Goal: Task Accomplishment & Management: Use online tool/utility

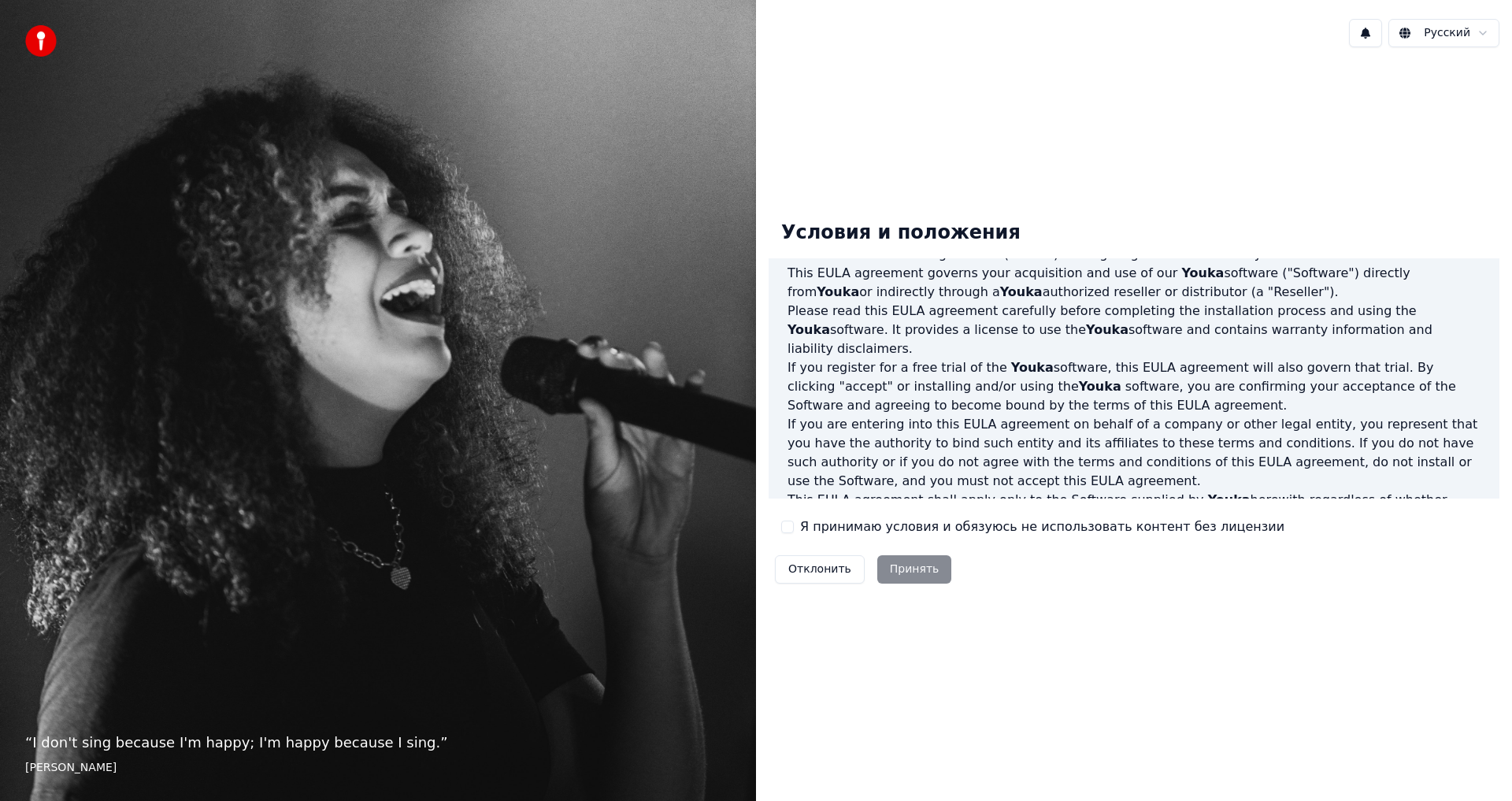
scroll to position [79, 0]
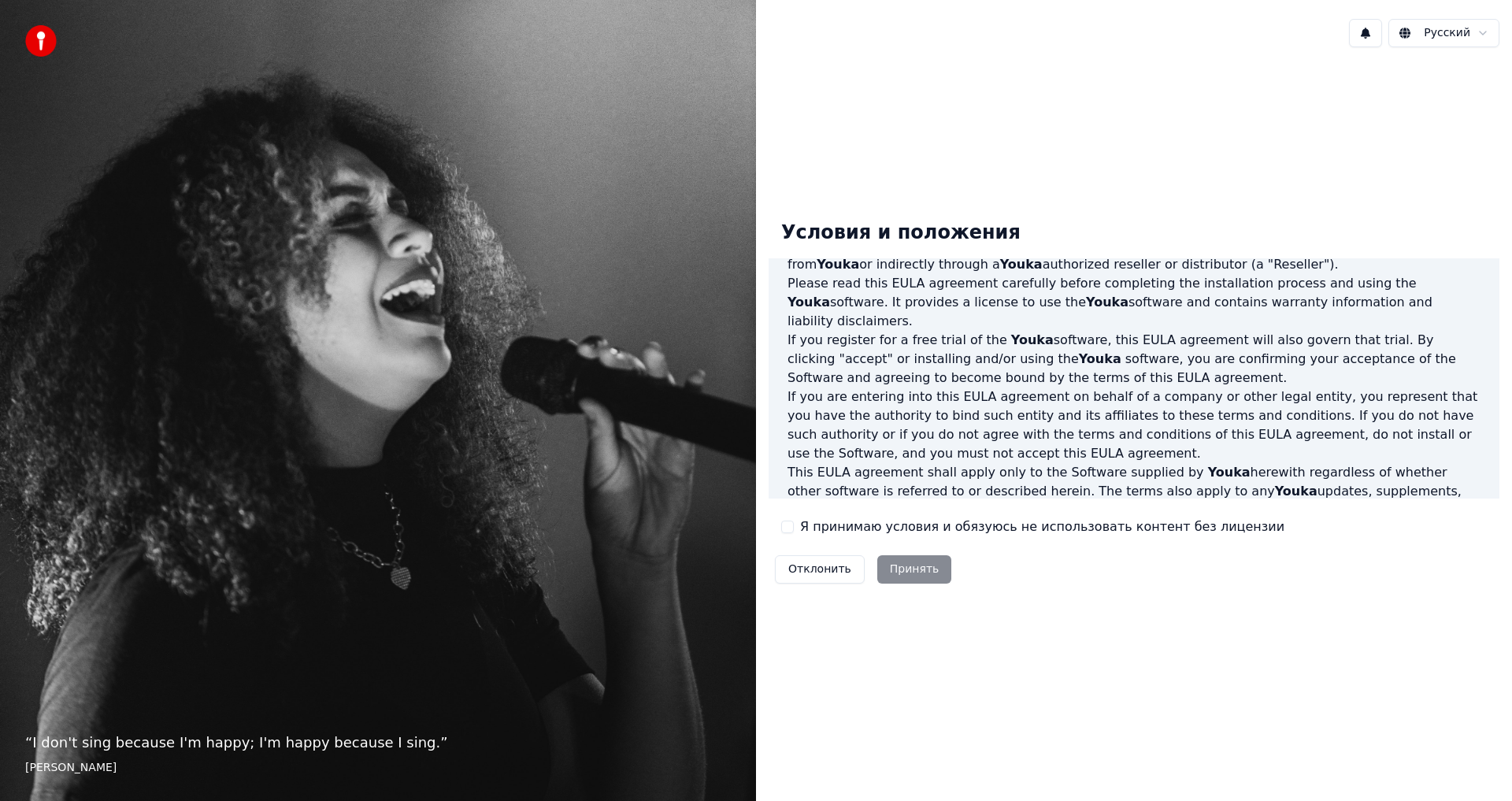
click at [907, 568] on div "Отклонить Принять" at bounding box center [863, 569] width 189 height 41
click at [790, 529] on button "Я принимаю условия и обязуюсь не использовать контент без лицензии" at bounding box center [787, 527] width 13 height 13
click at [897, 572] on button "Принять" at bounding box center [914, 569] width 75 height 29
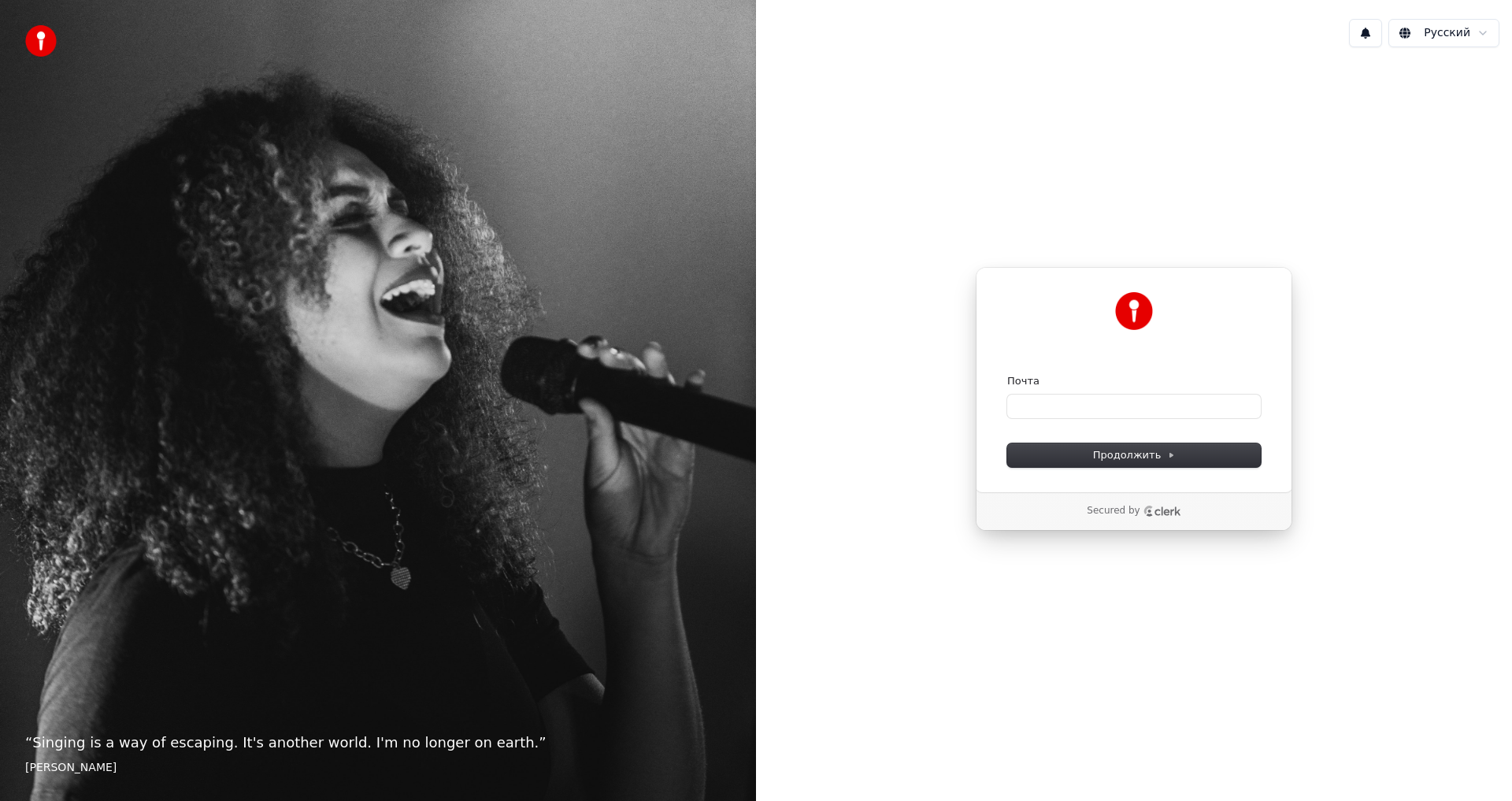
click at [1049, 377] on div "Почта" at bounding box center [1134, 381] width 254 height 14
click at [1067, 407] on input "Почта" at bounding box center [1134, 406] width 254 height 24
type input "*"
click at [1115, 454] on span "Продолжить" at bounding box center [1134, 455] width 83 height 14
type input "**********"
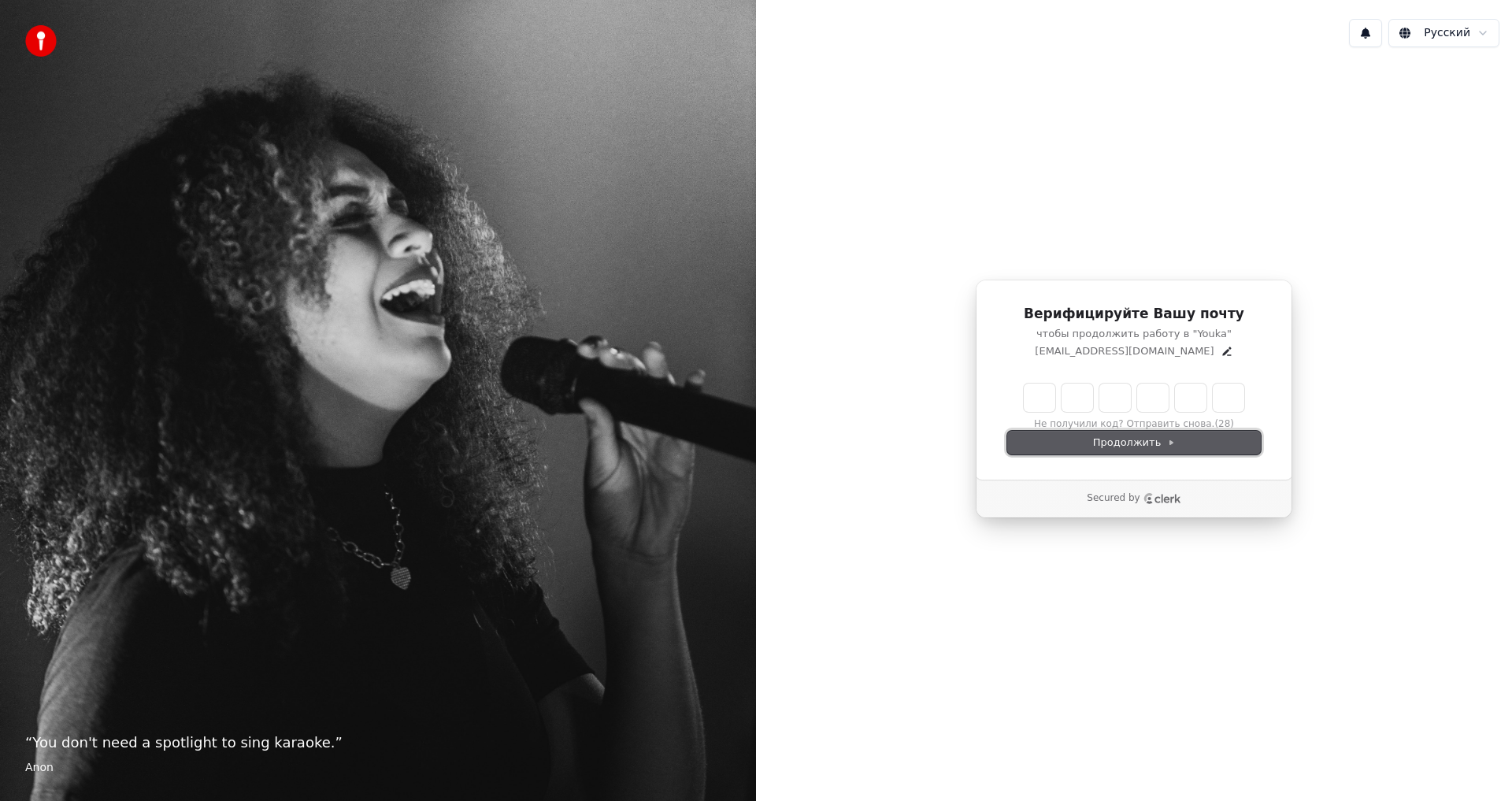
click at [1154, 441] on span "Продолжить" at bounding box center [1134, 442] width 83 height 14
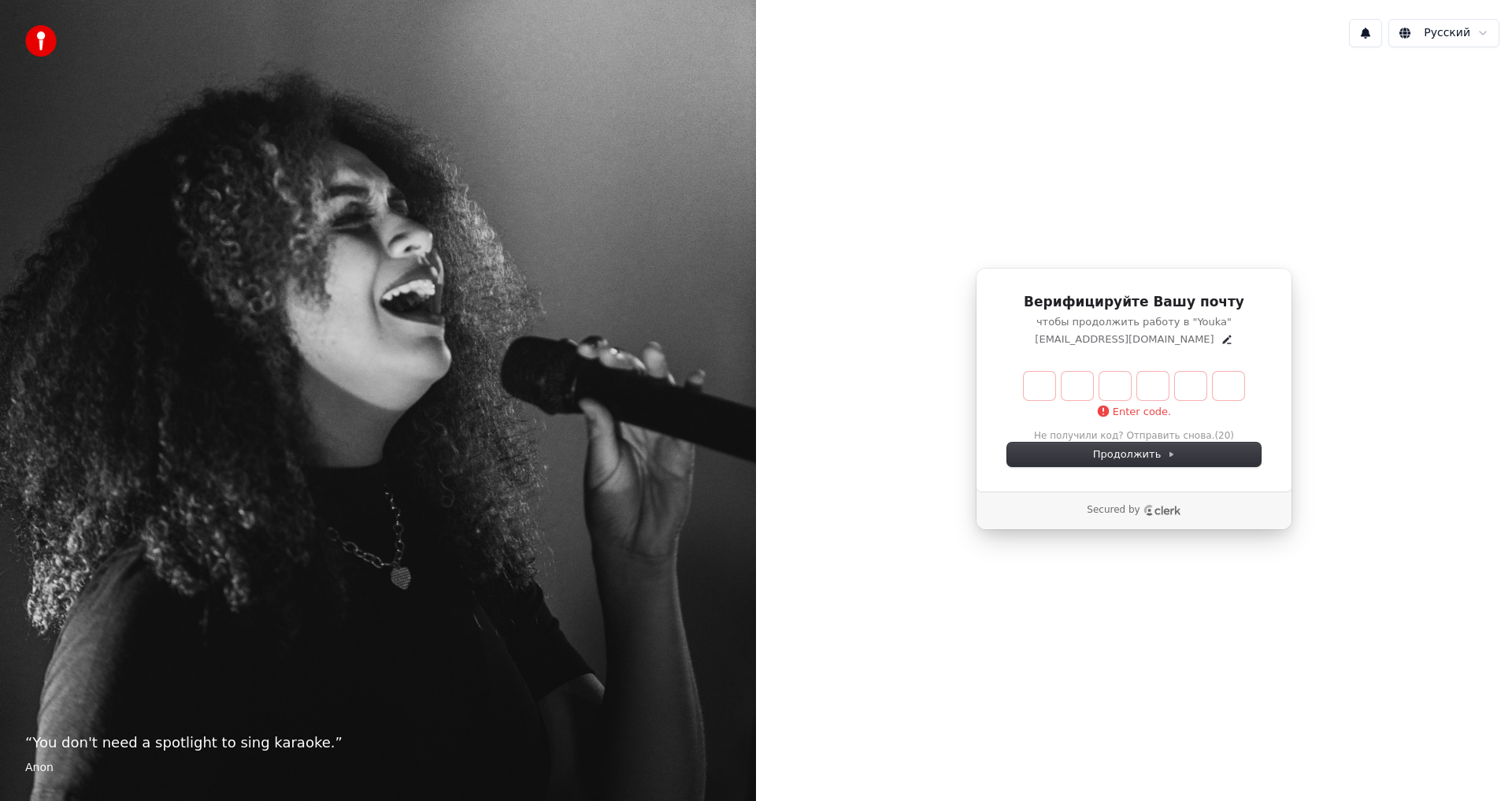
click at [1042, 389] on input "Enter verification code" at bounding box center [1134, 385] width 220 height 29
type input "******"
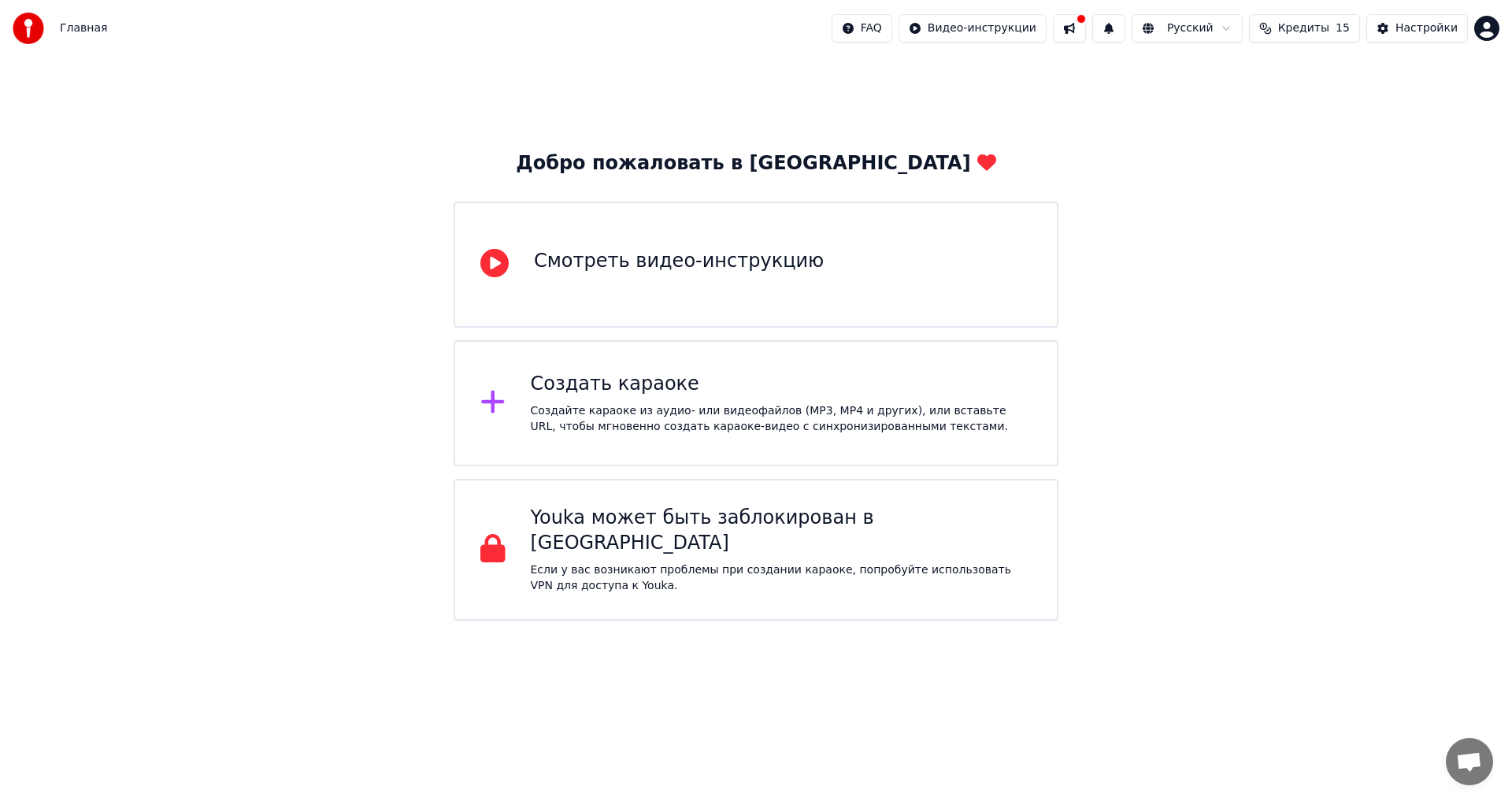
click at [605, 264] on div "Смотреть видео-инструкцию" at bounding box center [678, 261] width 290 height 26
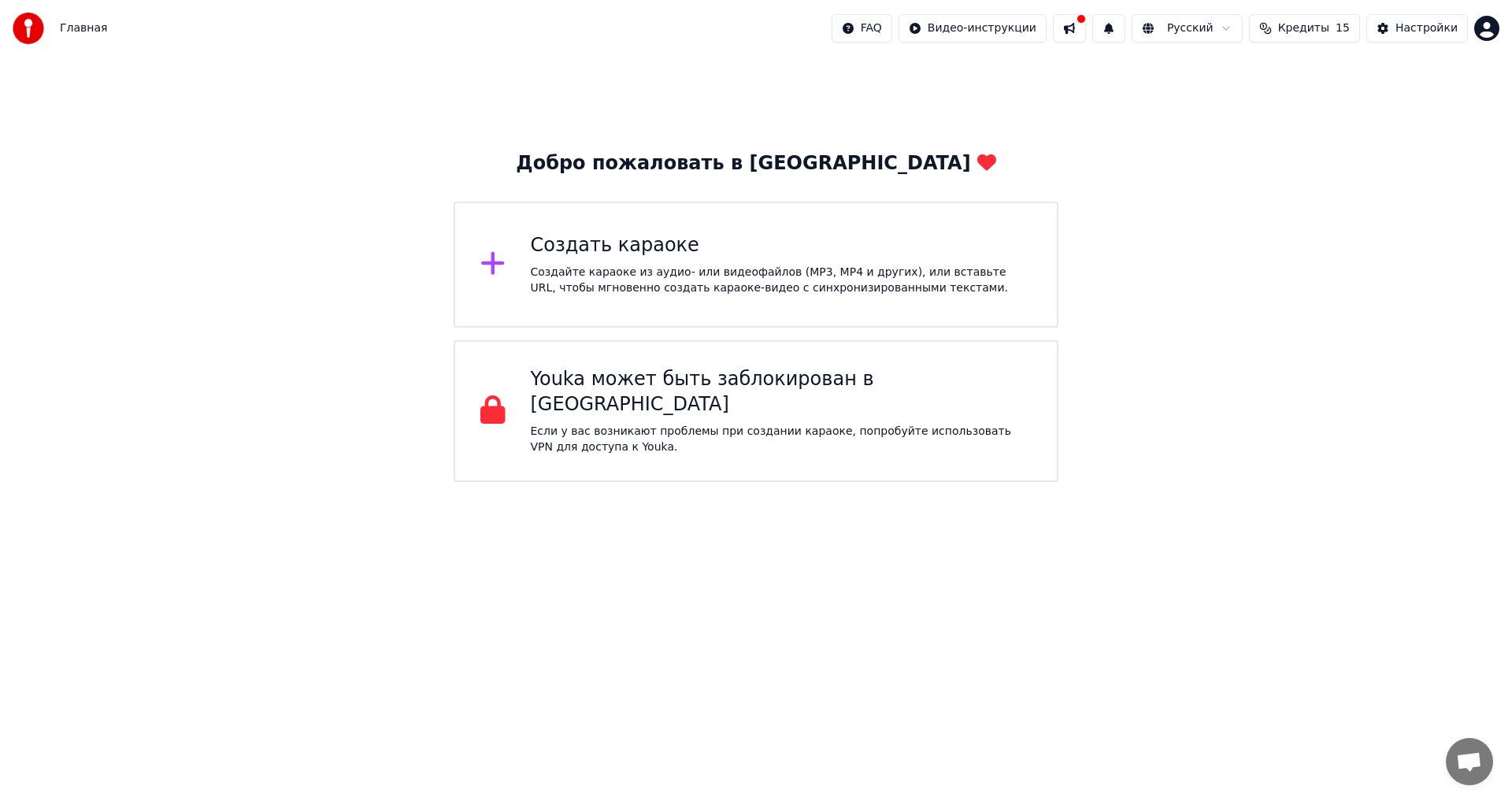
click at [497, 259] on icon at bounding box center [494, 262] width 26 height 29
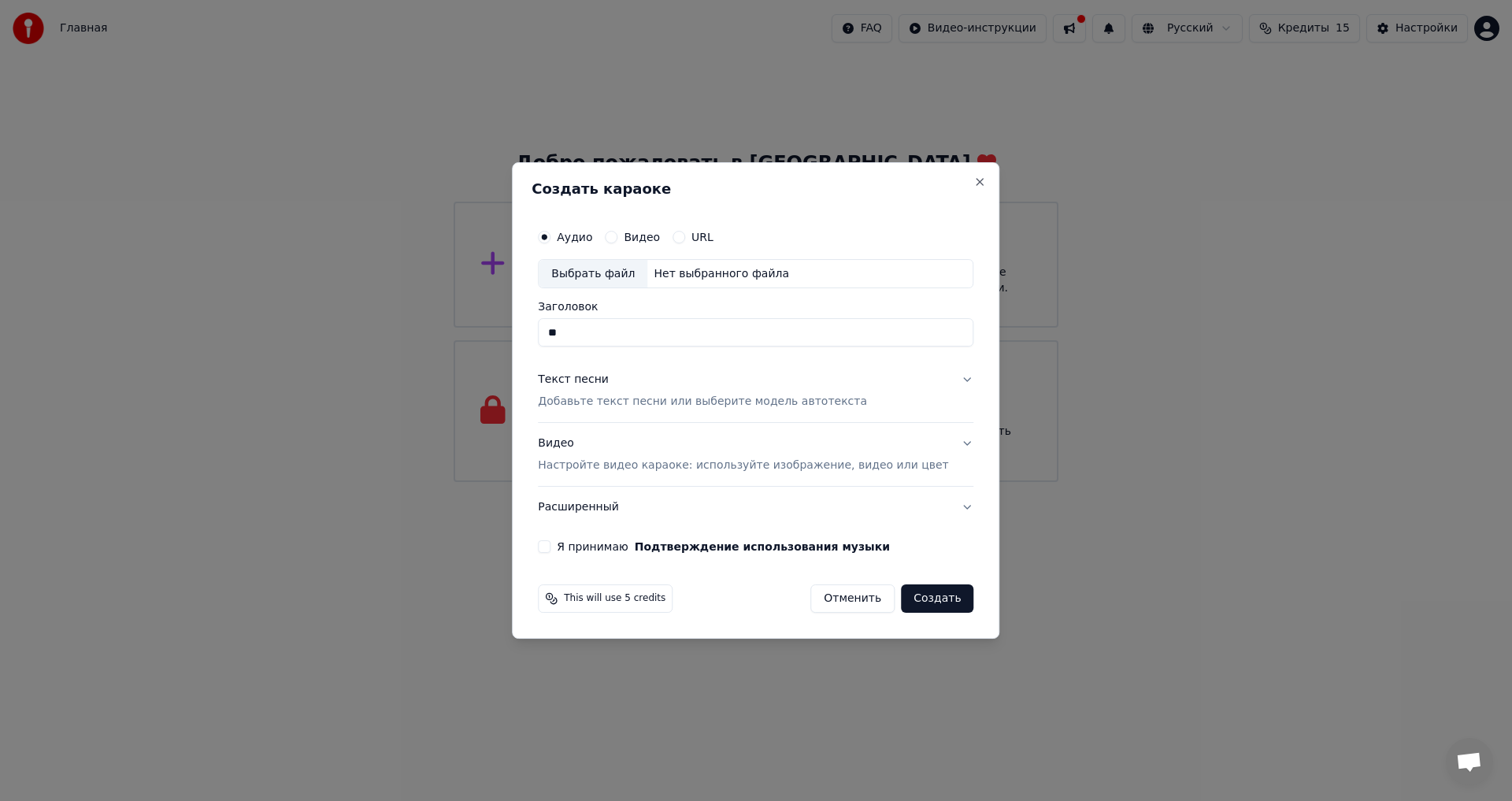
type input "*"
type input "**********"
click at [592, 381] on div "Текст песни" at bounding box center [573, 380] width 71 height 16
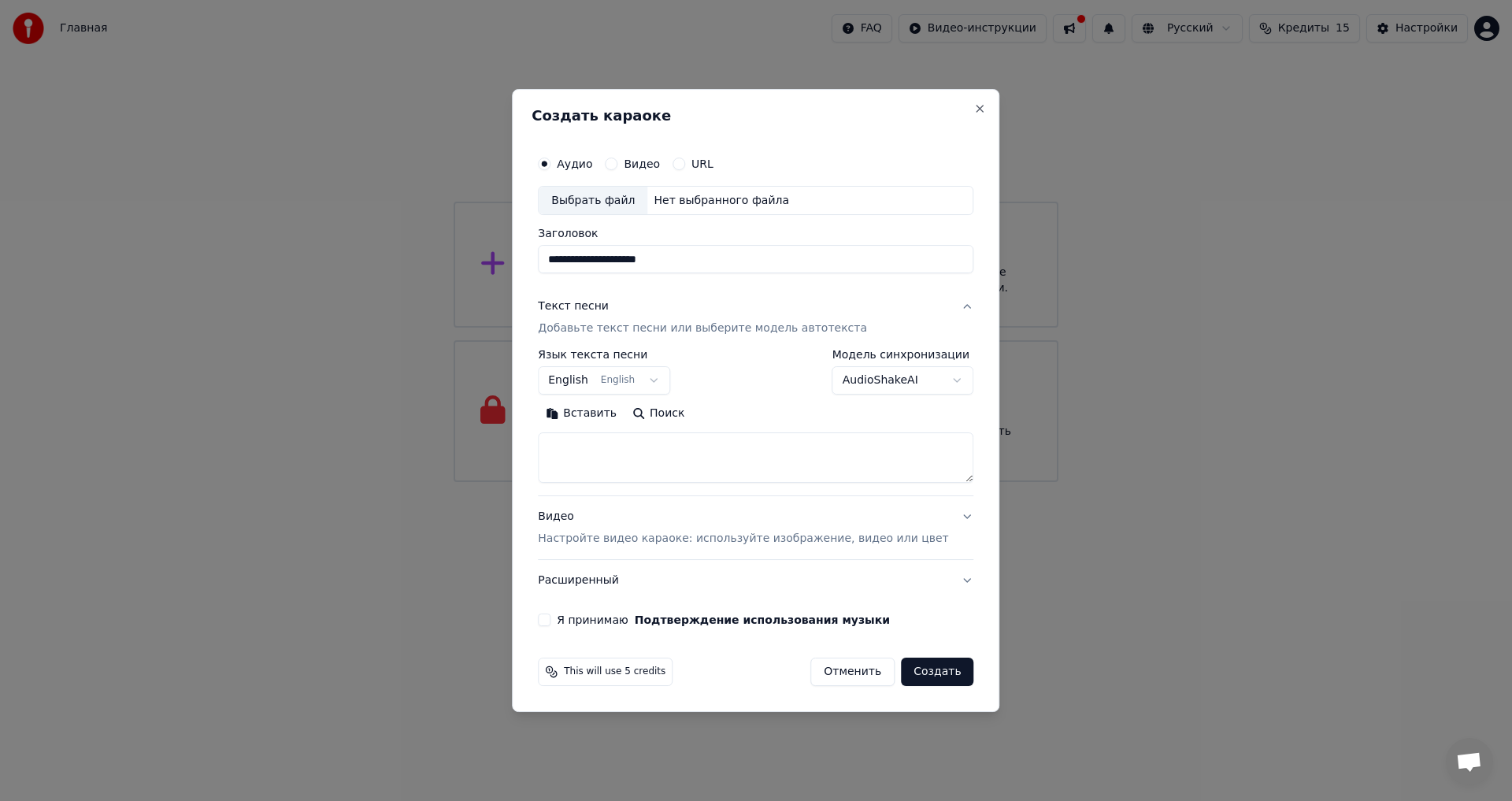
click at [600, 305] on div "Текст песни" at bounding box center [573, 307] width 71 height 16
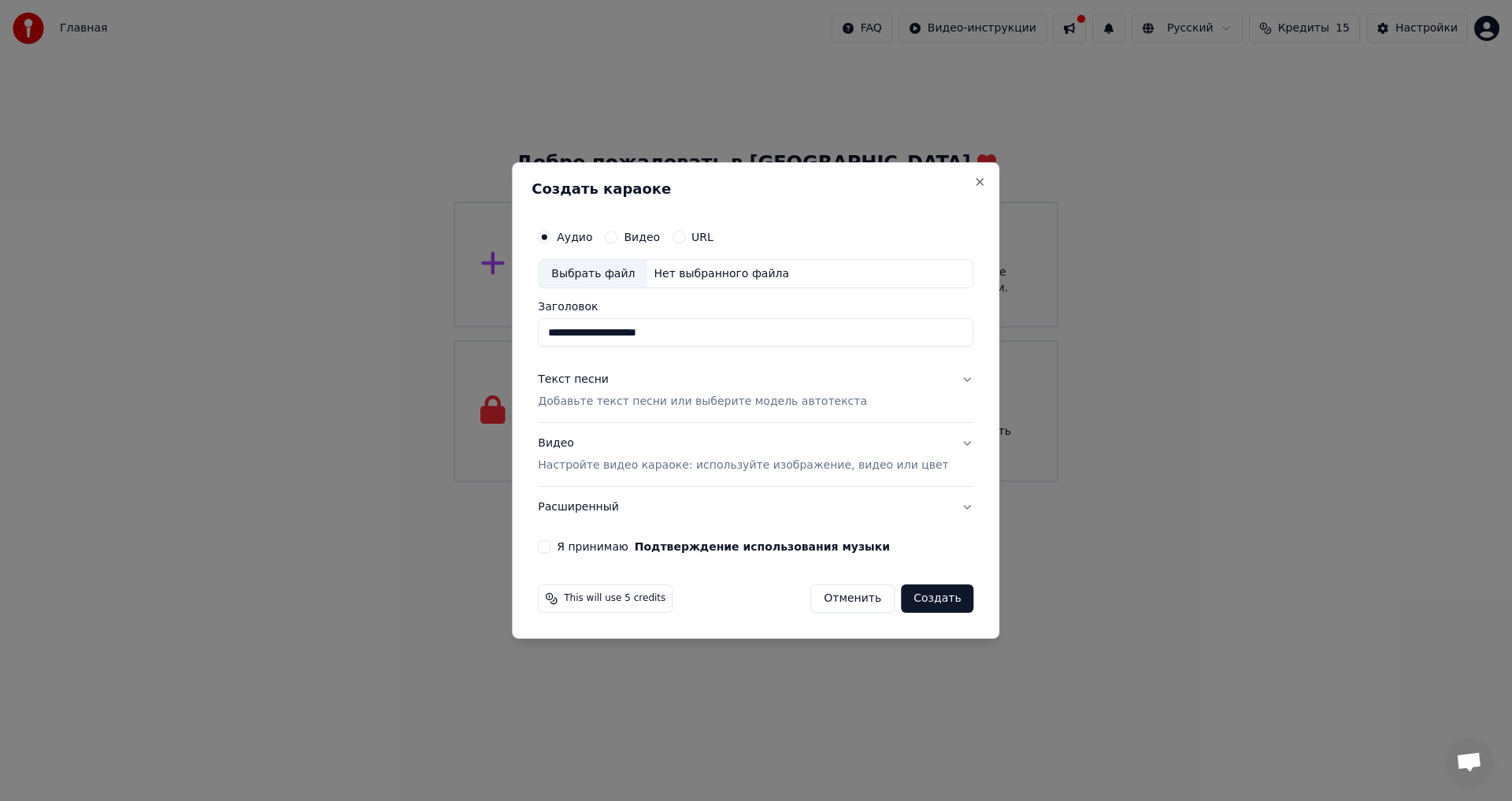
click at [600, 378] on div "Текст песни" at bounding box center [573, 380] width 71 height 16
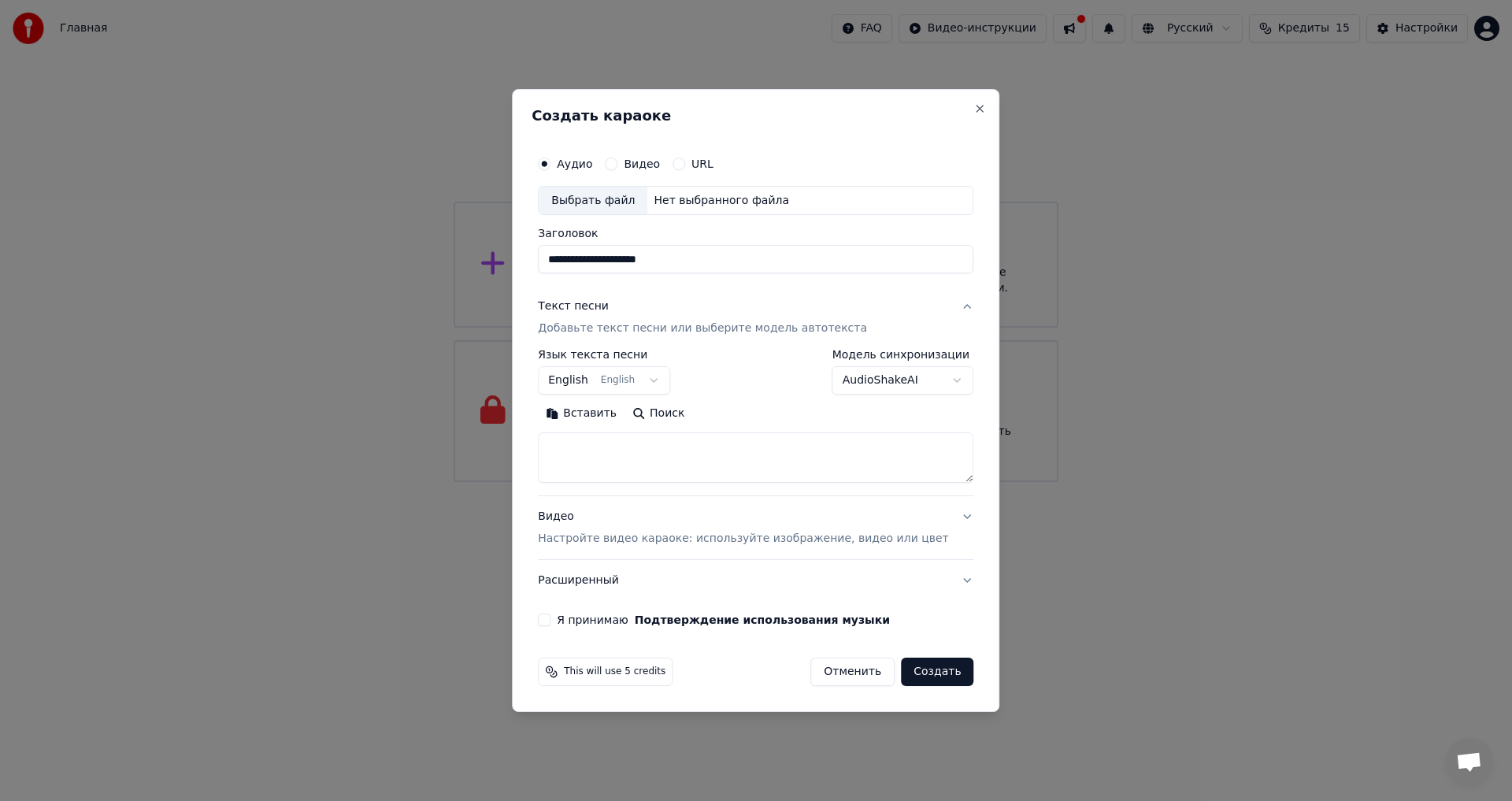
click at [608, 449] on textarea at bounding box center [755, 458] width 436 height 50
paste textarea "**********"
type textarea "**********"
click at [723, 407] on button "Развернуть" at bounding box center [743, 415] width 99 height 26
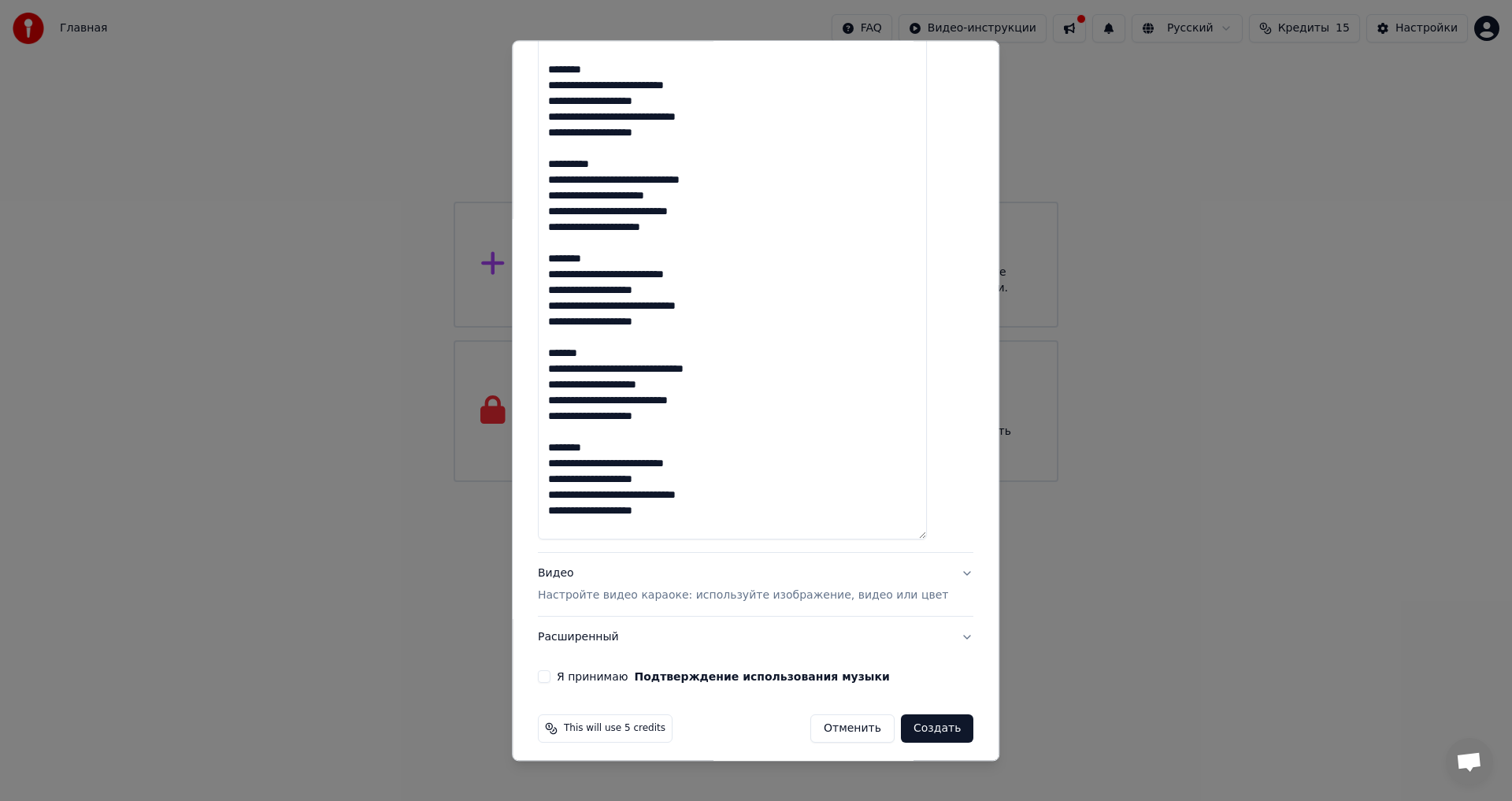
scroll to position [430, 0]
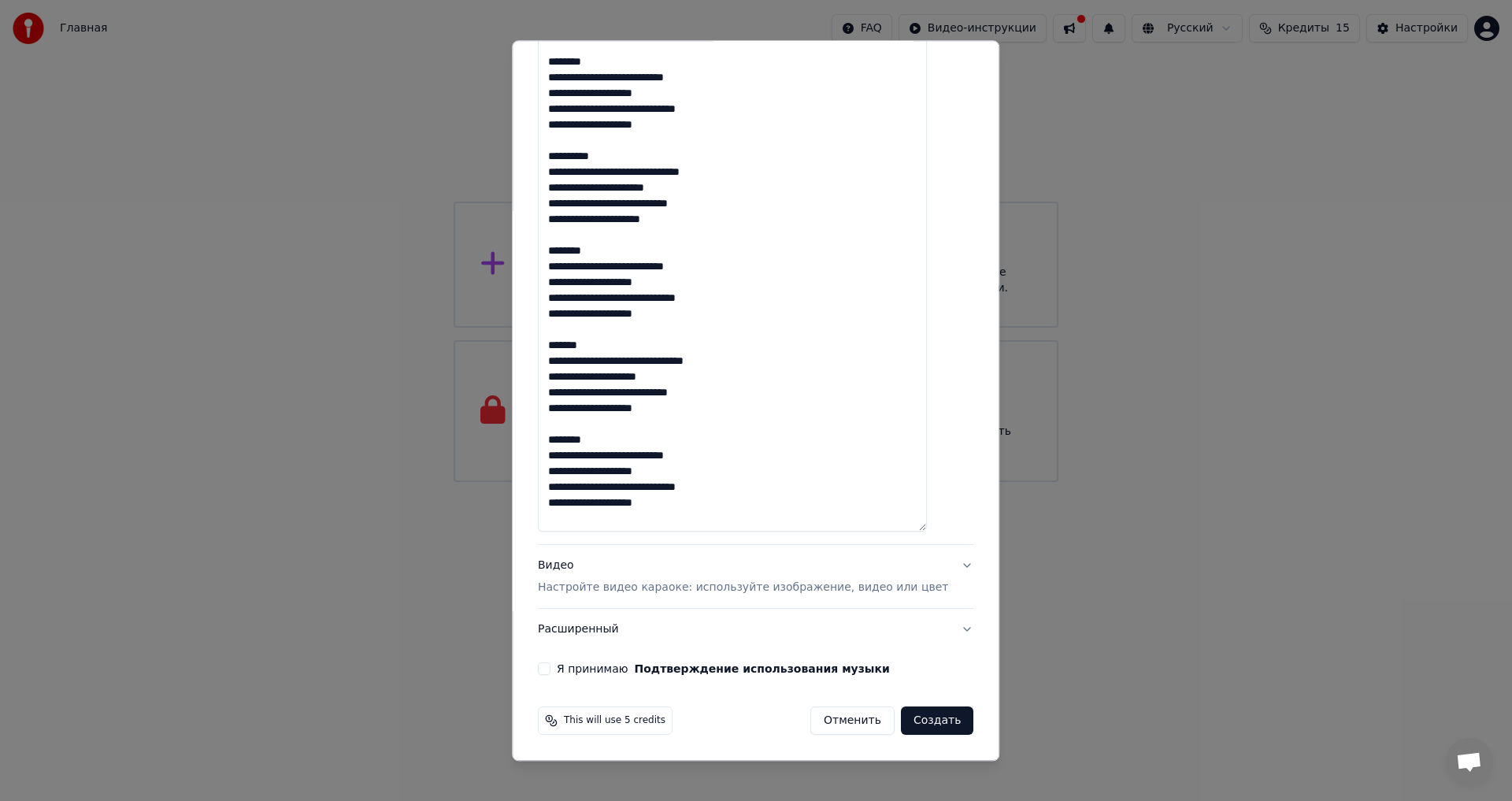
click at [624, 590] on p "Настройте видео караоке: используйте изображение, видео или цвет" at bounding box center [742, 588] width 410 height 16
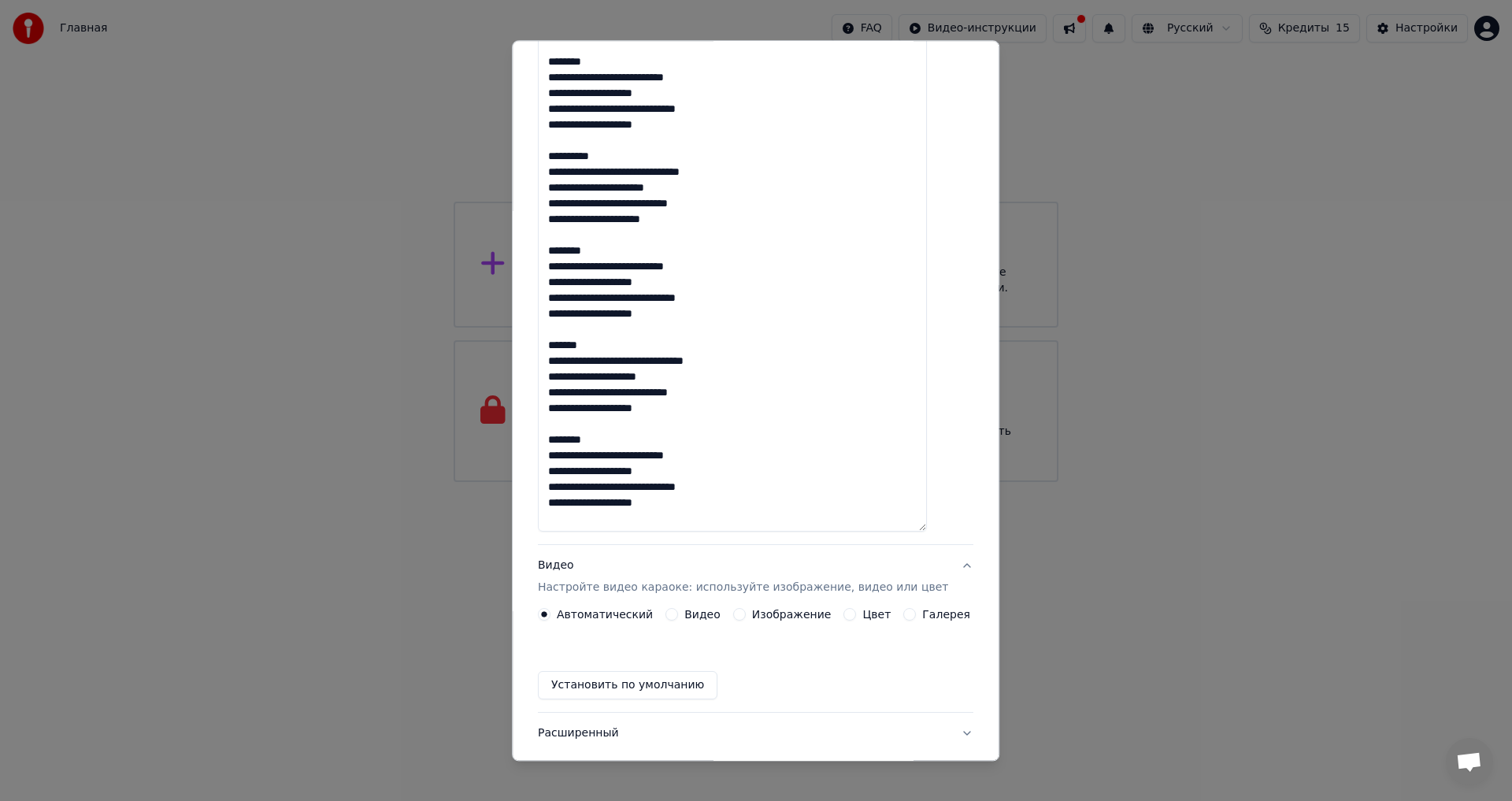
scroll to position [0, 0]
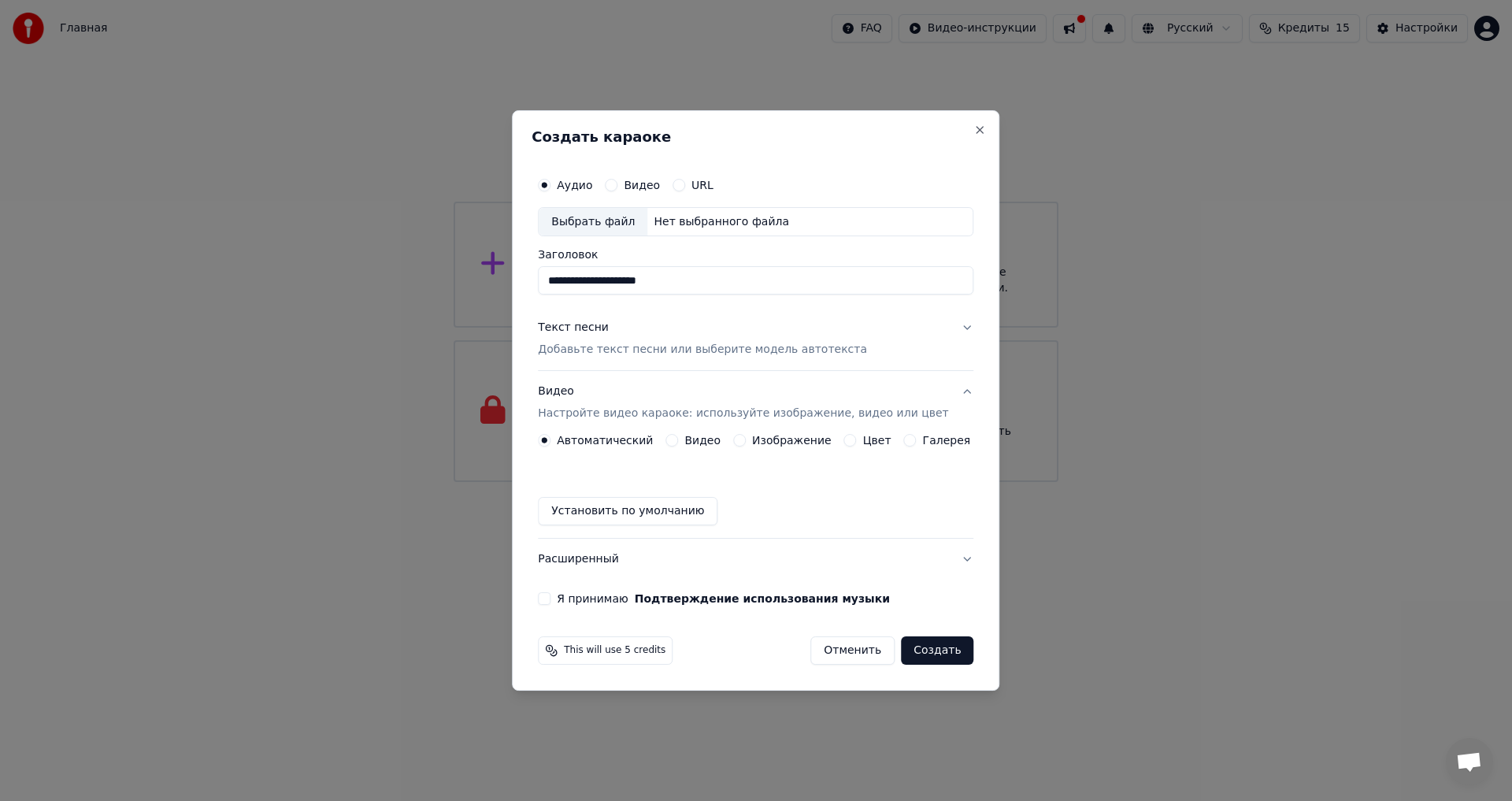
drag, startPoint x: 606, startPoint y: 443, endPoint x: 619, endPoint y: 441, distance: 13.2
click at [607, 443] on label "Автоматический" at bounding box center [605, 439] width 96 height 11
click at [551, 443] on button "Автоматический" at bounding box center [544, 439] width 13 height 13
click at [710, 441] on label "Видео" at bounding box center [702, 439] width 36 height 11
click at [678, 441] on button "Видео" at bounding box center [671, 439] width 13 height 13
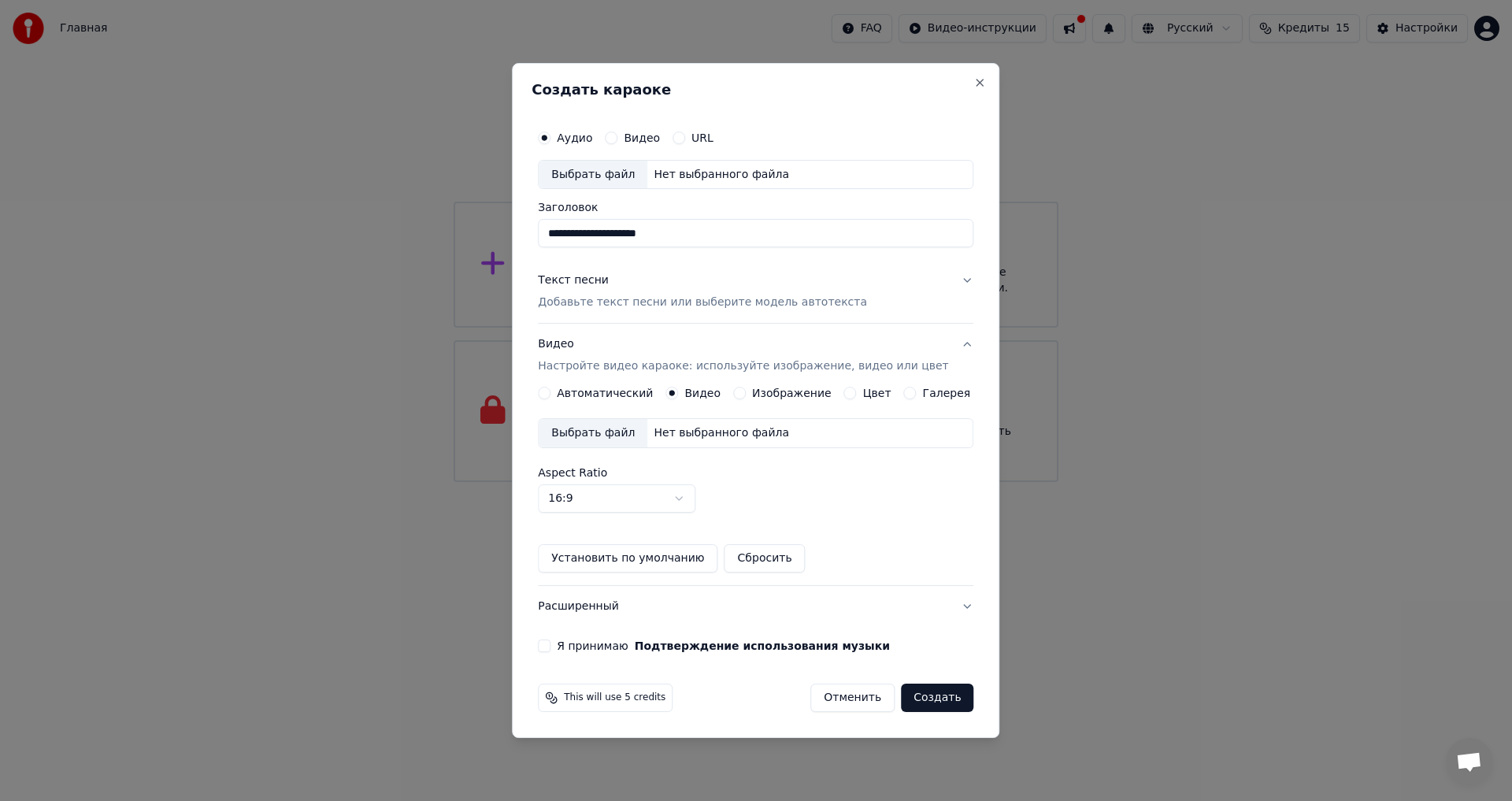
click at [780, 390] on label "Изображение" at bounding box center [791, 392] width 80 height 11
click at [746, 390] on button "Изображение" at bounding box center [739, 392] width 13 height 13
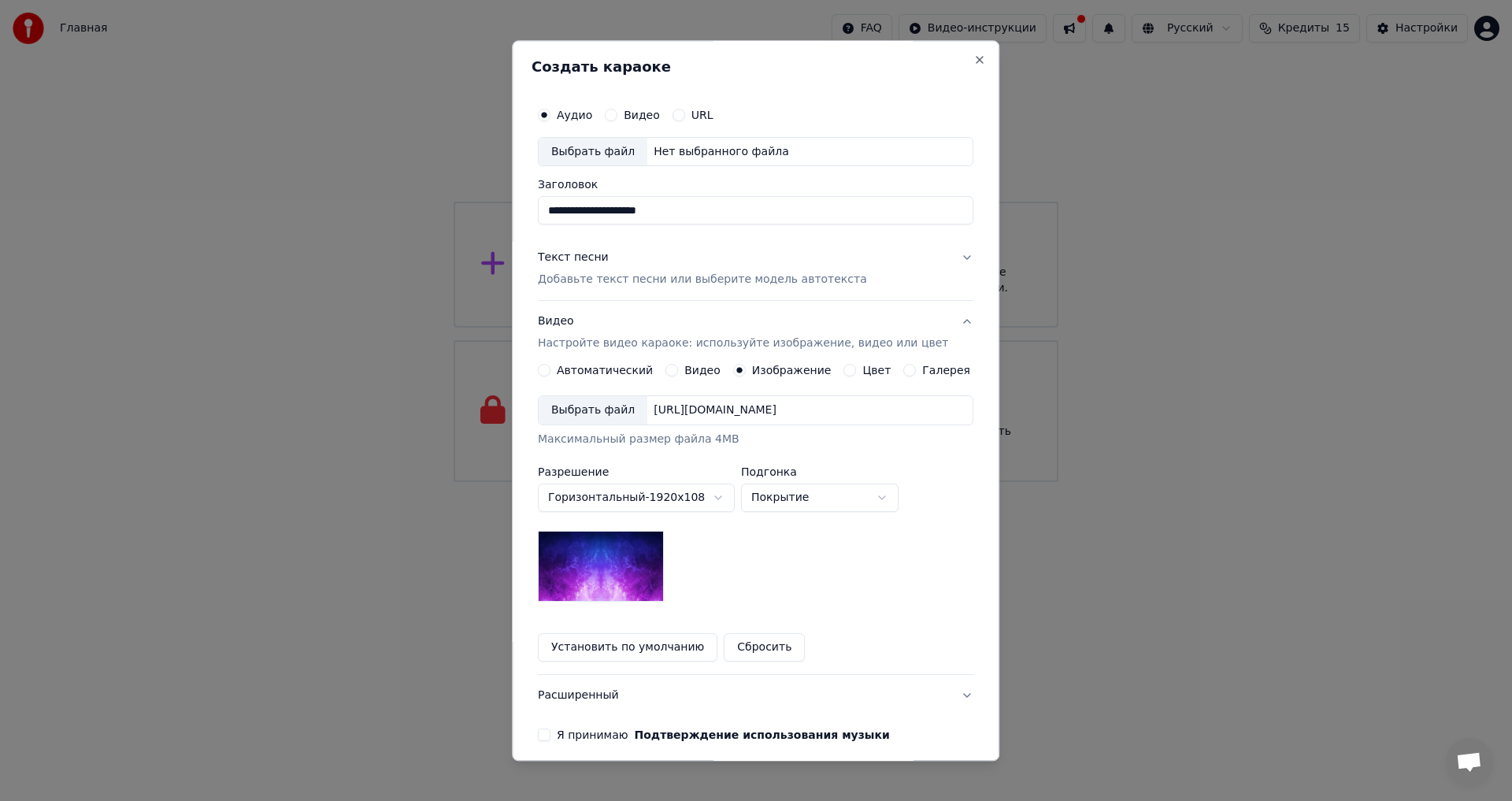
click at [584, 407] on div "Выбрать файл" at bounding box center [593, 411] width 109 height 29
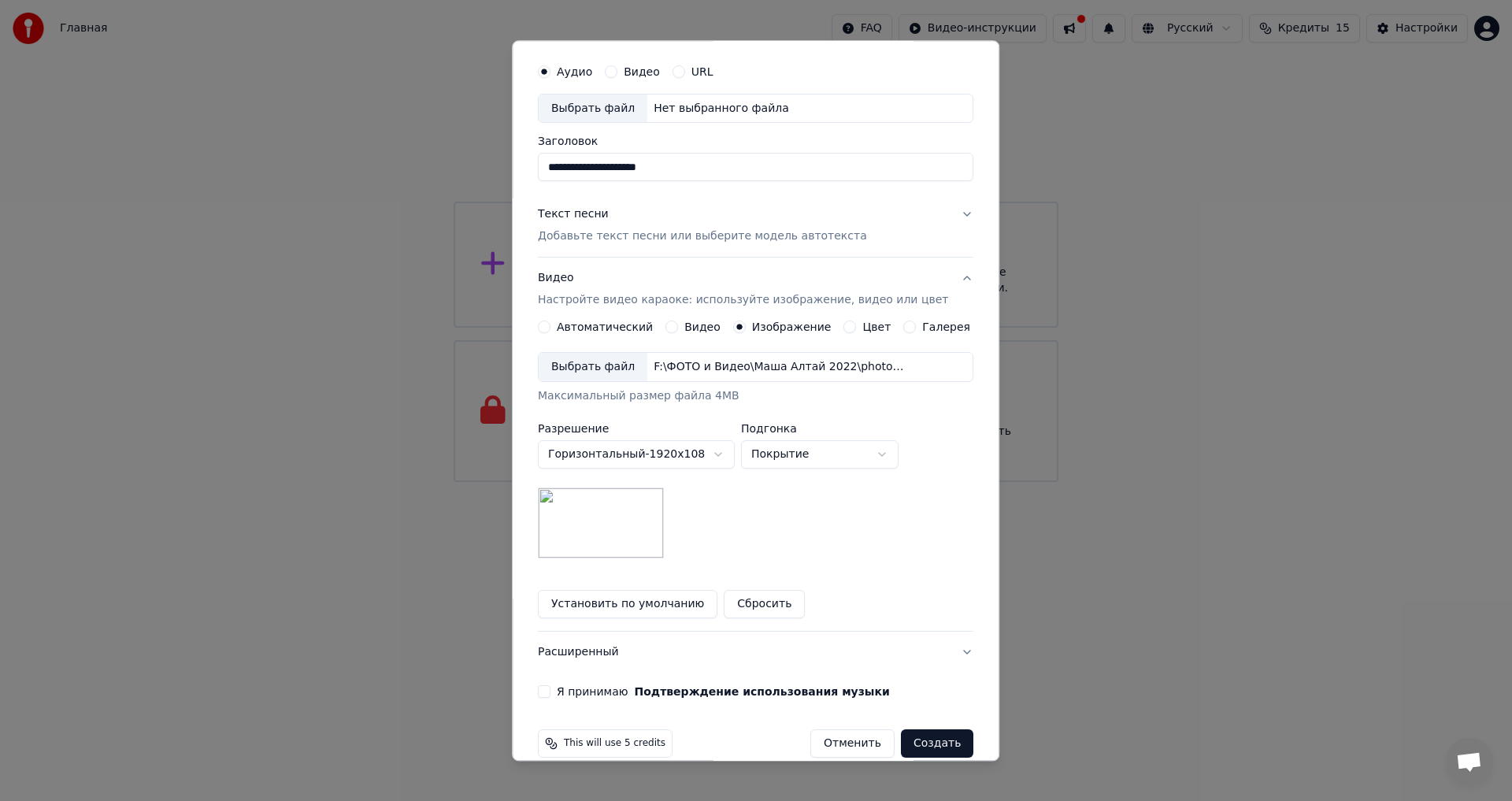
scroll to position [66, 0]
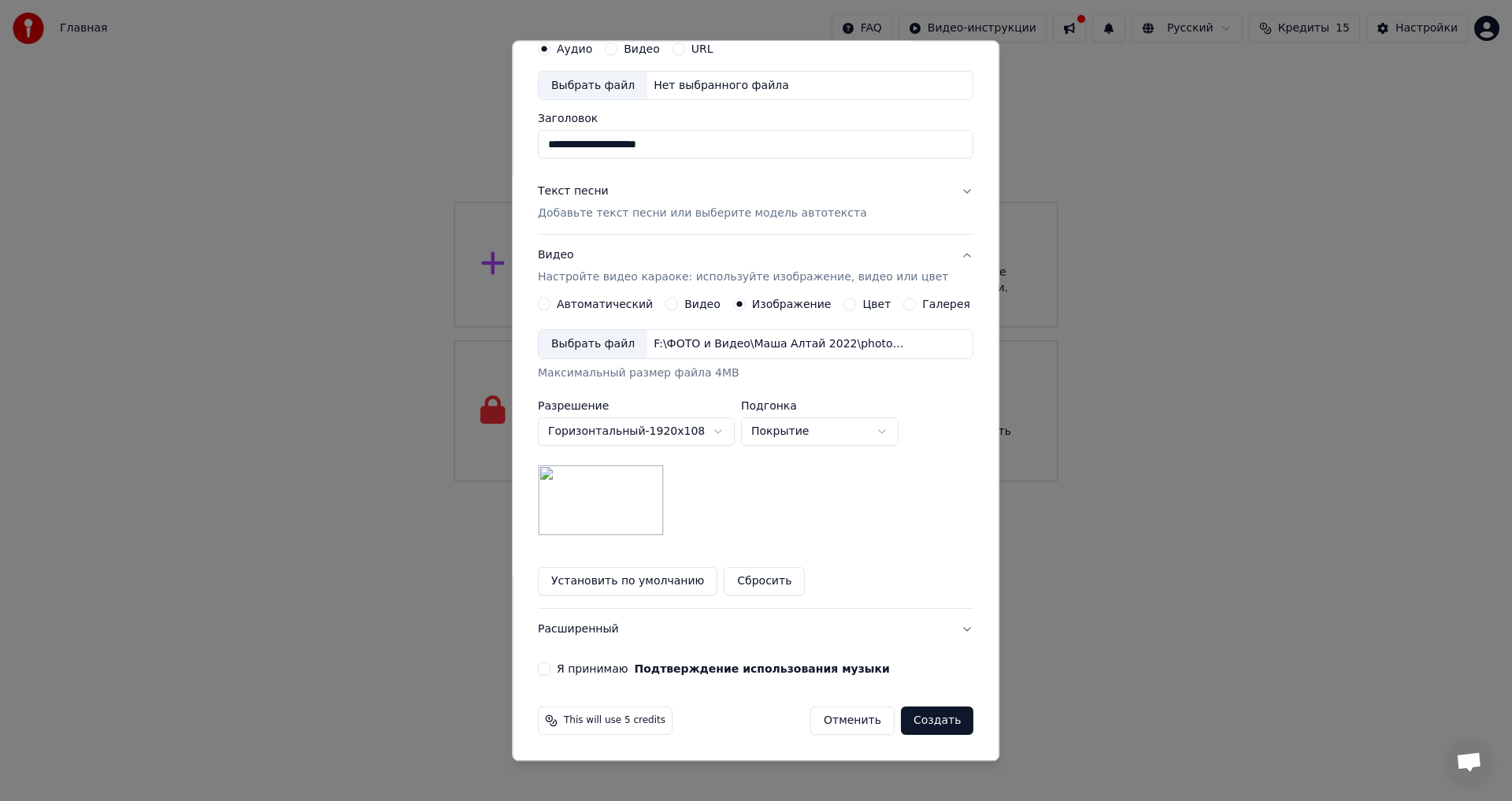
click at [604, 338] on div "Выбрать файл" at bounding box center [593, 344] width 109 height 29
click at [925, 726] on button "Создать" at bounding box center [937, 720] width 73 height 29
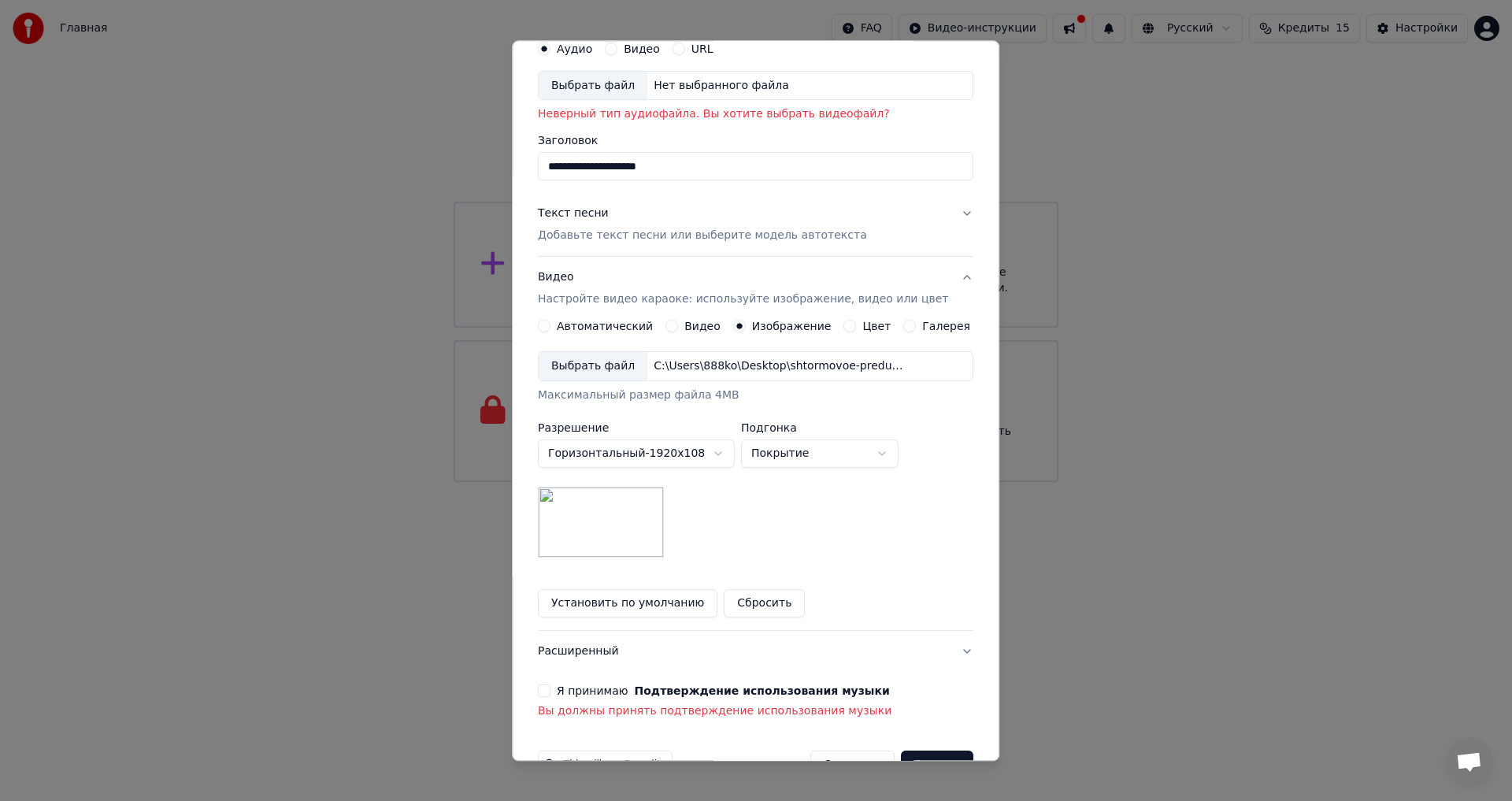
scroll to position [110, 0]
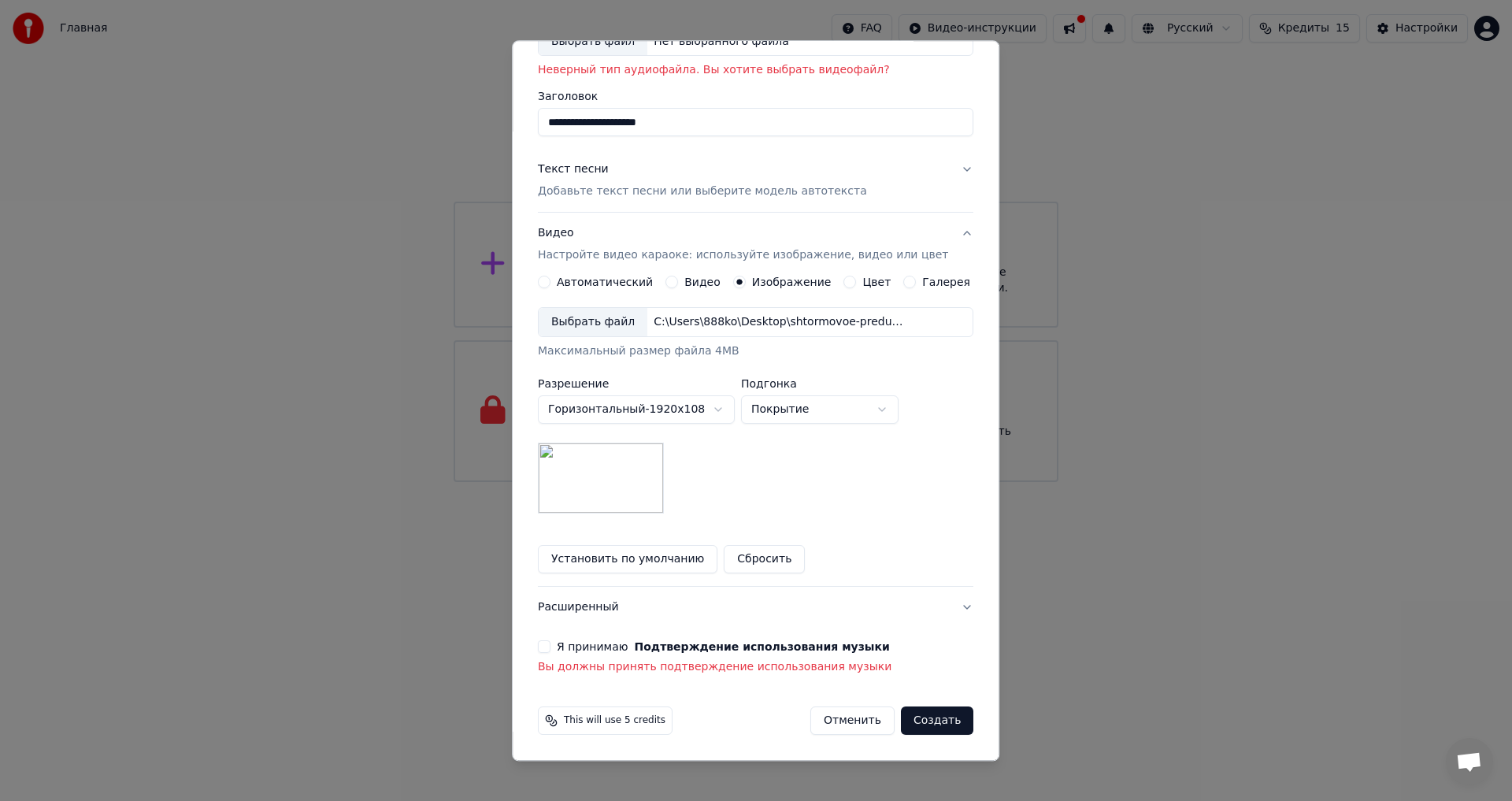
click at [551, 642] on button "Я принимаю Подтверждение использования музыки" at bounding box center [544, 647] width 13 height 13
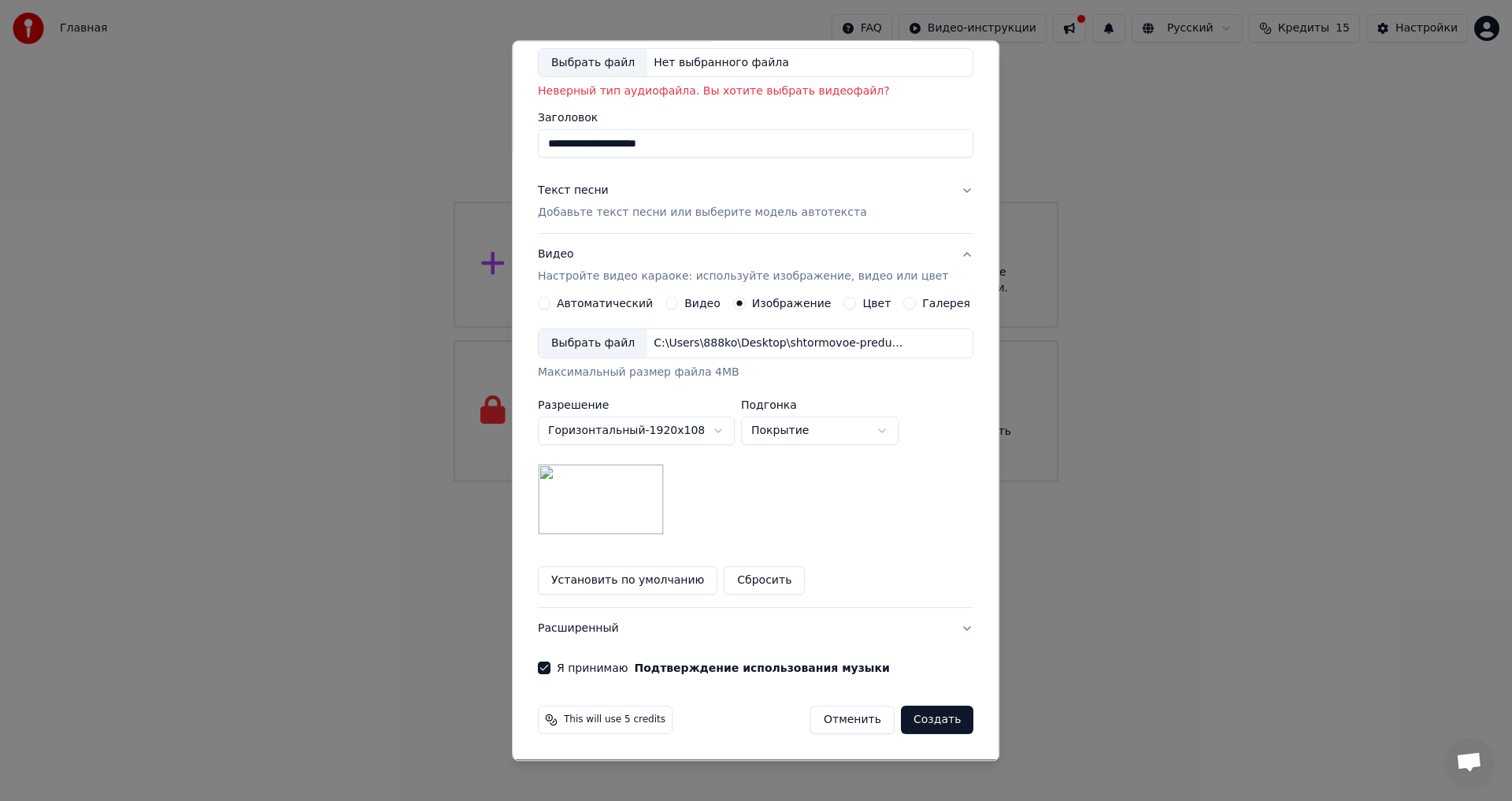
scroll to position [0, 0]
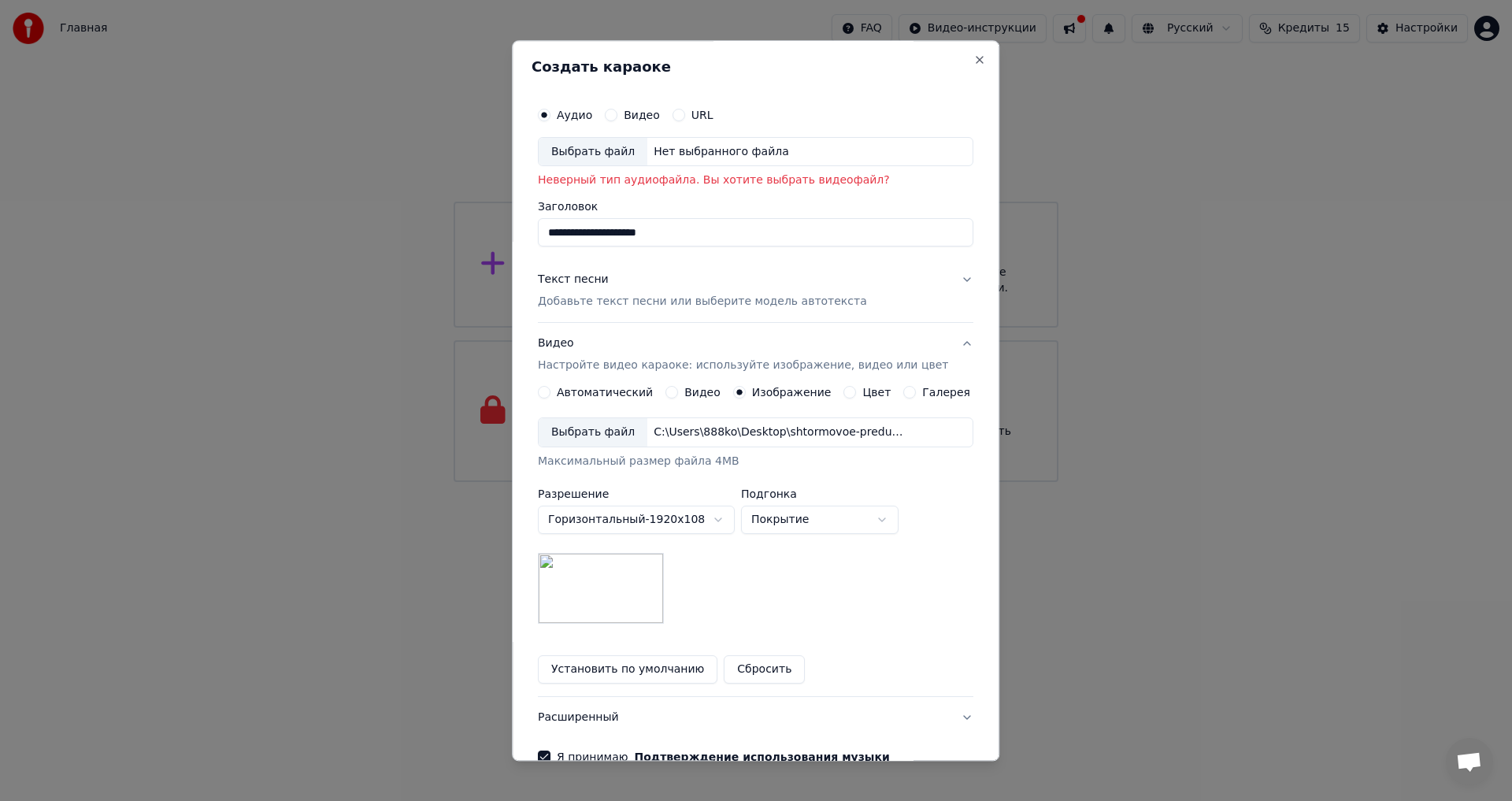
click at [589, 113] on label "Аудио" at bounding box center [574, 114] width 35 height 11
click at [551, 113] on button "Аудио" at bounding box center [544, 115] width 13 height 13
click at [605, 151] on div "Выбрать файл" at bounding box center [593, 151] width 109 height 29
type input "**********"
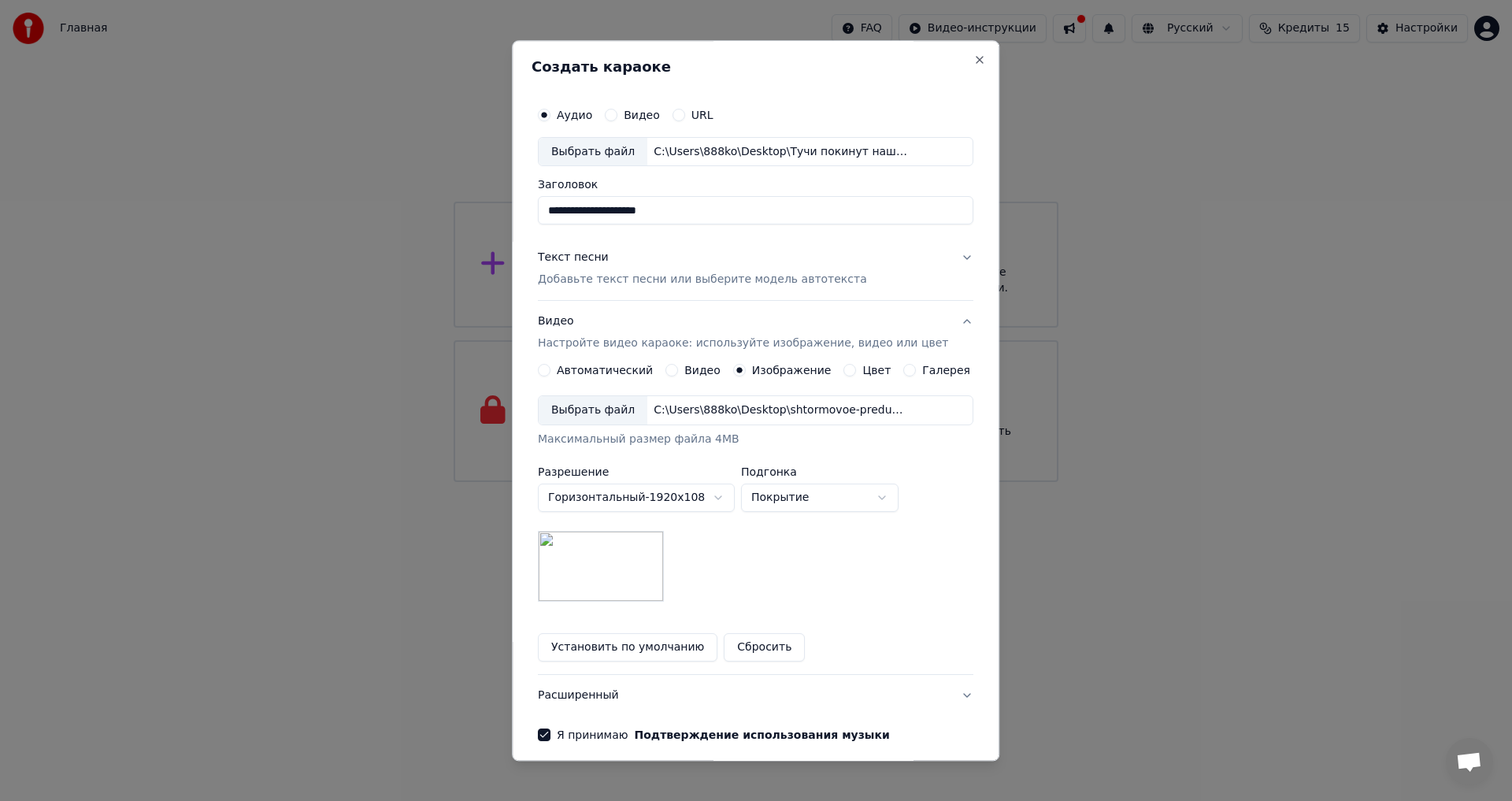
click at [577, 252] on div "Текст песни" at bounding box center [573, 258] width 71 height 16
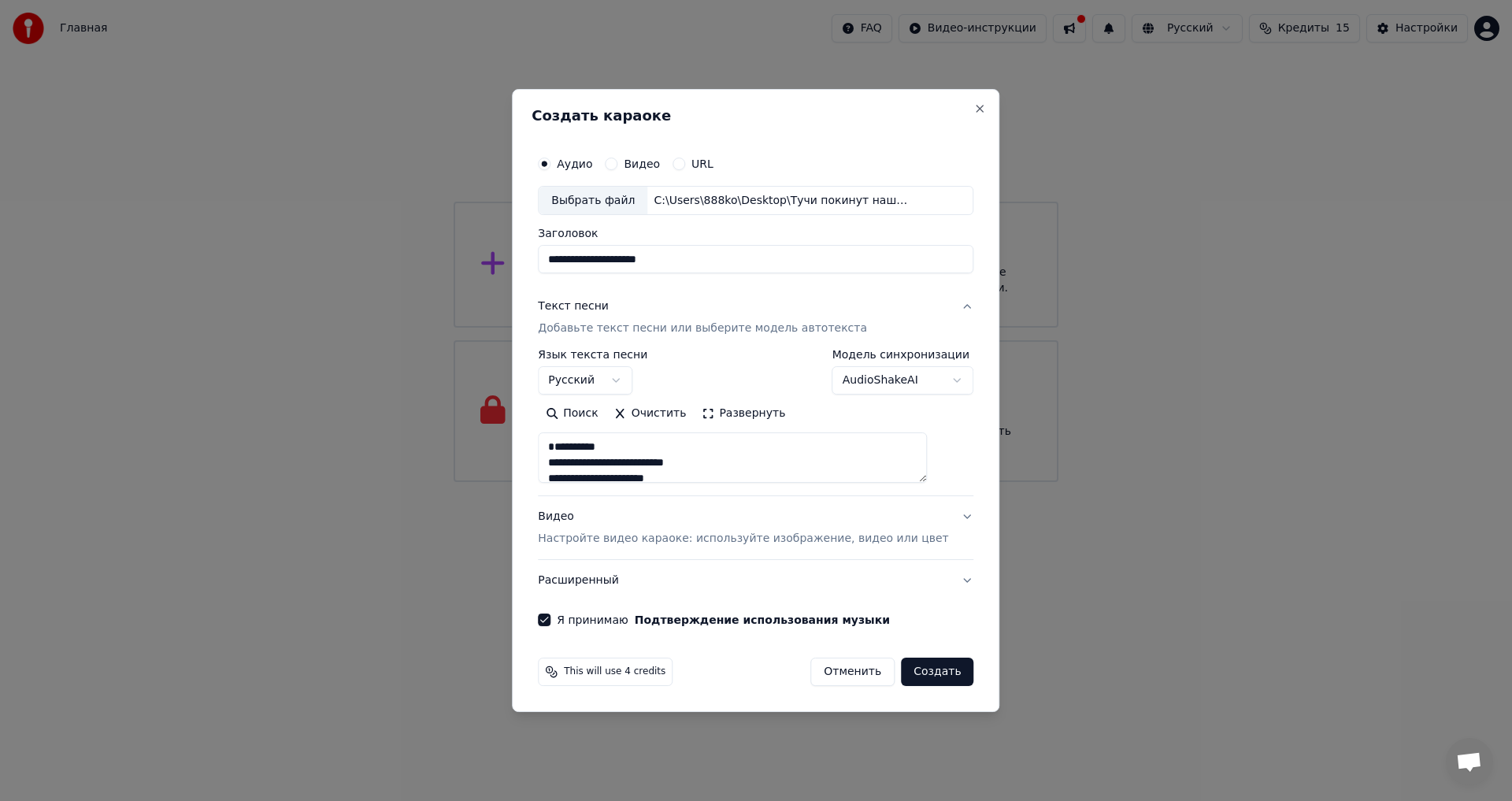
click at [591, 307] on div "Текст песни" at bounding box center [573, 307] width 71 height 16
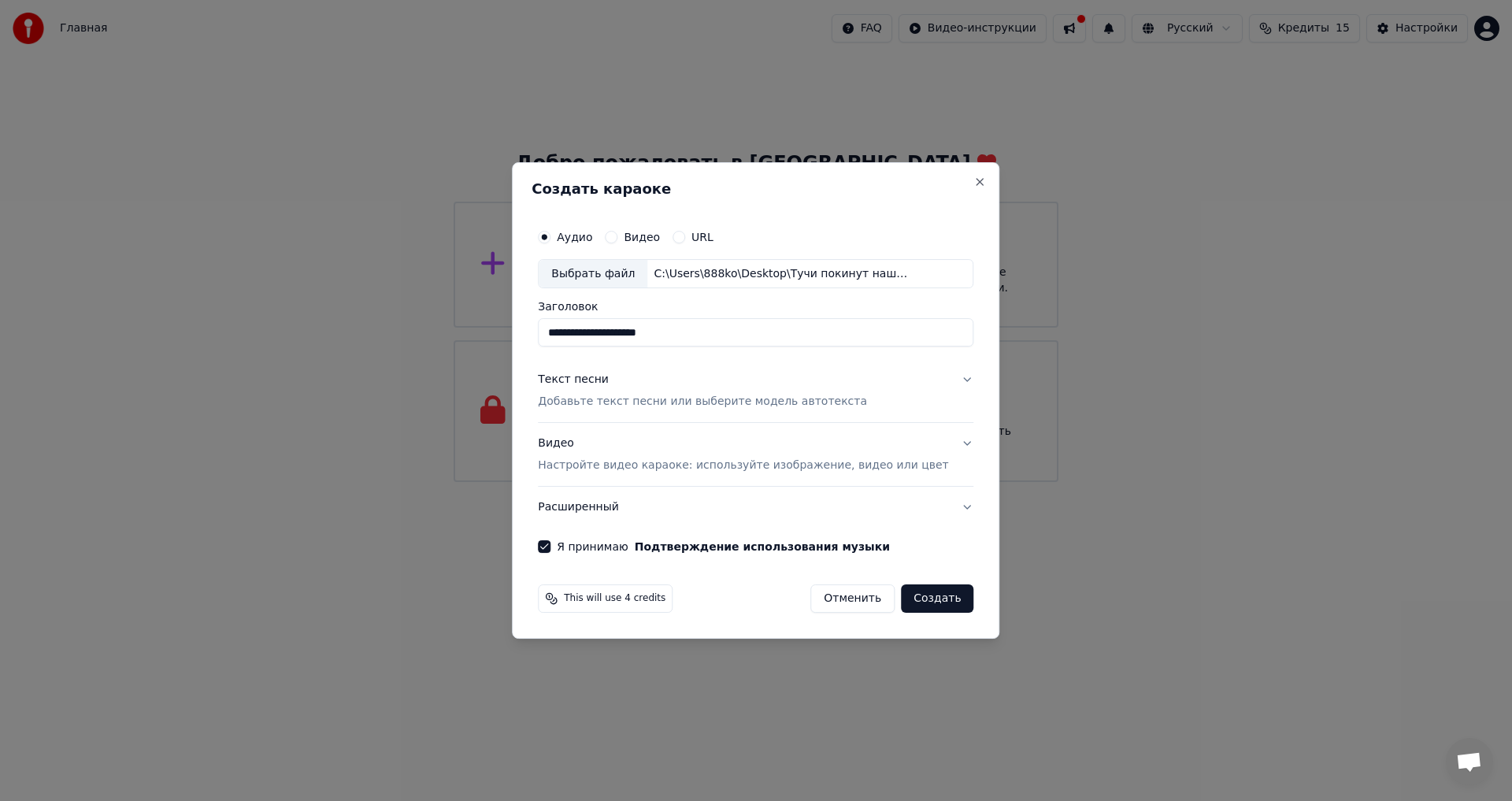
click at [597, 381] on div "Текст песни" at bounding box center [573, 380] width 71 height 16
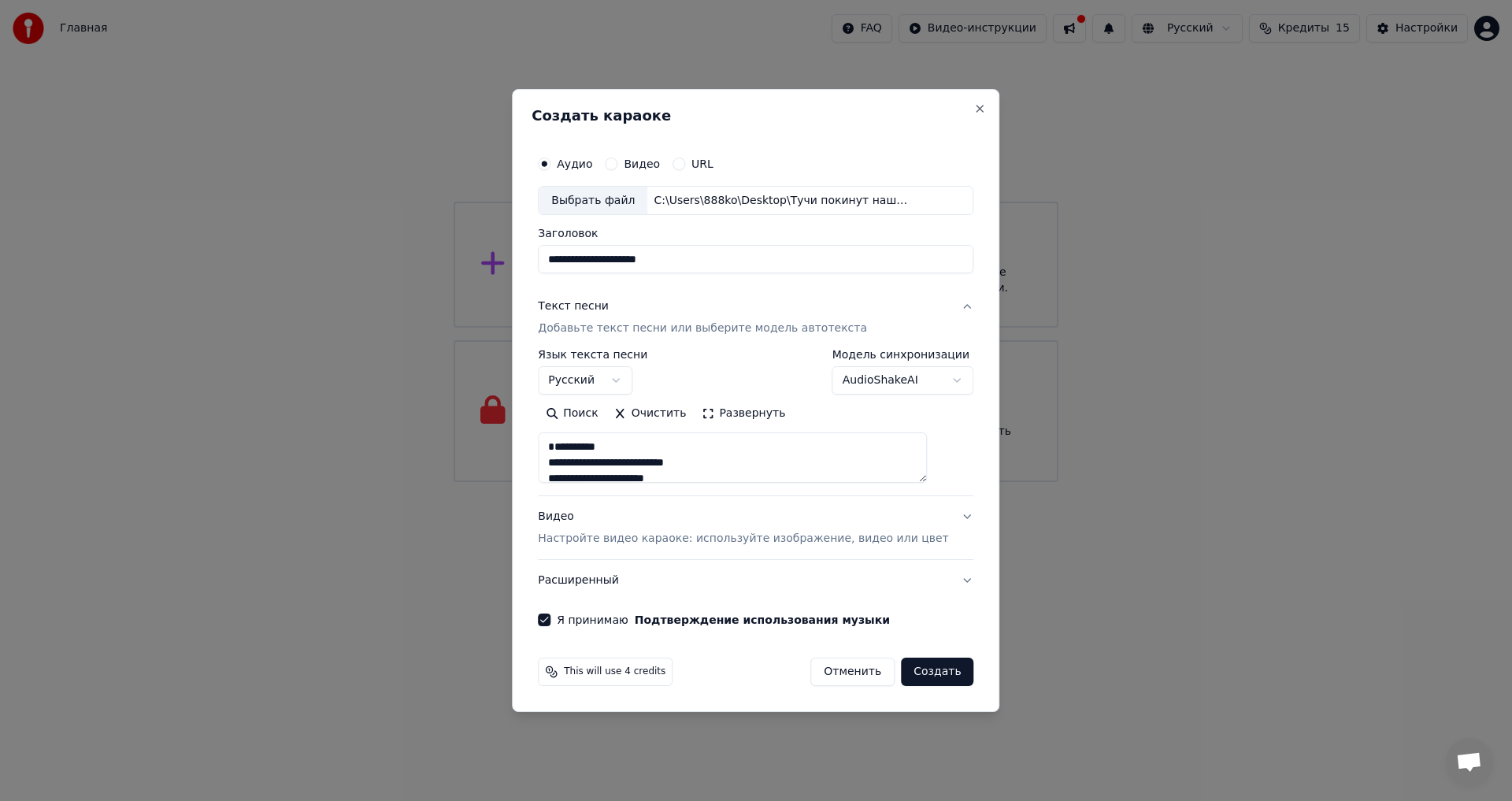
click at [924, 671] on button "Создать" at bounding box center [937, 671] width 73 height 29
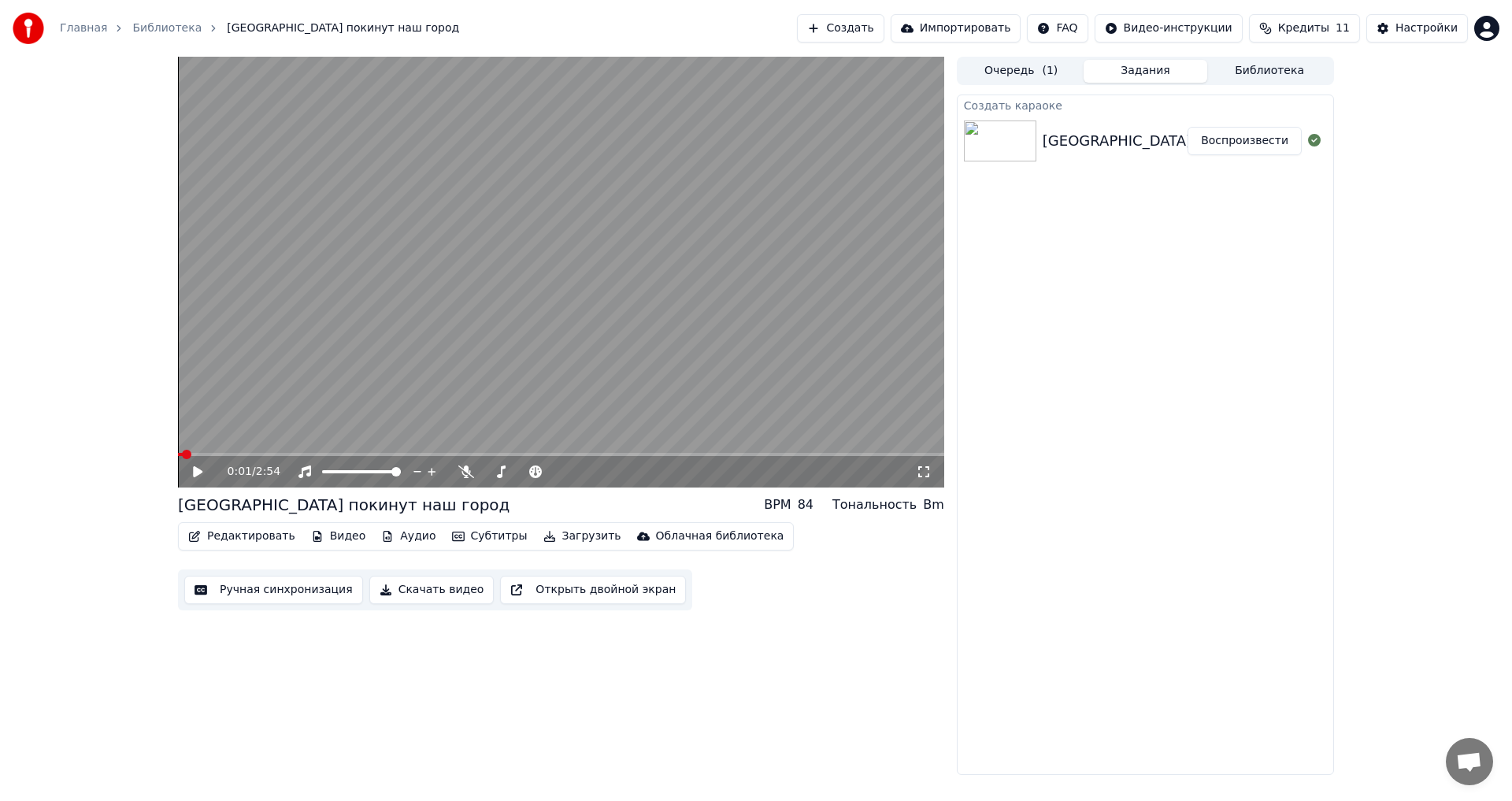
click at [183, 454] on span at bounding box center [180, 454] width 5 height 3
click at [196, 471] on icon at bounding box center [198, 471] width 10 height 11
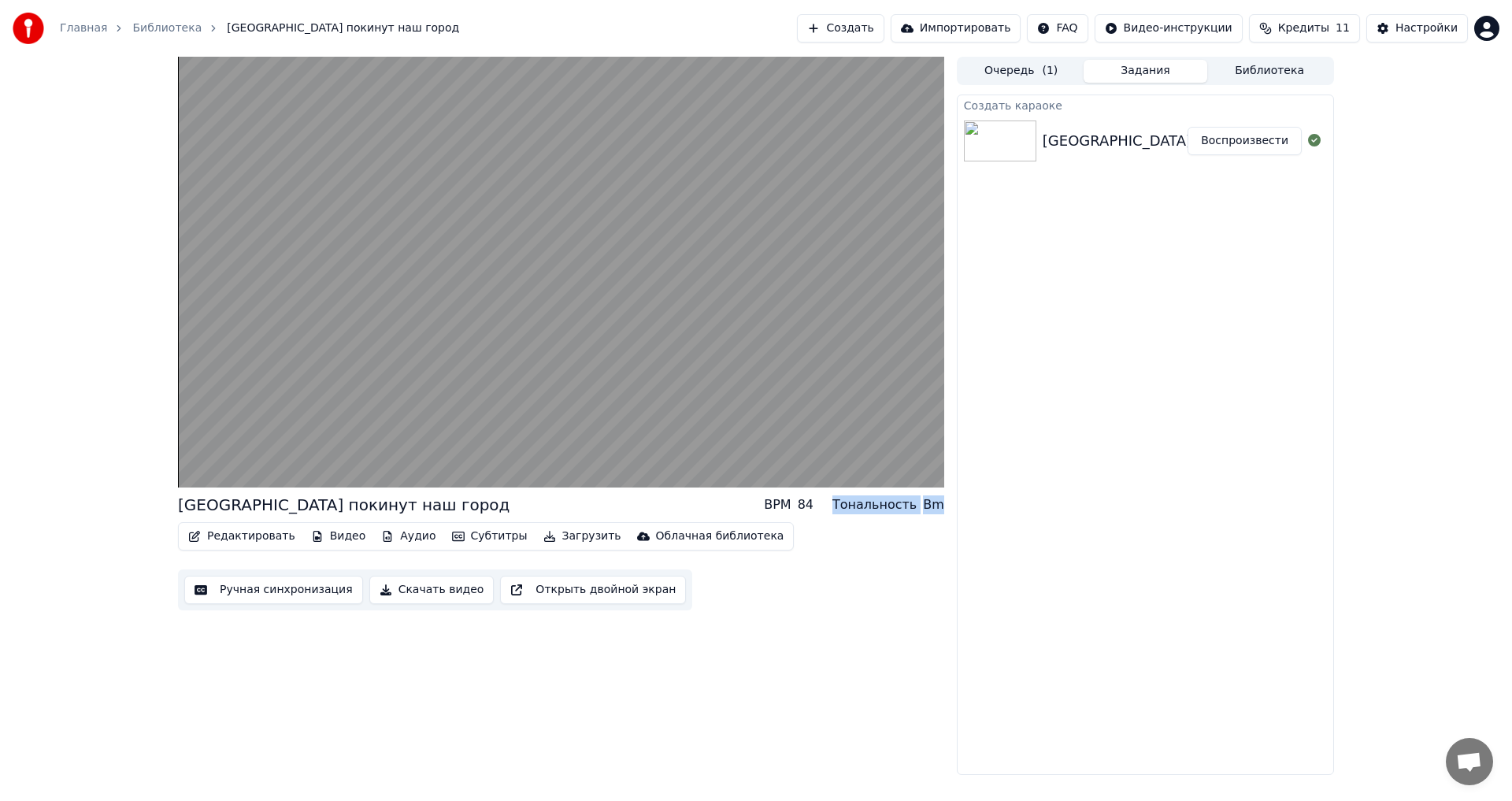
drag, startPoint x: 945, startPoint y: 505, endPoint x: 847, endPoint y: 507, distance: 98.0
click at [847, 507] on div "Тучи покинут наш город BPM 84 Тональность Bm Редактировать Видео Аудио Субтитры…" at bounding box center [756, 416] width 1182 height 718
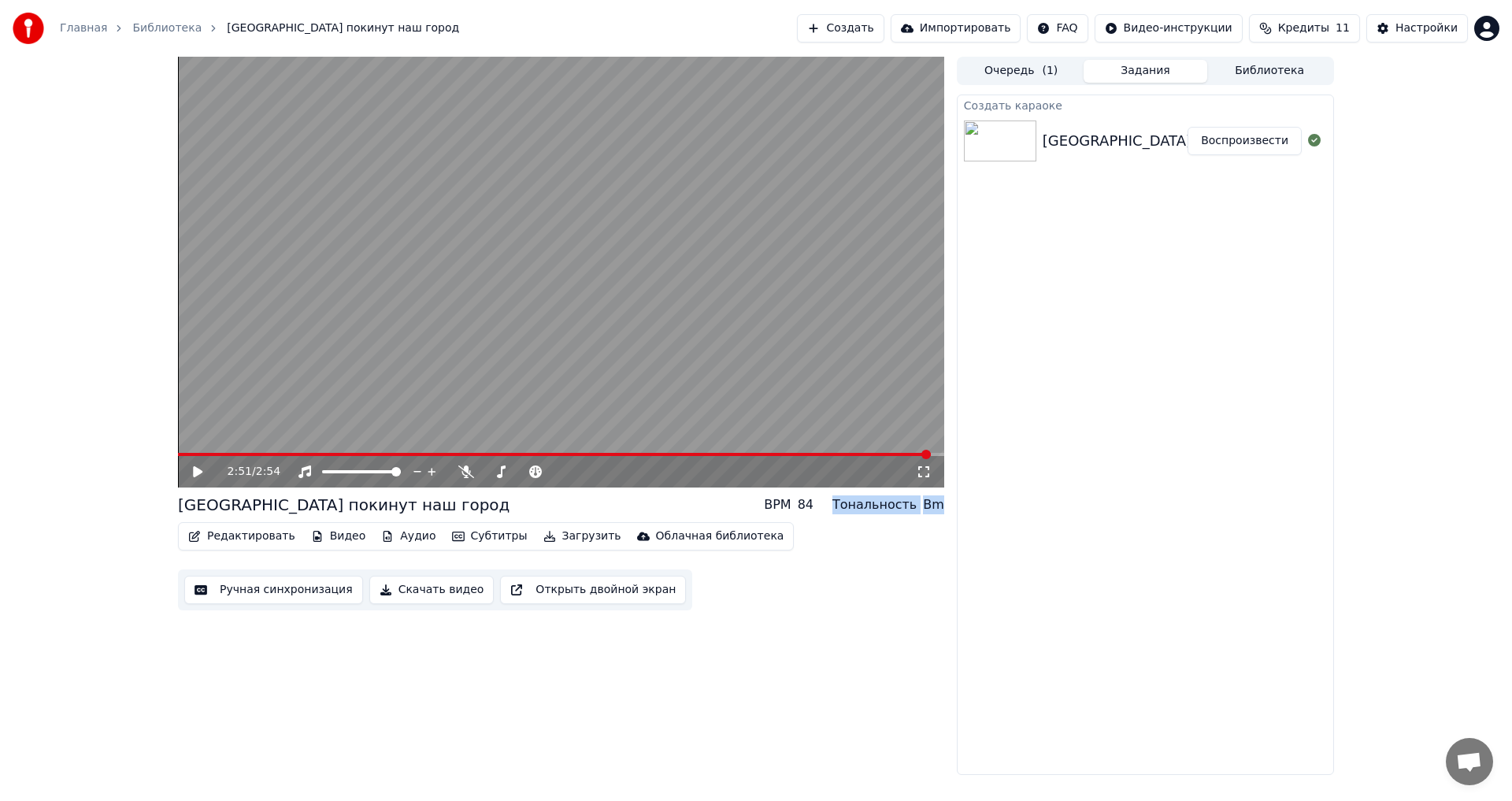
click at [191, 450] on video at bounding box center [560, 272] width 766 height 430
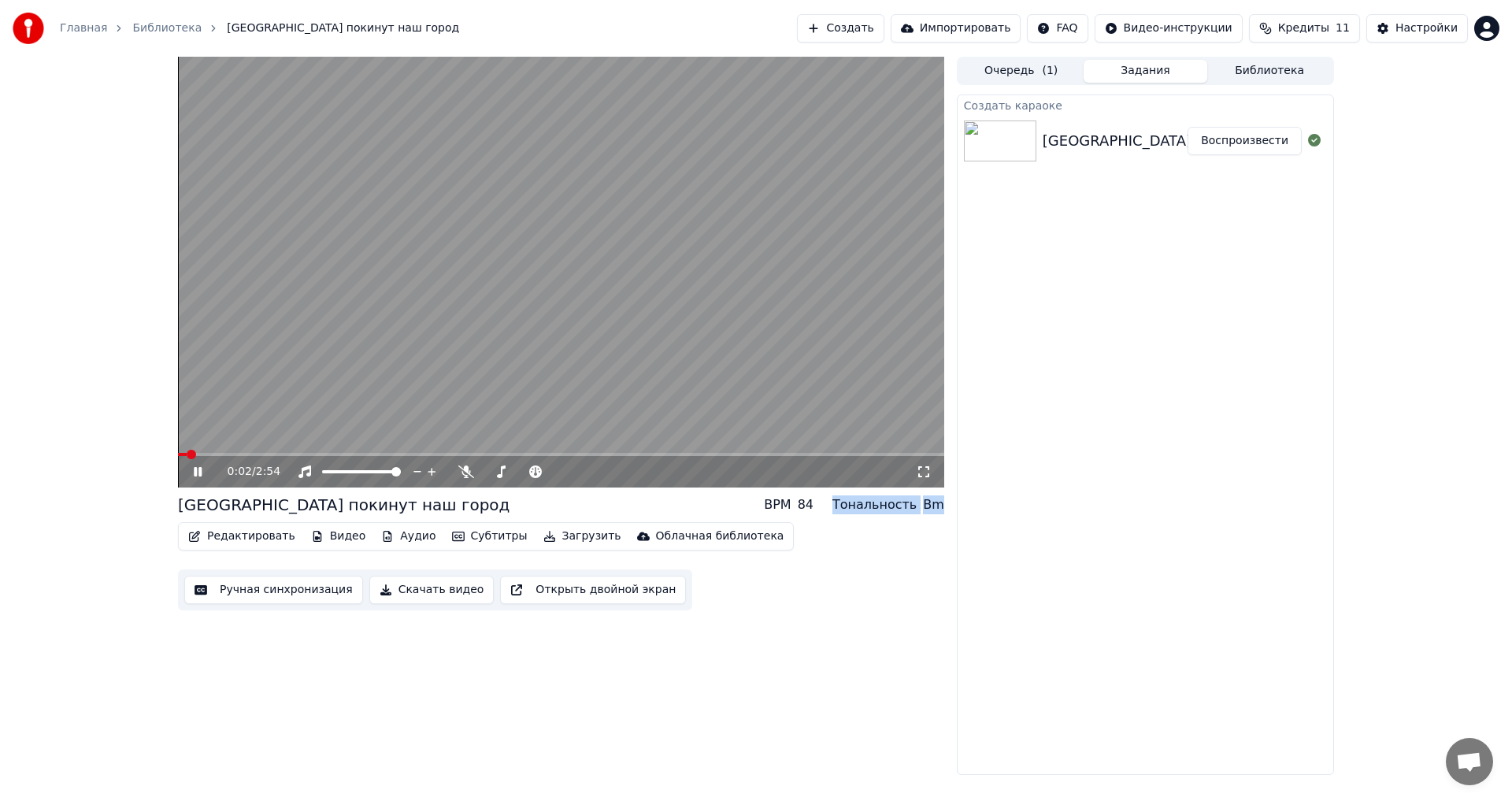
click at [186, 456] on span at bounding box center [182, 454] width 9 height 3
click at [924, 472] on icon at bounding box center [924, 471] width 16 height 13
click at [198, 467] on icon at bounding box center [209, 471] width 37 height 13
click at [407, 588] on button "Скачать видео" at bounding box center [432, 590] width 125 height 29
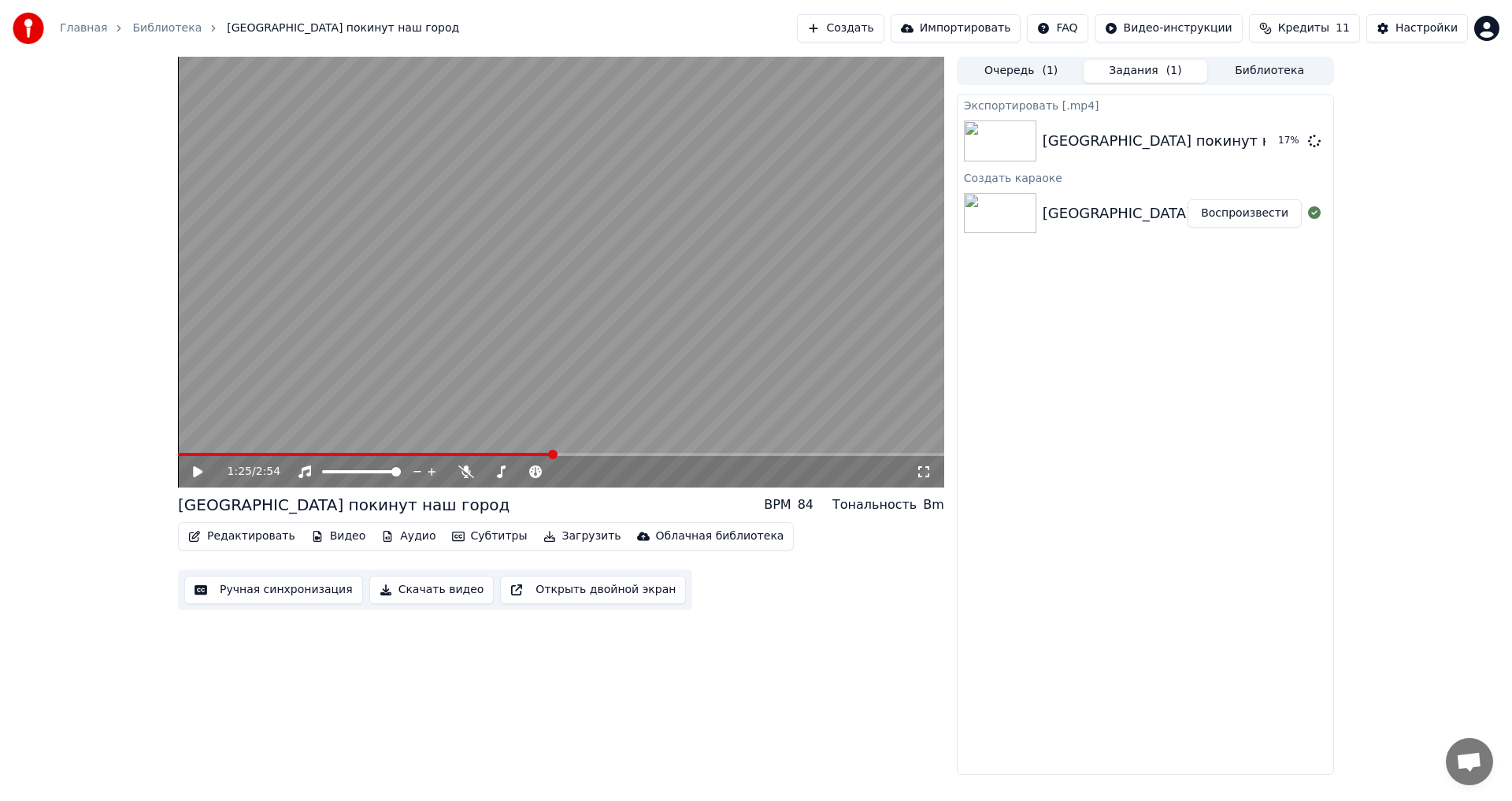
click at [397, 587] on button "Скачать видео" at bounding box center [432, 590] width 125 height 29
click at [370, 576] on button "Скачать видео" at bounding box center [432, 590] width 125 height 29
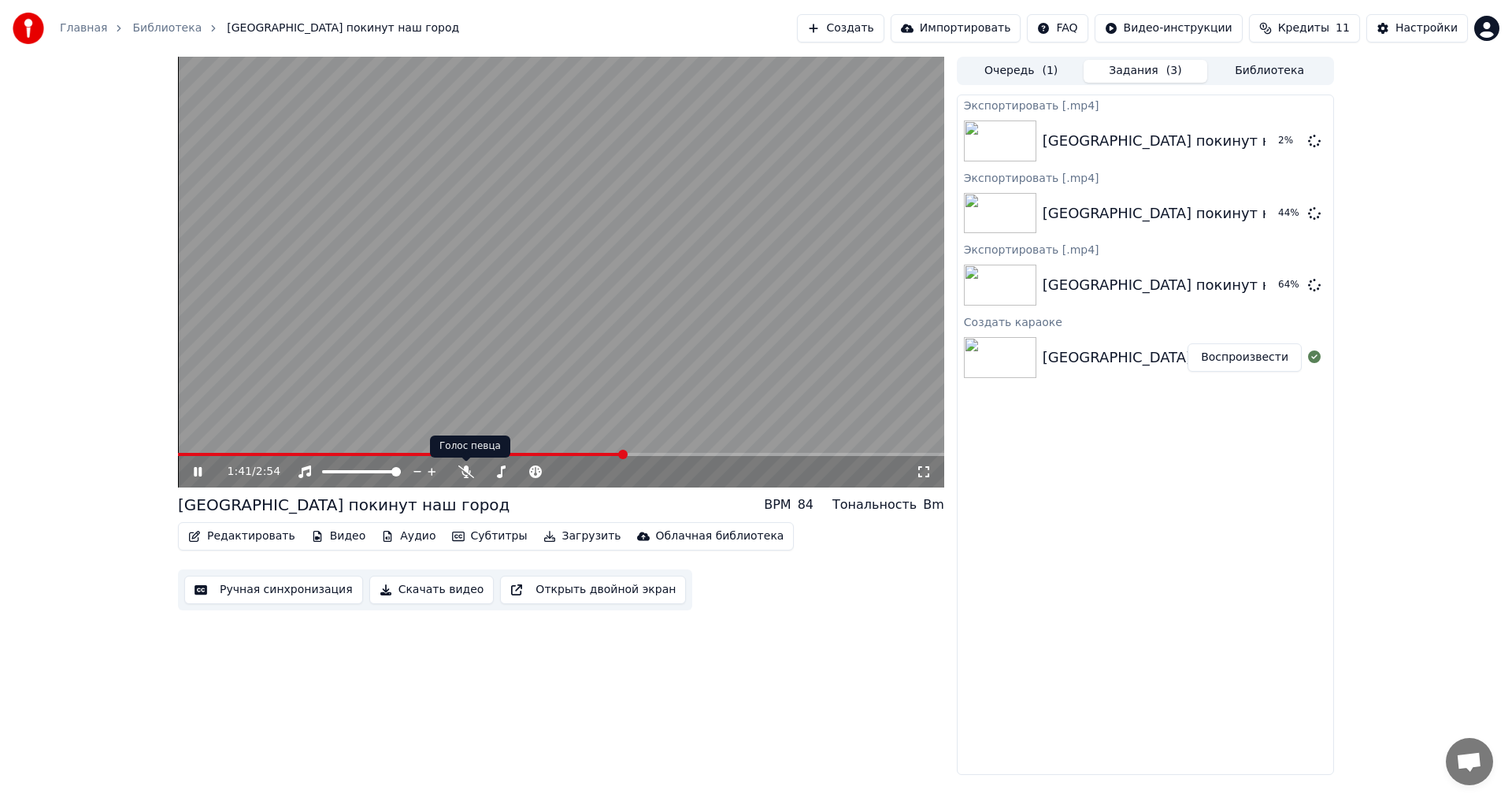
click at [461, 463] on div "1:41 / 2:54" at bounding box center [560, 472] width 766 height 31
click at [465, 469] on icon at bounding box center [466, 471] width 16 height 13
click at [197, 469] on icon at bounding box center [209, 471] width 37 height 13
click at [23, 25] on img at bounding box center [29, 29] width 31 height 31
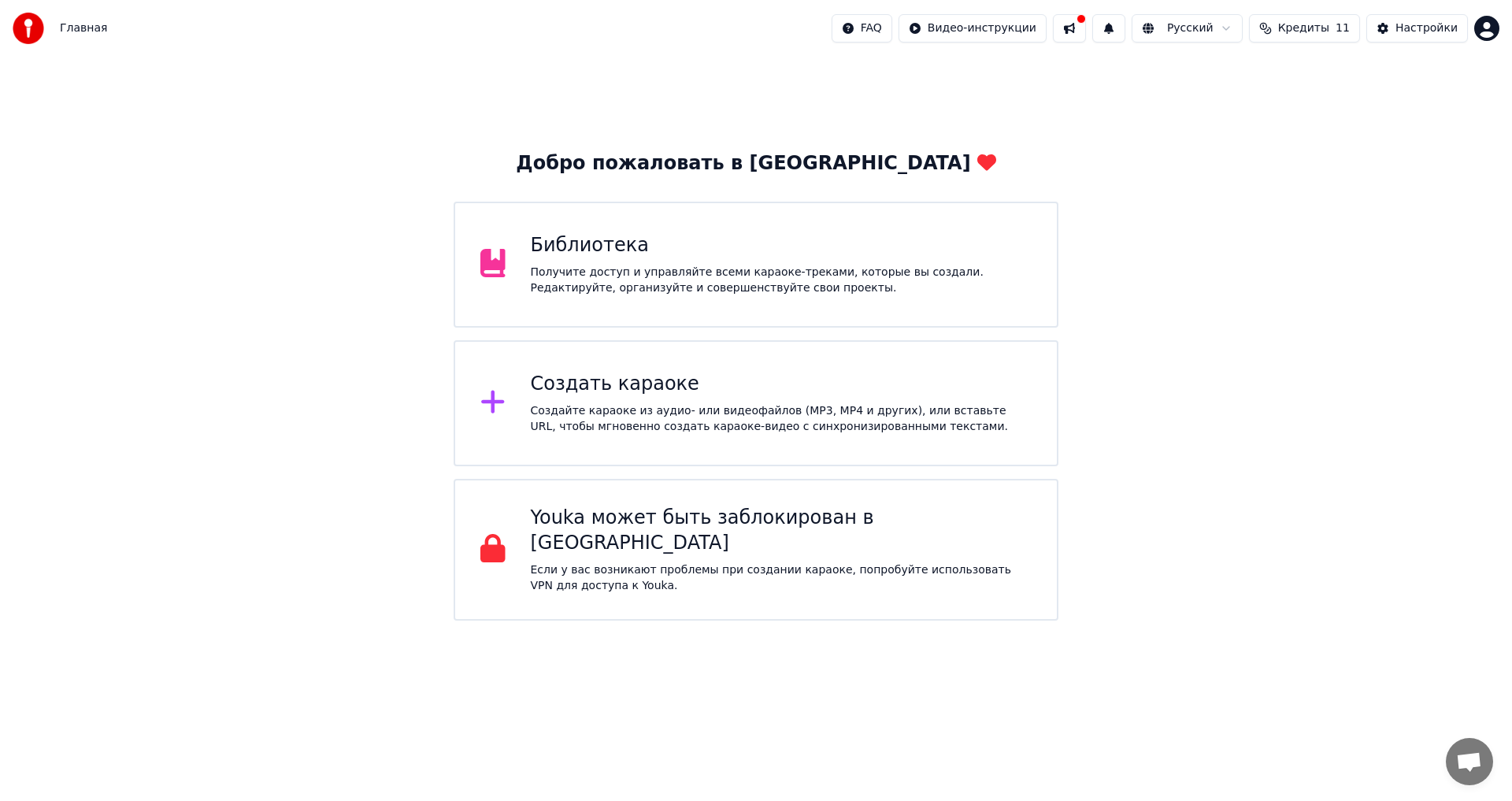
click at [576, 393] on div "Создать караоке" at bounding box center [782, 384] width 501 height 26
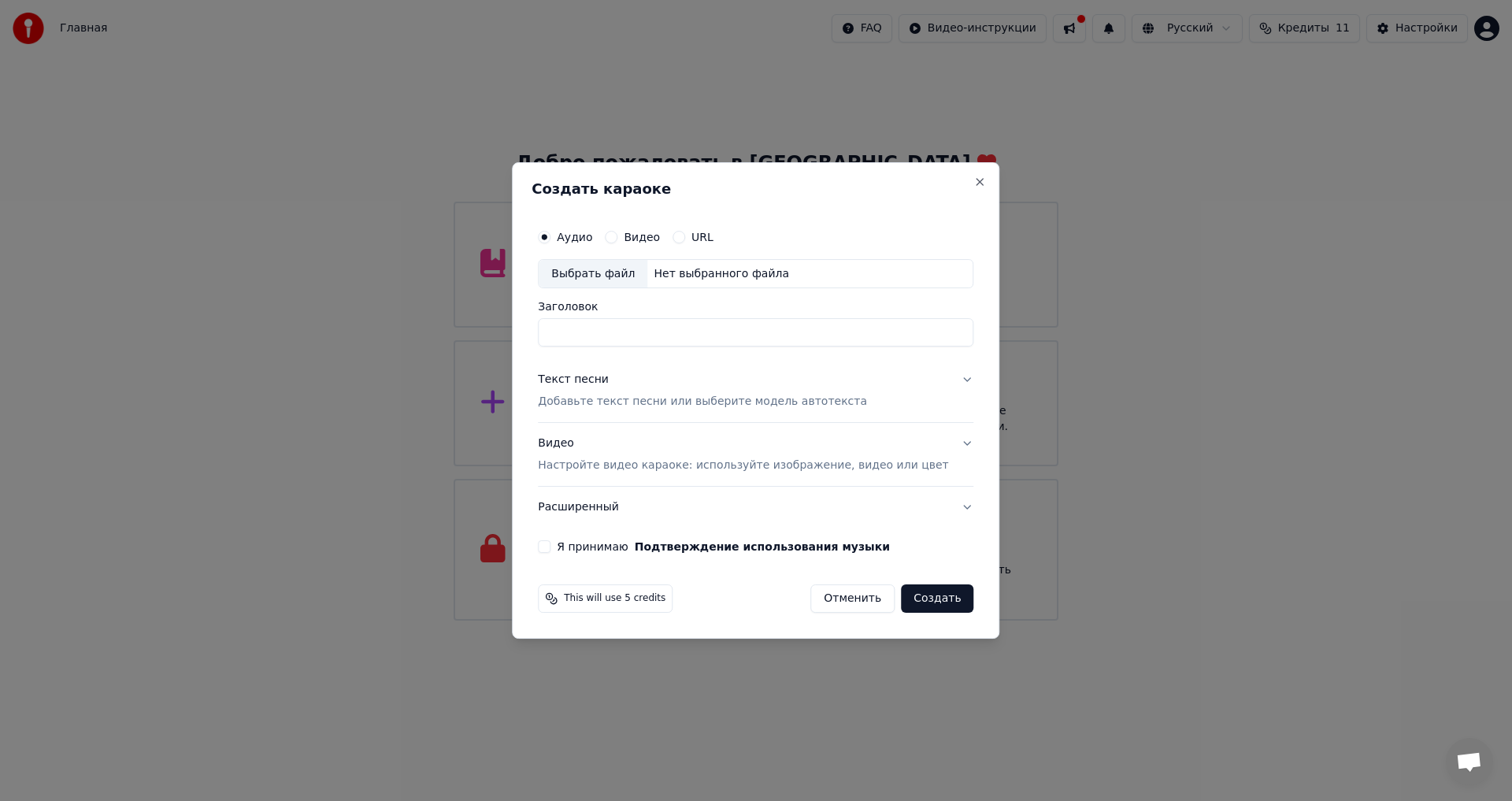
click at [595, 333] on input "Заголовок" at bounding box center [755, 332] width 436 height 29
type input "*"
type input "**********"
click at [601, 377] on div "Текст песни" at bounding box center [573, 380] width 71 height 16
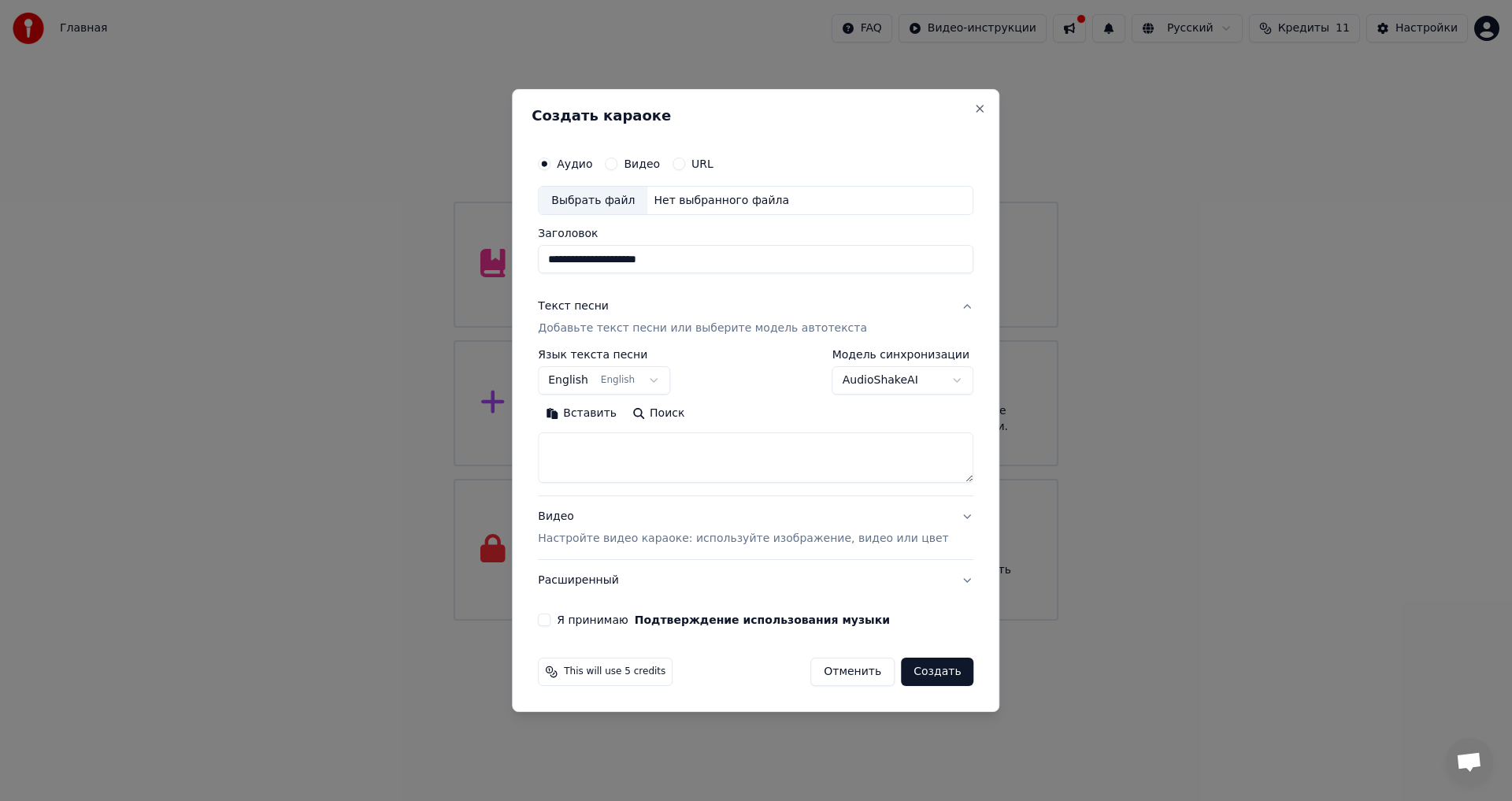
click at [604, 299] on div "Текст песни" at bounding box center [573, 307] width 71 height 16
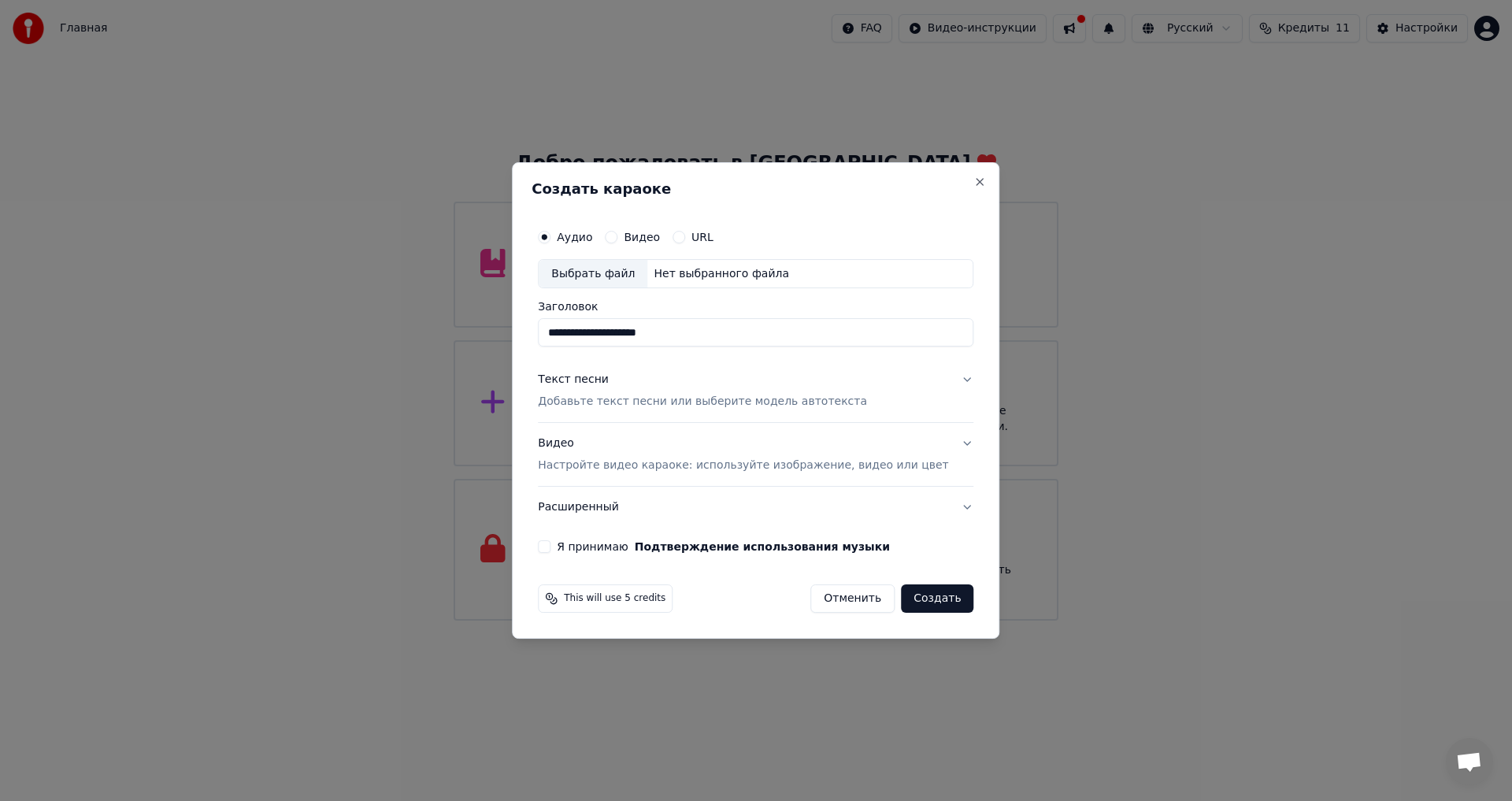
click at [598, 379] on div "Текст песни" at bounding box center [573, 380] width 71 height 16
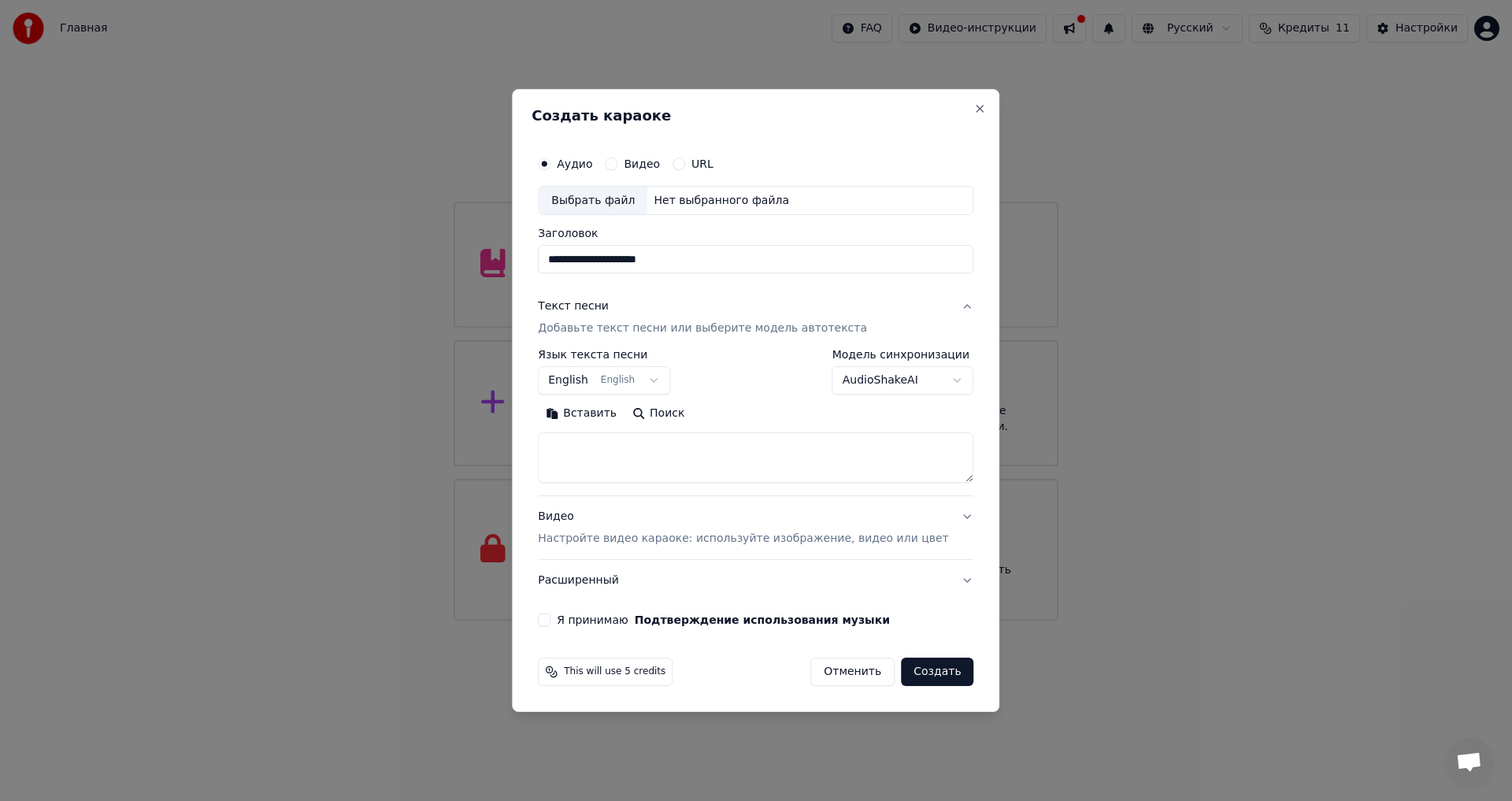
click at [620, 457] on textarea at bounding box center [755, 458] width 436 height 50
paste textarea "**********"
click at [627, 461] on textarea "**********" at bounding box center [732, 458] width 389 height 50
click at [569, 463] on textarea "**********" at bounding box center [732, 458] width 389 height 50
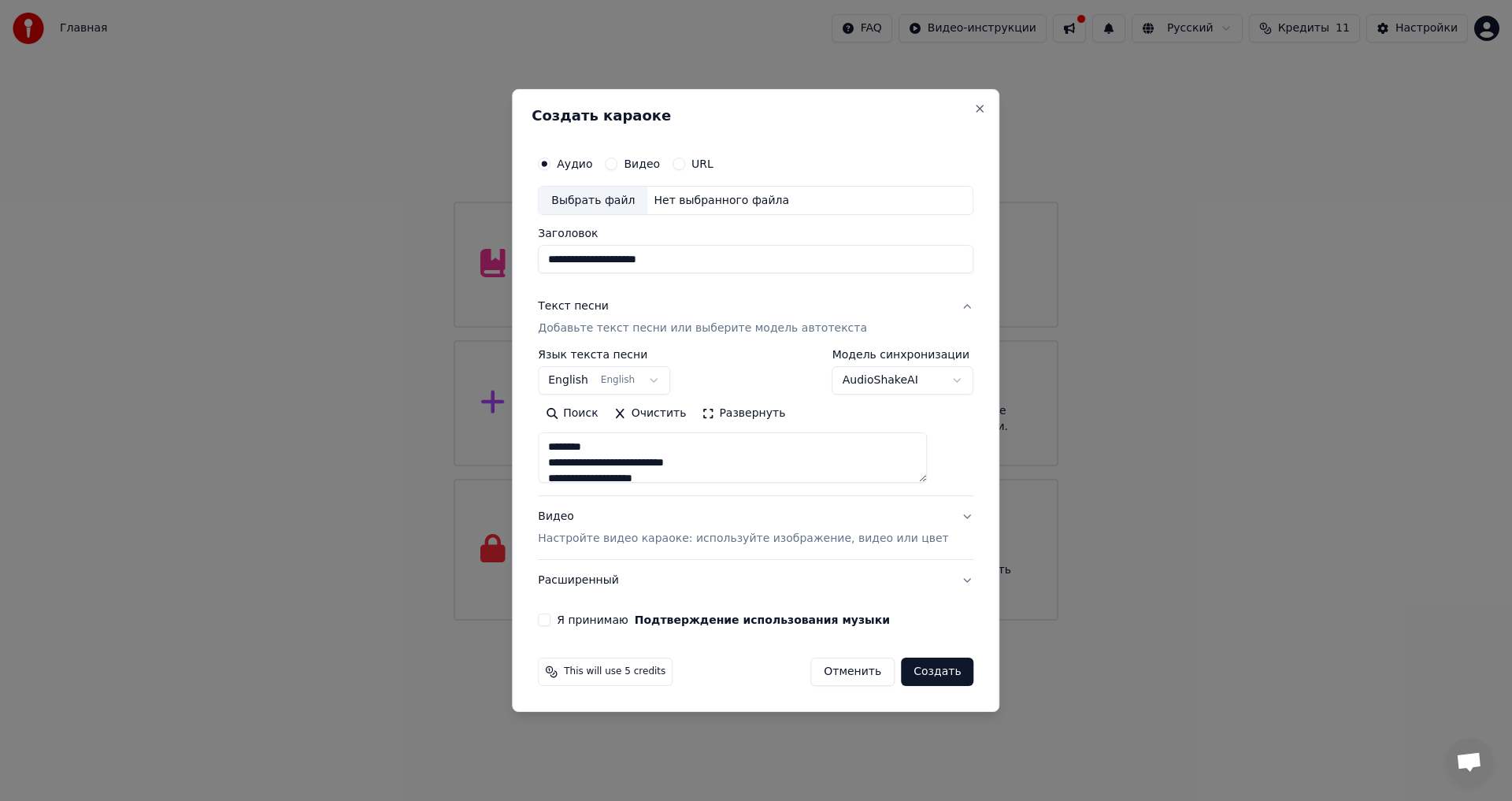
click at [627, 449] on textarea "**********" at bounding box center [732, 458] width 389 height 50
click at [644, 460] on textarea "**********" at bounding box center [732, 458] width 389 height 50
click at [624, 471] on textarea "**********" at bounding box center [732, 458] width 389 height 50
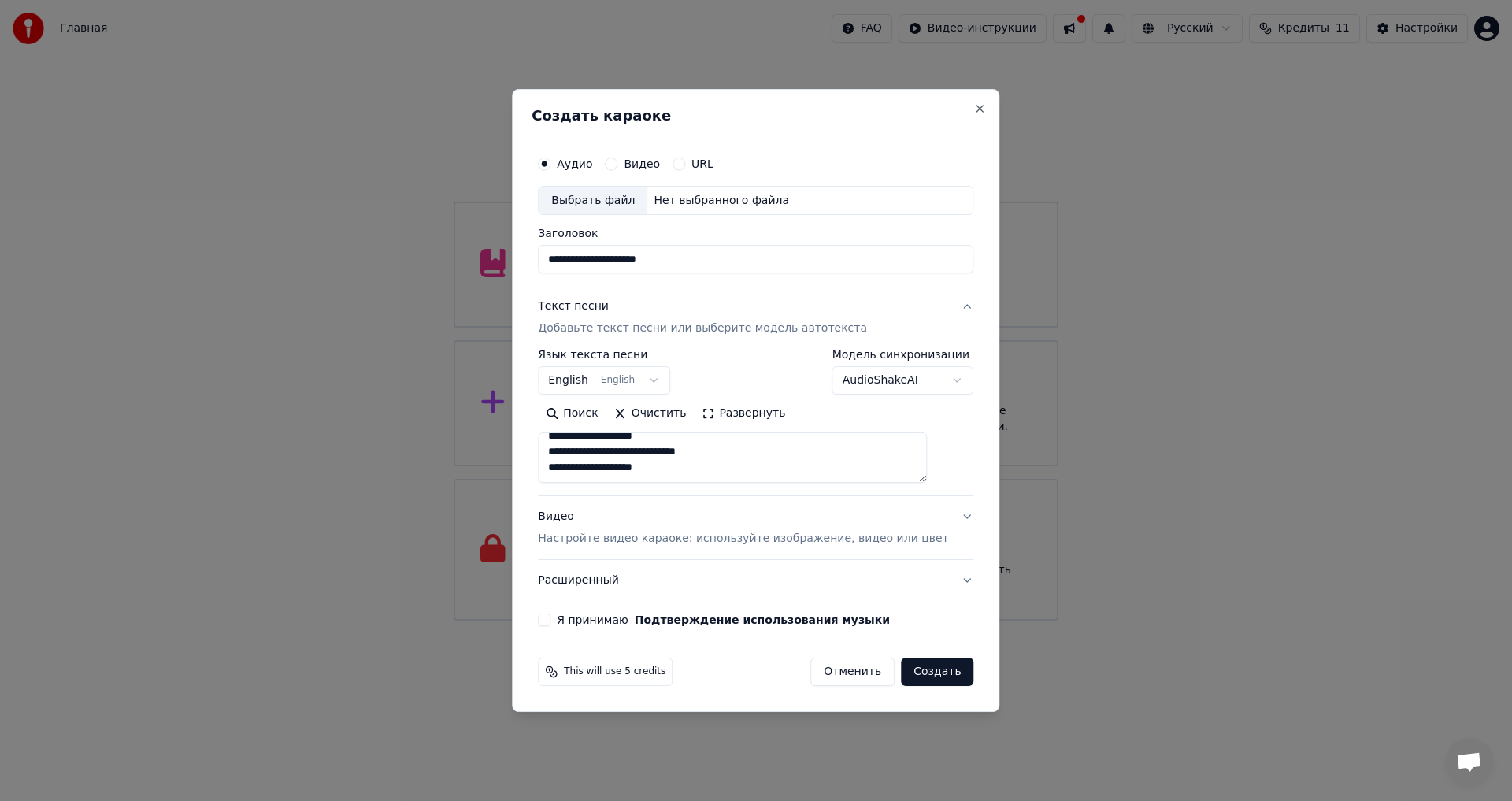
scroll to position [421, 0]
click at [623, 439] on textarea "**********" at bounding box center [732, 458] width 389 height 50
click at [575, 438] on textarea "**********" at bounding box center [732, 458] width 389 height 50
click at [630, 446] on textarea "**********" at bounding box center [732, 458] width 389 height 50
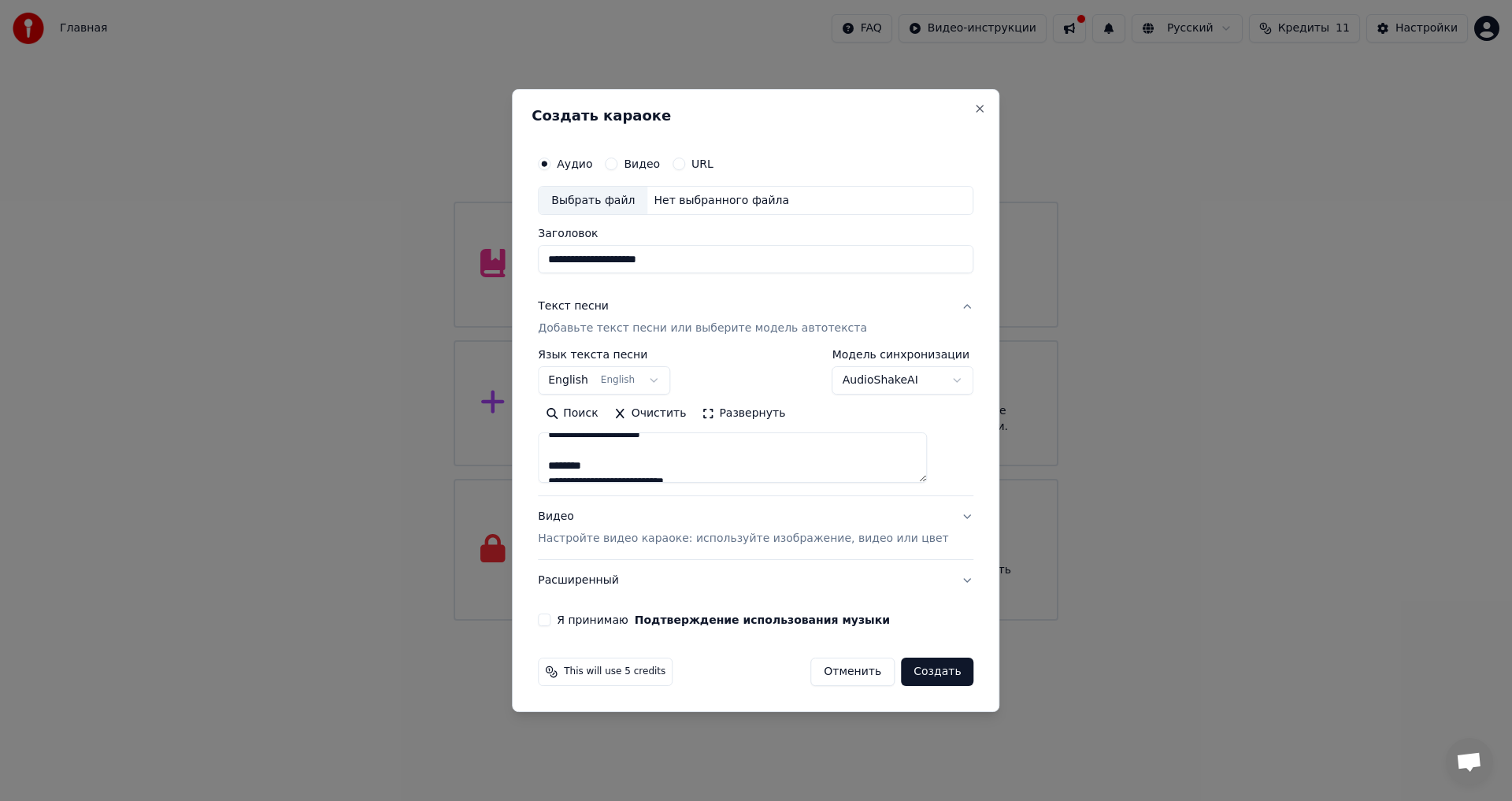
scroll to position [227, 0]
click at [639, 457] on textarea "**********" at bounding box center [732, 458] width 389 height 50
click at [576, 457] on textarea "**********" at bounding box center [732, 458] width 389 height 50
click at [614, 451] on textarea "**********" at bounding box center [732, 458] width 389 height 50
click at [620, 437] on textarea "**********" at bounding box center [732, 458] width 389 height 50
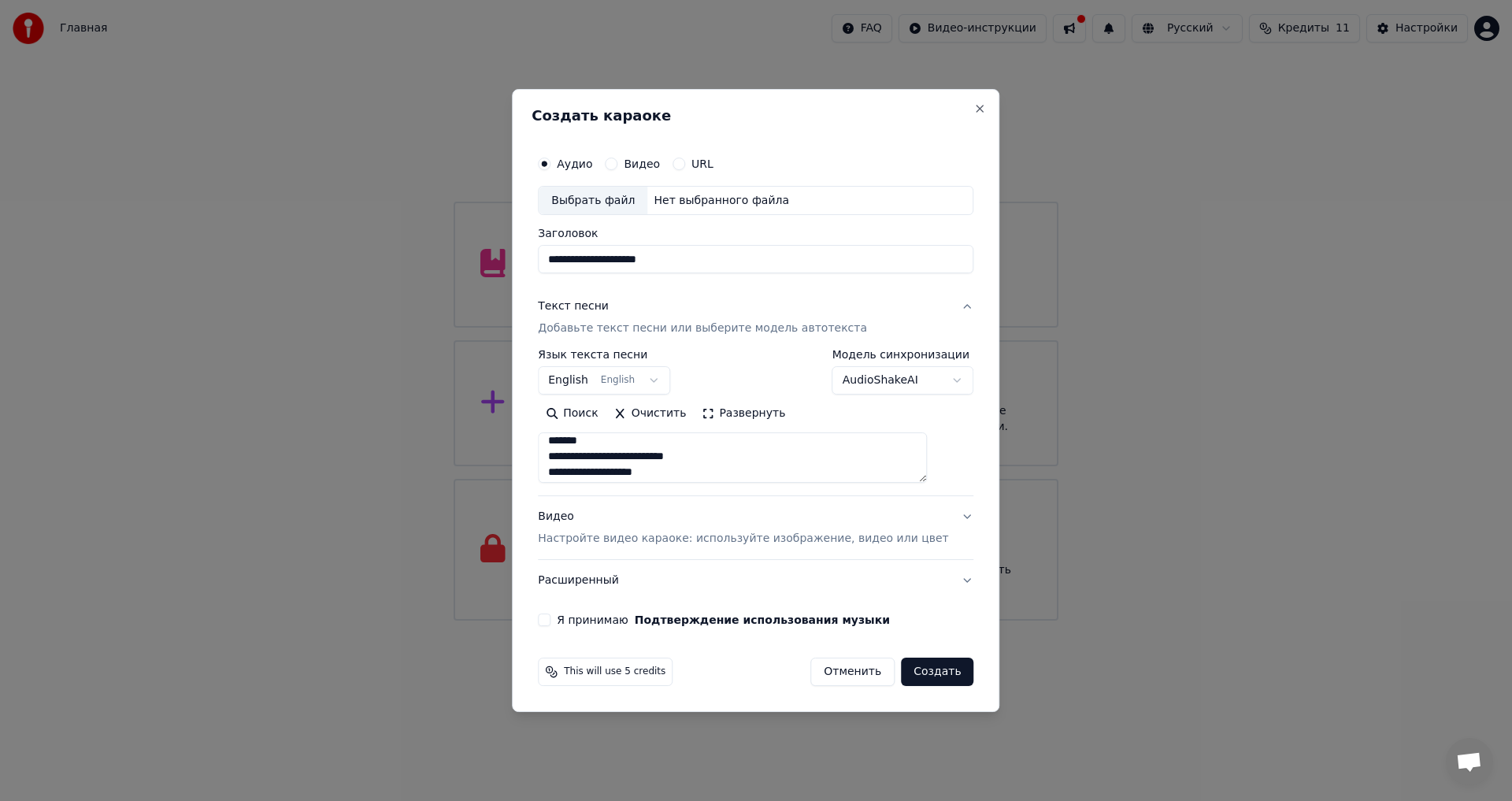
scroll to position [196, 0]
click at [699, 460] on textarea "**********" at bounding box center [732, 458] width 389 height 50
type textarea "**********"
click at [605, 579] on button "Расширенный" at bounding box center [755, 581] width 436 height 41
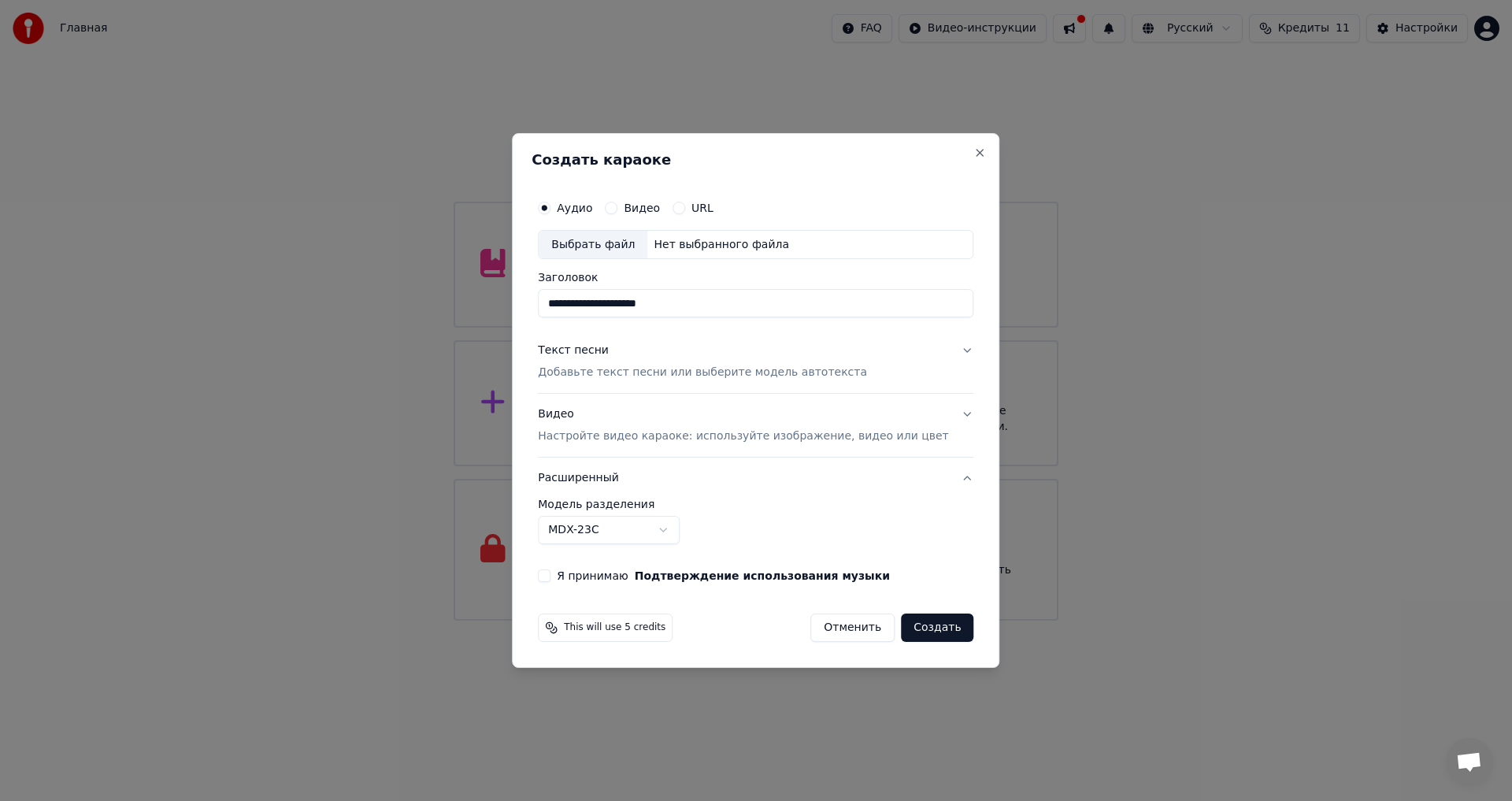
click at [556, 574] on div "**********" at bounding box center [756, 387] width 448 height 403
click at [551, 574] on button "Я принимаю Подтверждение использования музыки" at bounding box center [544, 575] width 13 height 13
click at [652, 207] on label "Видео" at bounding box center [641, 207] width 36 height 11
click at [617, 207] on button "Видео" at bounding box center [611, 207] width 13 height 13
click at [596, 295] on input "Заголовок" at bounding box center [755, 304] width 436 height 29
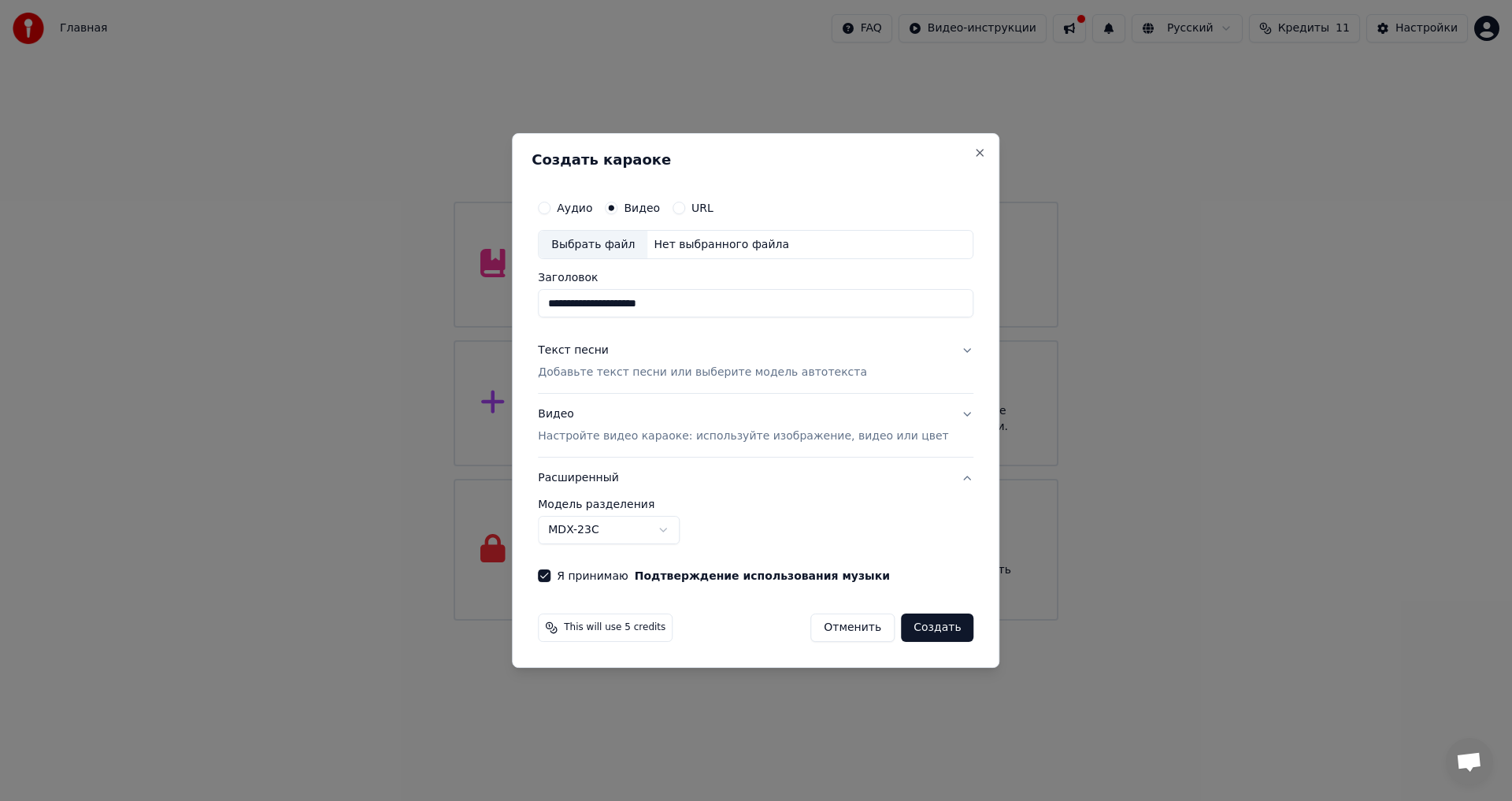
type input "**********"
click at [592, 347] on div "Текст песни" at bounding box center [573, 351] width 71 height 16
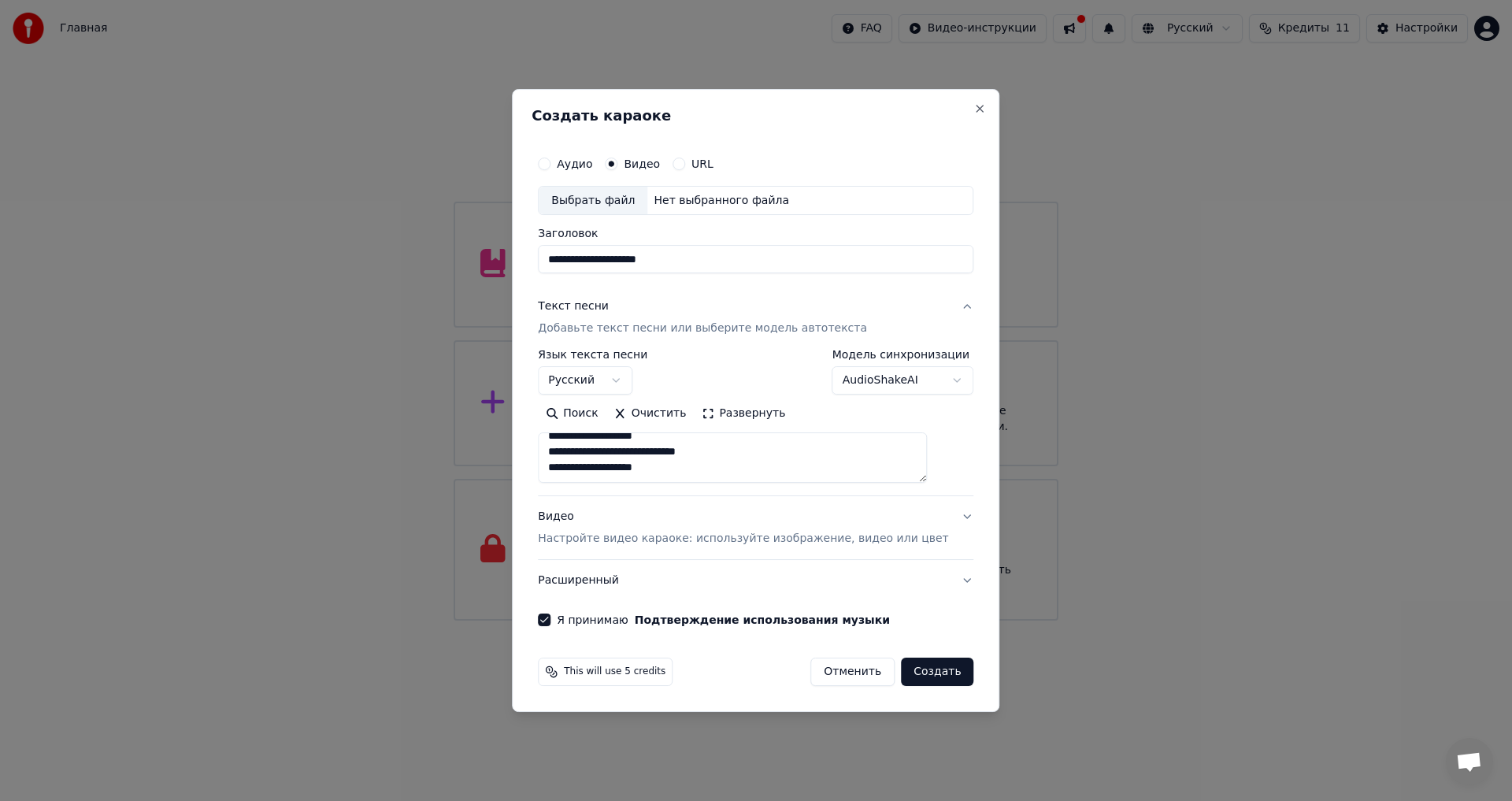
click at [926, 674] on button "Создать" at bounding box center [937, 671] width 73 height 29
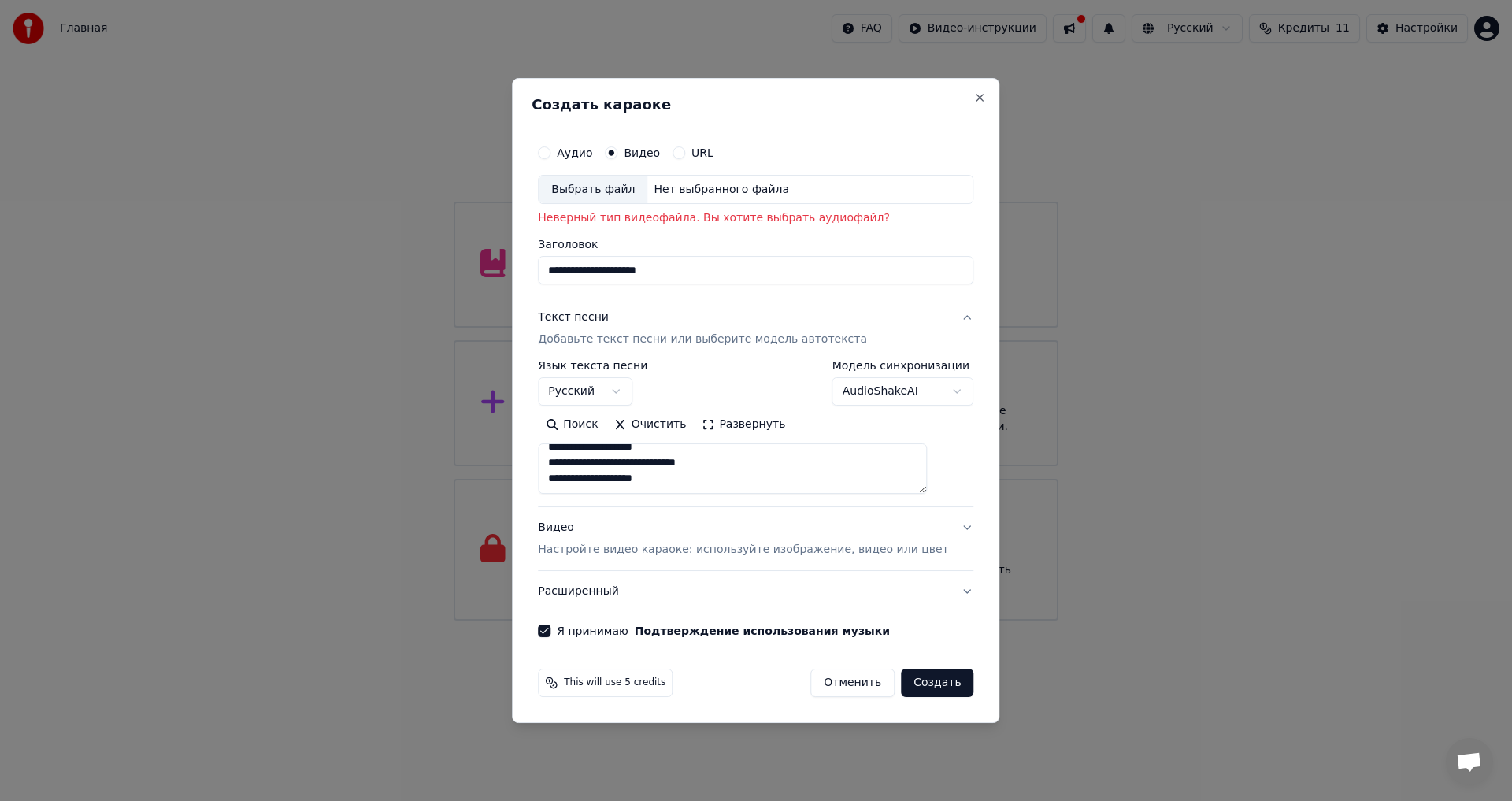
click at [592, 147] on label "Аудио" at bounding box center [574, 152] width 35 height 11
click at [551, 146] on button "Аудио" at bounding box center [544, 152] width 13 height 13
click at [592, 152] on label "Аудио" at bounding box center [574, 152] width 35 height 11
click at [551, 152] on button "Аудио" at bounding box center [544, 152] width 13 height 13
click at [627, 188] on div "Выбрать файл" at bounding box center [593, 190] width 109 height 29
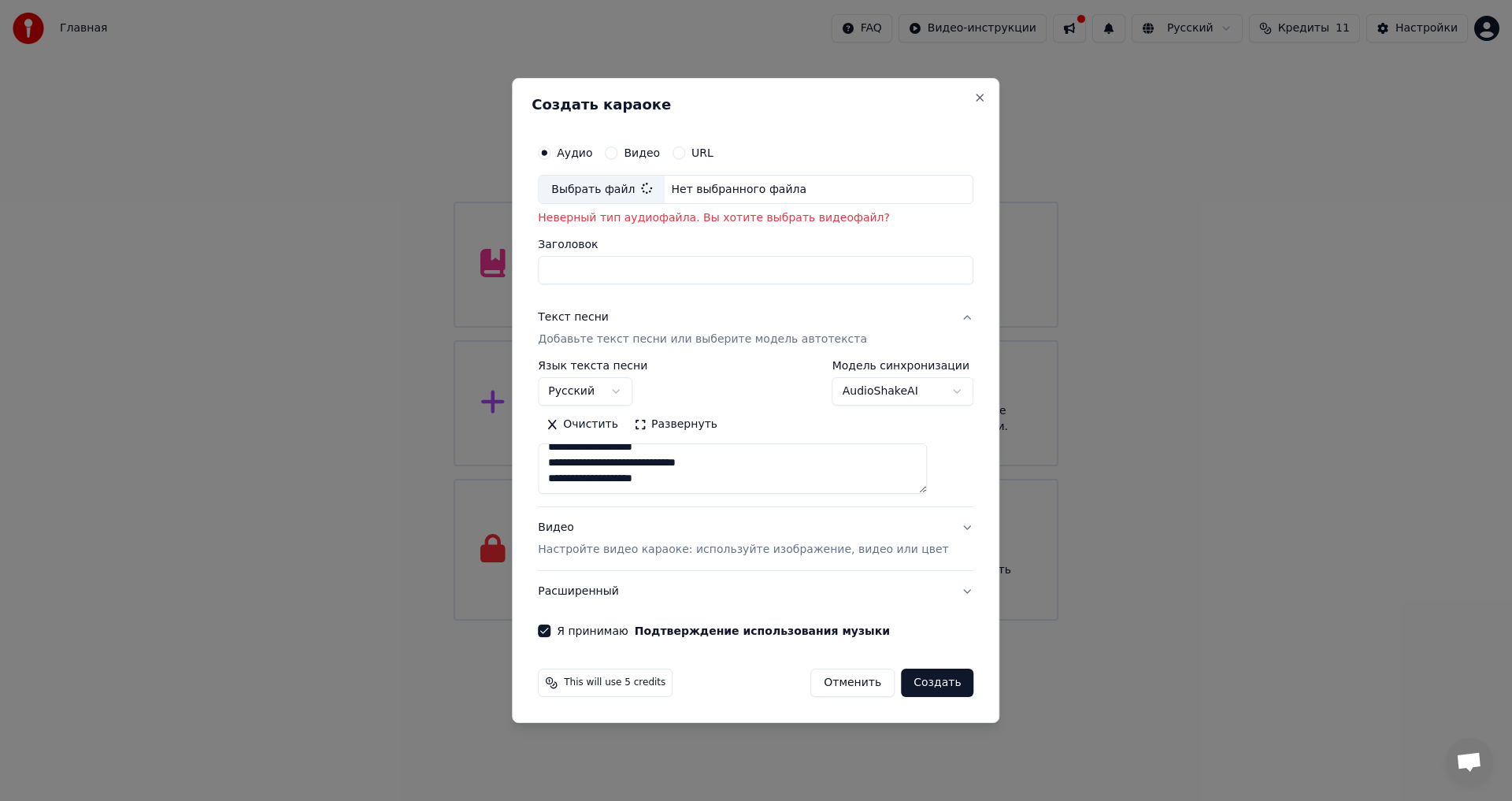
type input "**********"
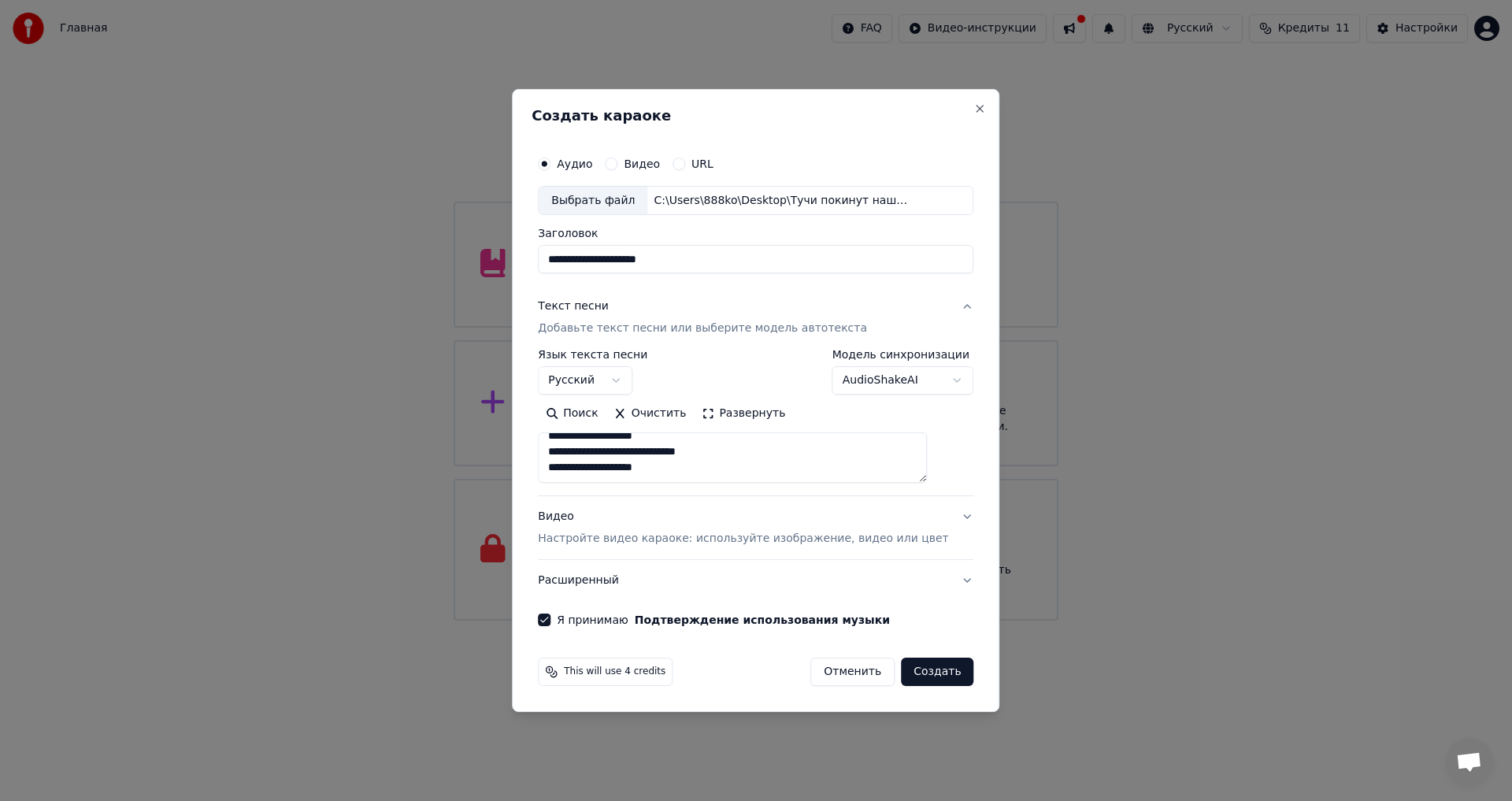
click at [924, 679] on button "Создать" at bounding box center [937, 671] width 73 height 29
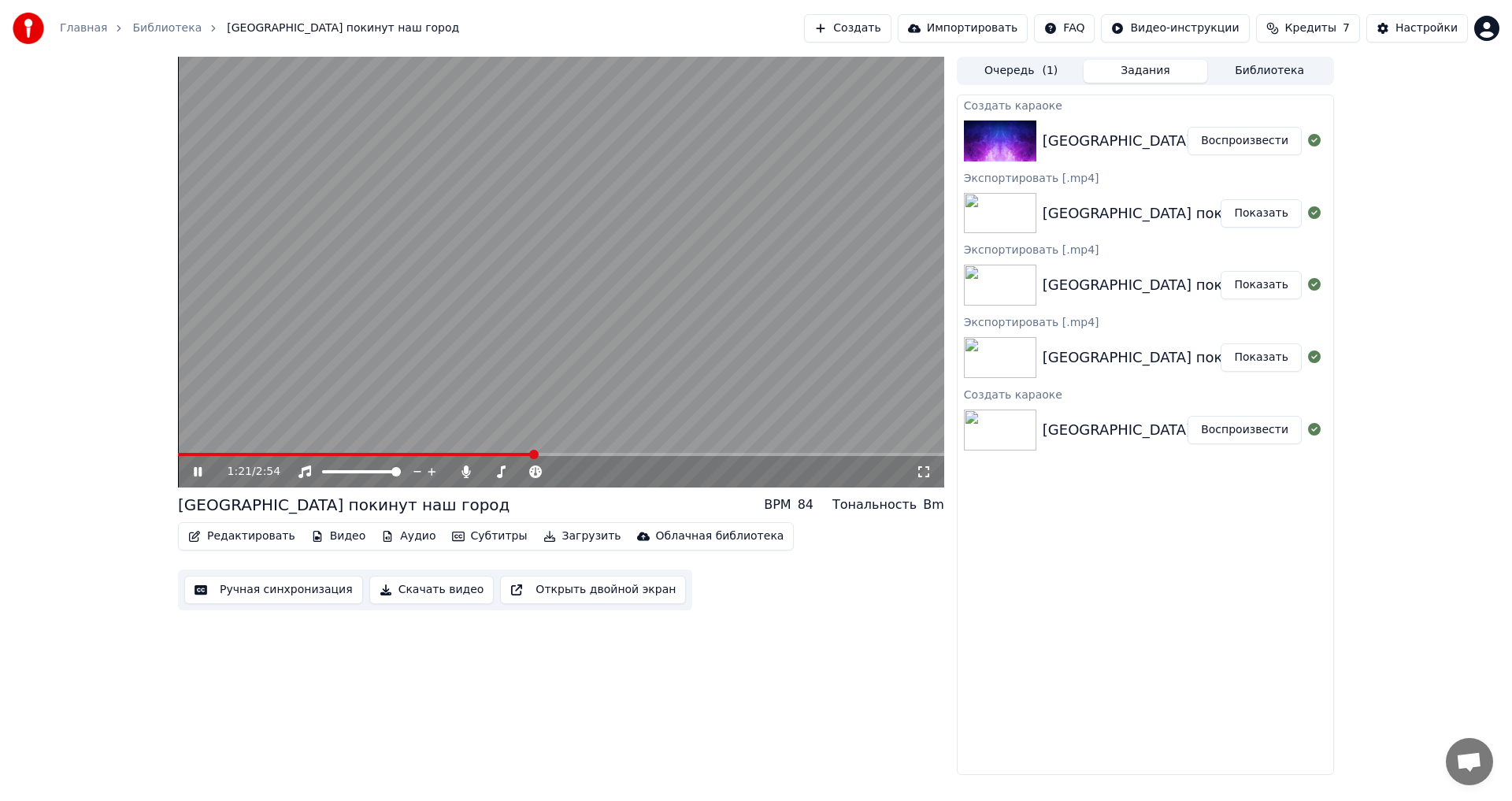
click at [405, 588] on button "Скачать видео" at bounding box center [432, 590] width 125 height 29
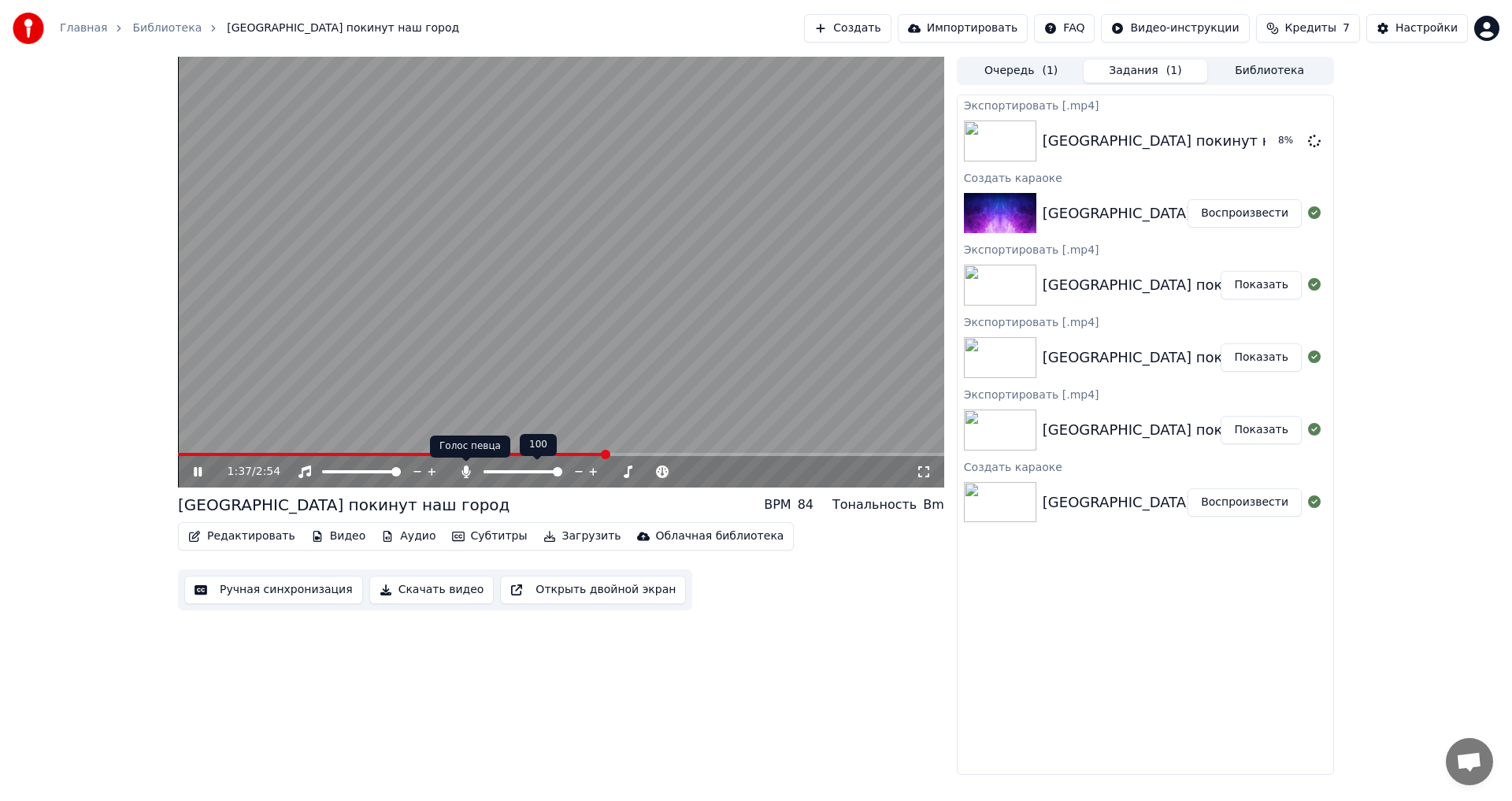
click at [465, 471] on icon at bounding box center [465, 471] width 9 height 13
click at [465, 471] on icon at bounding box center [466, 471] width 16 height 13
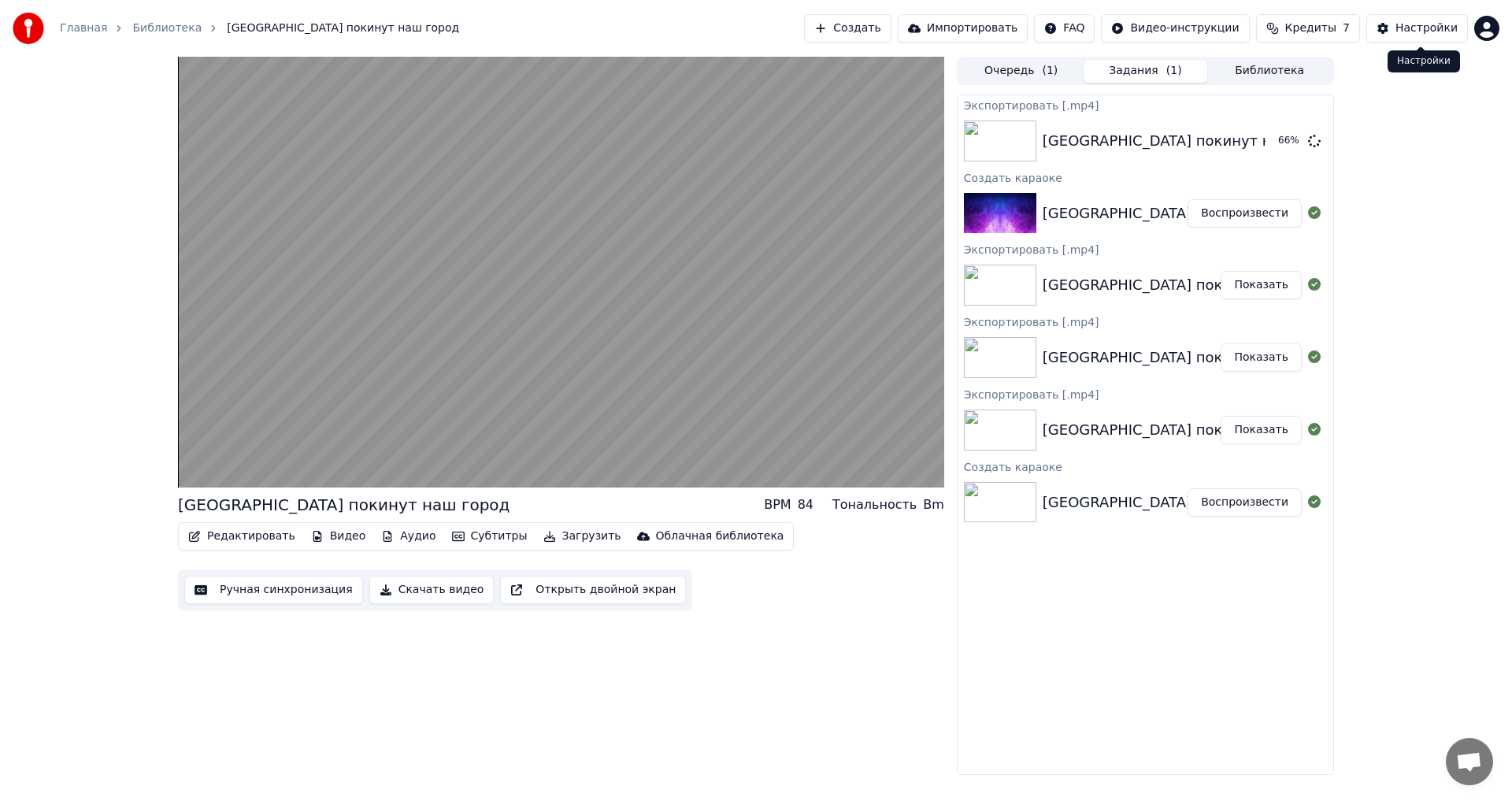
click at [1411, 25] on div "Настройки" at bounding box center [1426, 29] width 62 height 16
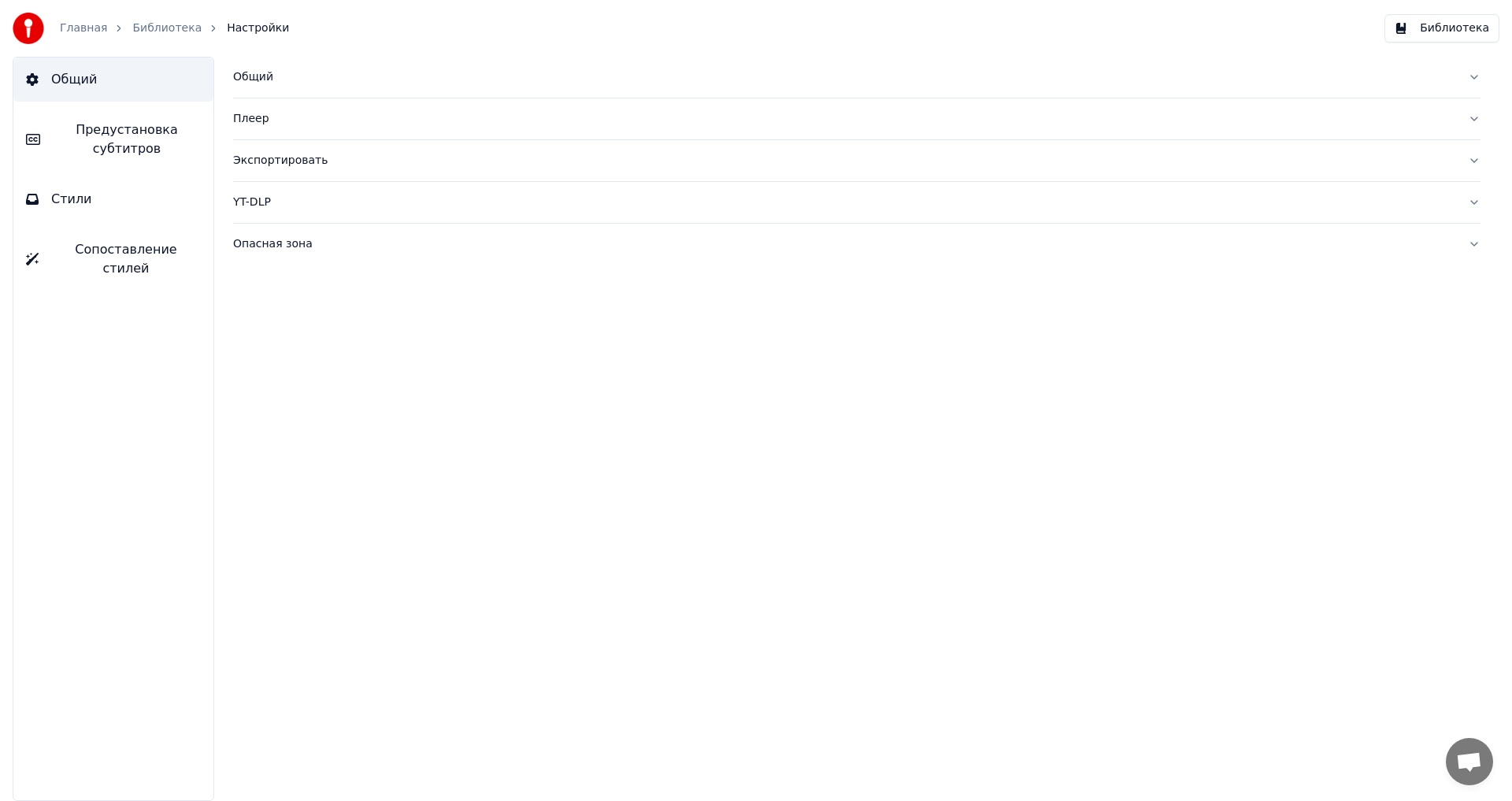
click at [72, 28] on link "Главная" at bounding box center [84, 29] width 47 height 16
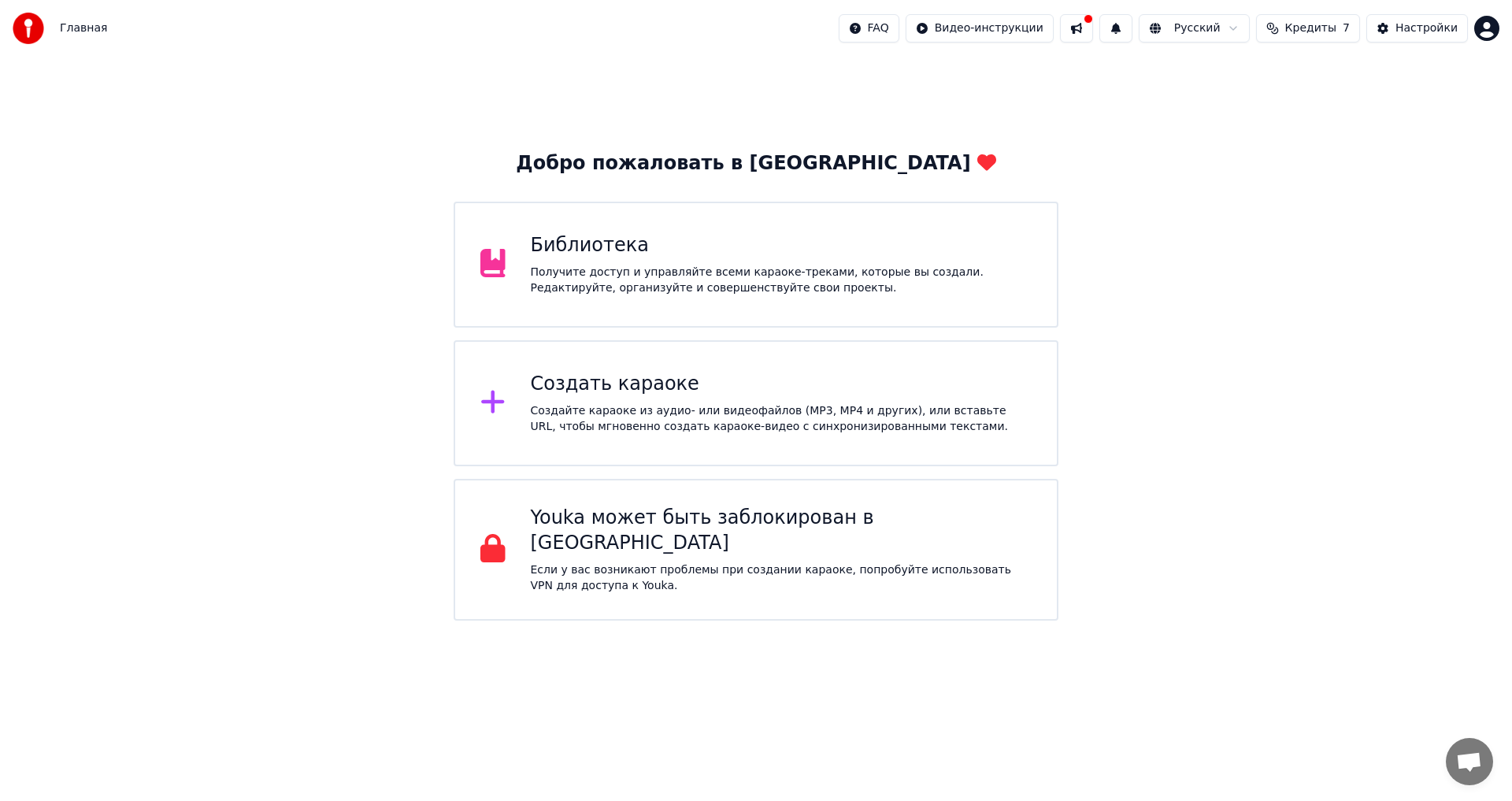
click at [1093, 26] on button at bounding box center [1076, 28] width 33 height 29
click at [576, 248] on div "Библиотека" at bounding box center [782, 246] width 501 height 26
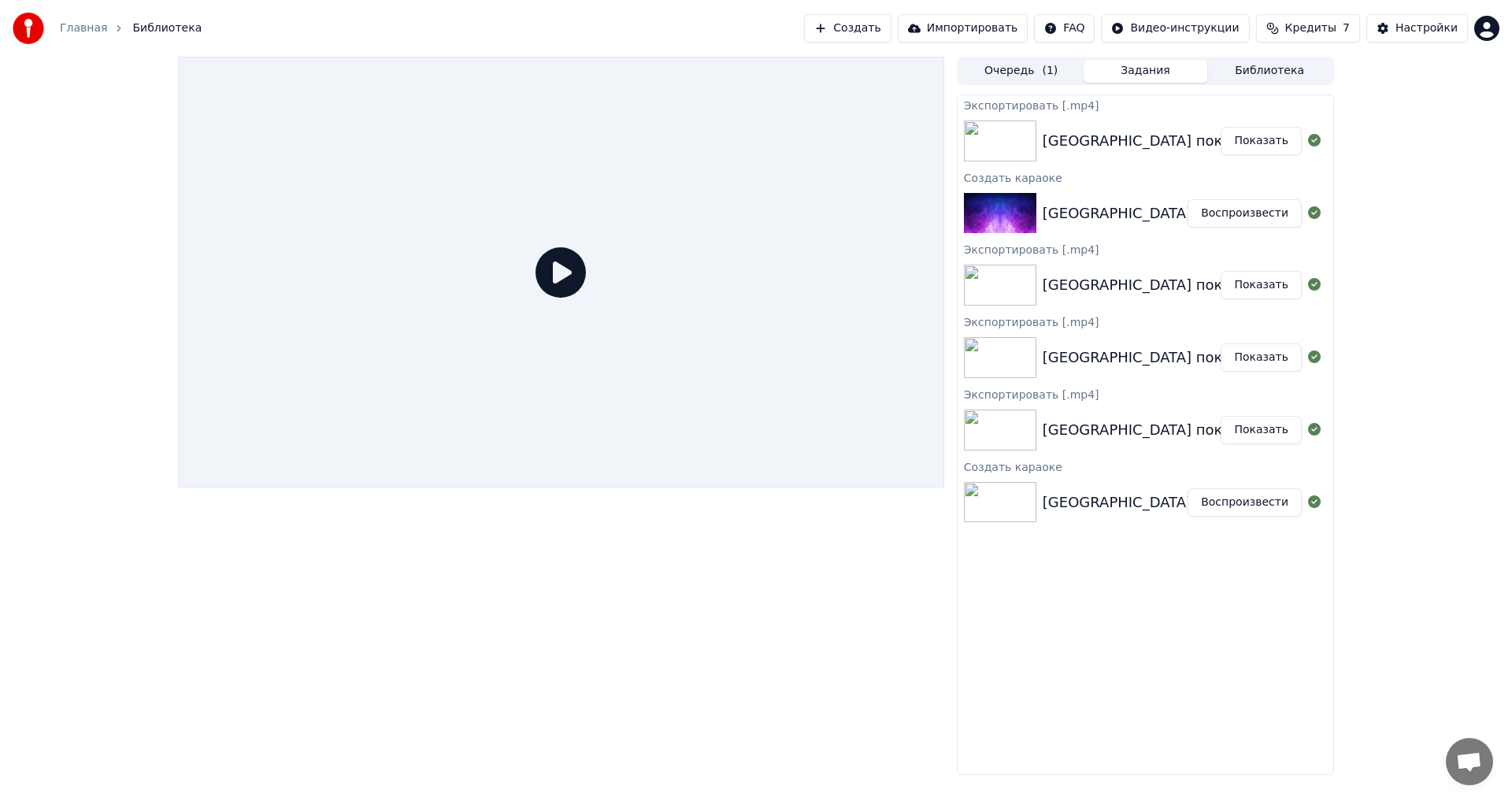
click at [1000, 102] on div "Экспортировать [.mp4]" at bounding box center [1145, 104] width 376 height 19
click at [1020, 103] on div "Экспортировать [.mp4]" at bounding box center [1145, 104] width 376 height 19
click at [1075, 102] on div "Экспортировать [.mp4]" at bounding box center [1145, 104] width 376 height 19
click at [1030, 176] on div "Создать караоке" at bounding box center [1145, 177] width 376 height 19
click at [1013, 174] on div "Создать караоке" at bounding box center [1145, 177] width 376 height 19
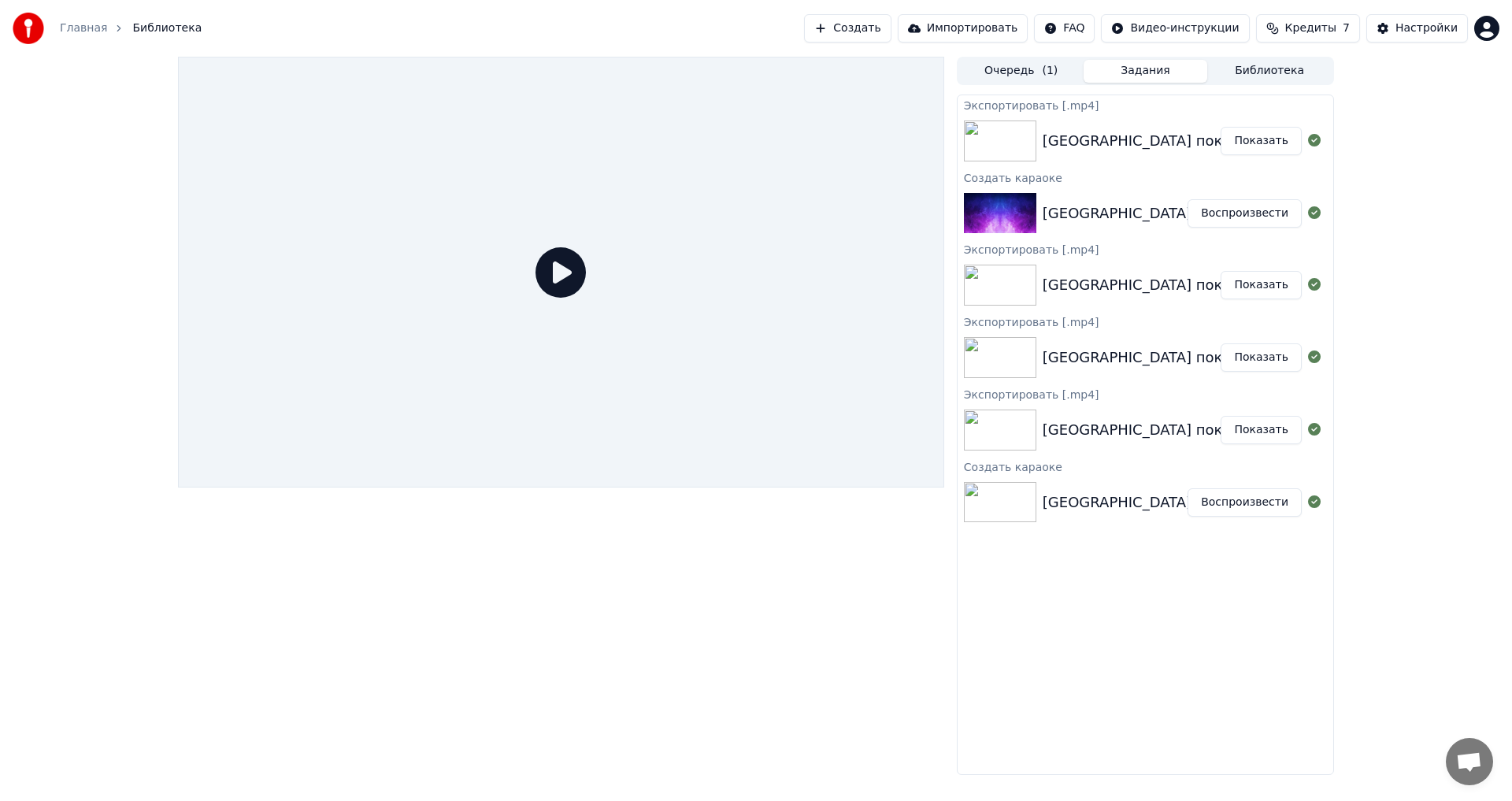
click at [556, 267] on icon at bounding box center [560, 272] width 50 height 50
click at [564, 274] on icon at bounding box center [560, 272] width 50 height 50
click at [999, 26] on button "Импортировать" at bounding box center [962, 28] width 131 height 29
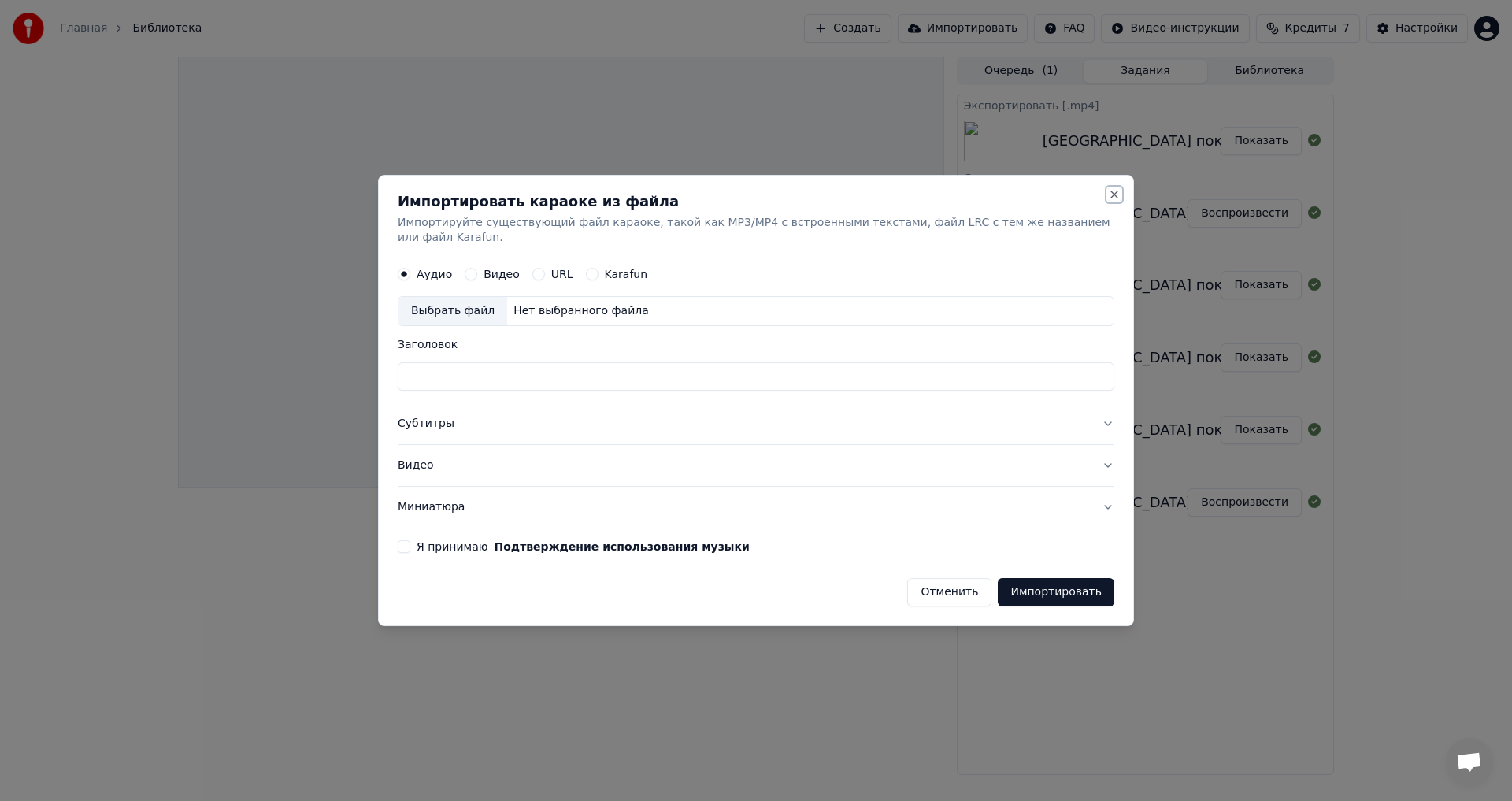
click at [1109, 200] on button "Close" at bounding box center [1114, 194] width 13 height 13
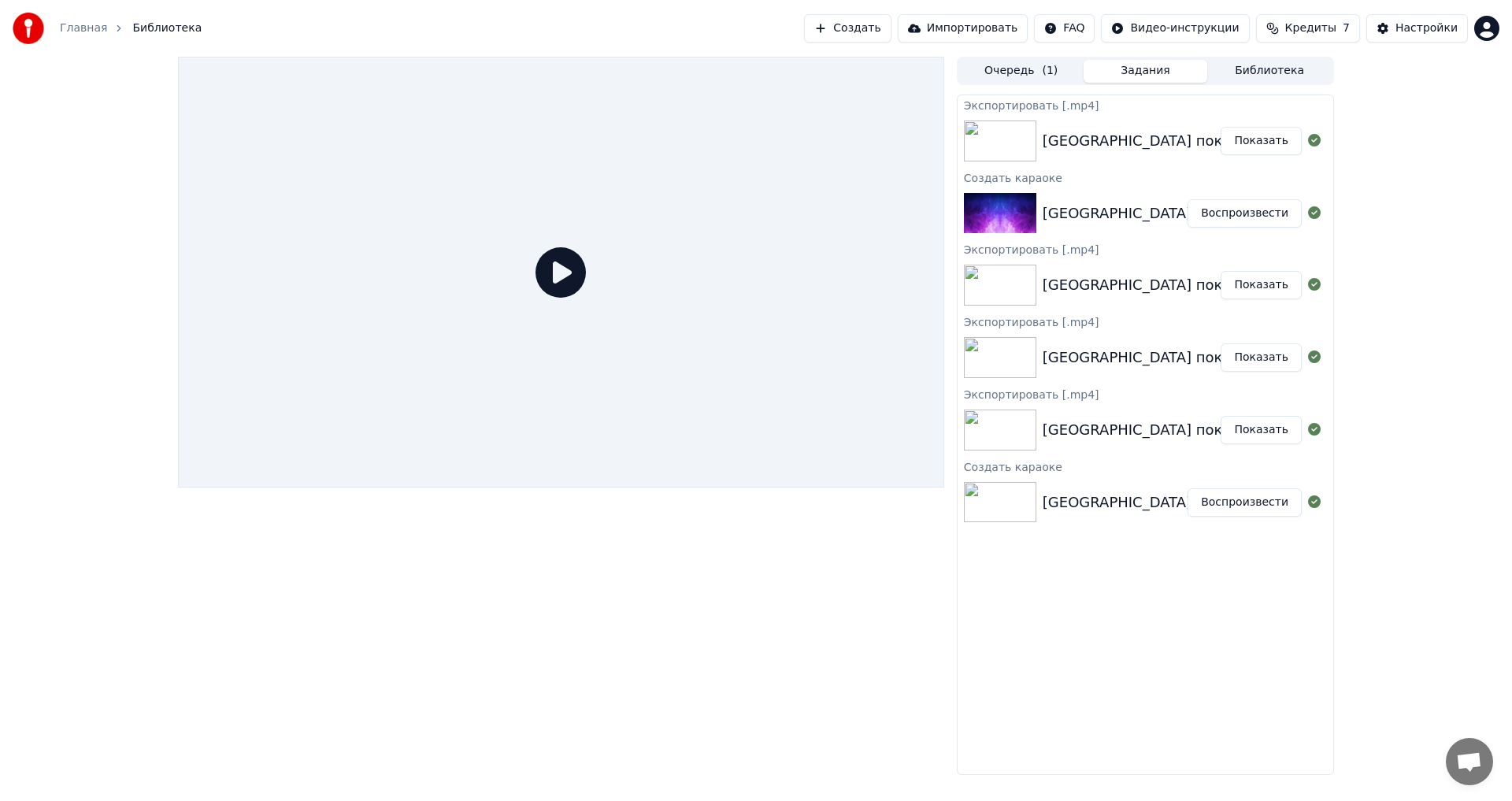
click at [1007, 175] on div "Создать караоке" at bounding box center [1145, 177] width 376 height 19
click at [1046, 179] on div "Создать караоке" at bounding box center [1145, 177] width 376 height 19
click at [1017, 139] on img at bounding box center [1001, 142] width 73 height 41
click at [1014, 141] on img at bounding box center [1001, 142] width 73 height 41
click at [1004, 138] on img at bounding box center [1001, 142] width 73 height 41
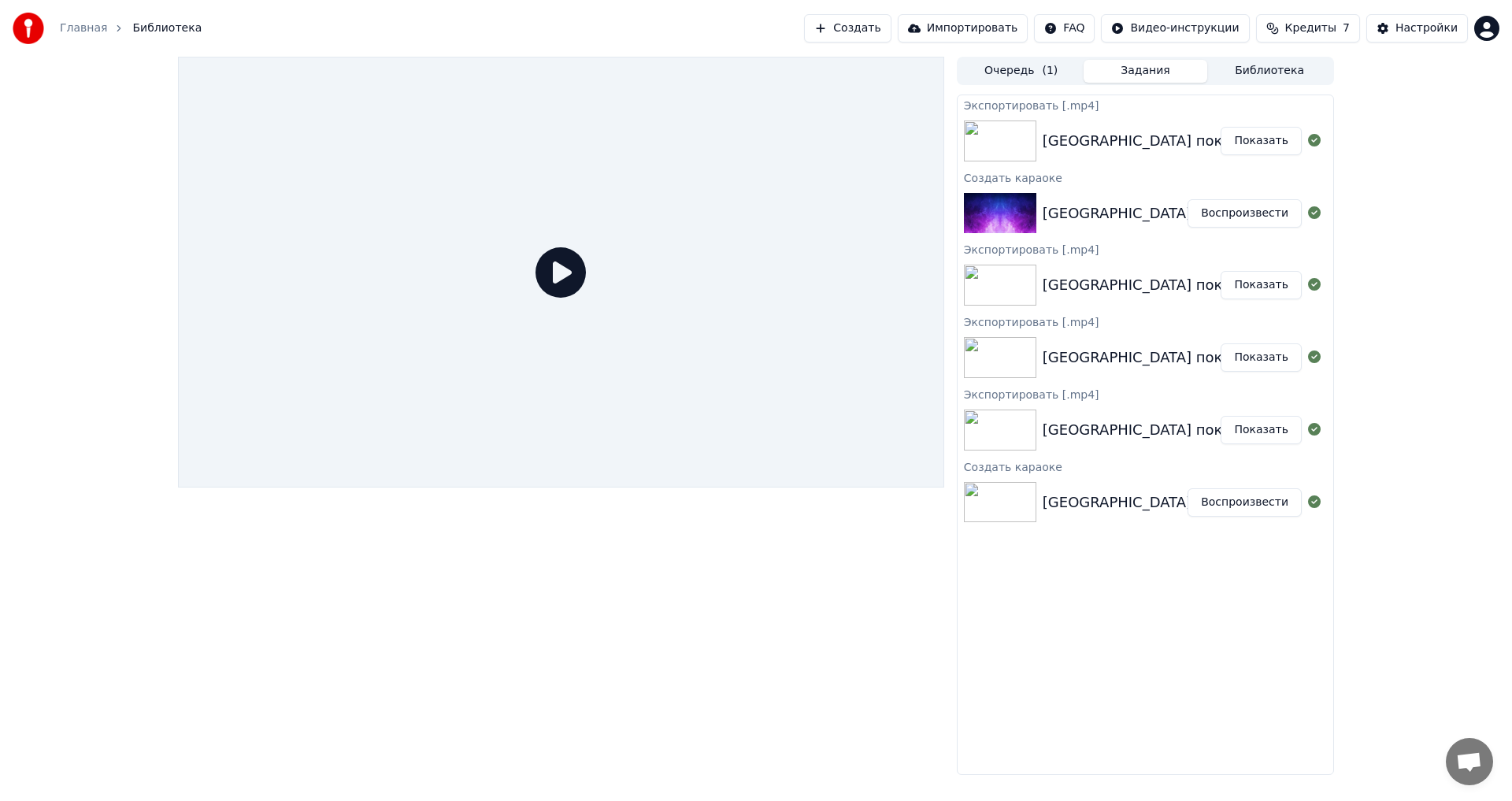
click at [1051, 105] on div "Экспортировать [.mp4]" at bounding box center [1145, 104] width 376 height 19
click at [1049, 102] on div "Экспортировать [.mp4]" at bounding box center [1145, 104] width 376 height 19
click at [1072, 102] on div "Экспортировать [.mp4]" at bounding box center [1145, 104] width 376 height 19
click at [1032, 105] on div "Экспортировать [.mp4]" at bounding box center [1145, 104] width 376 height 19
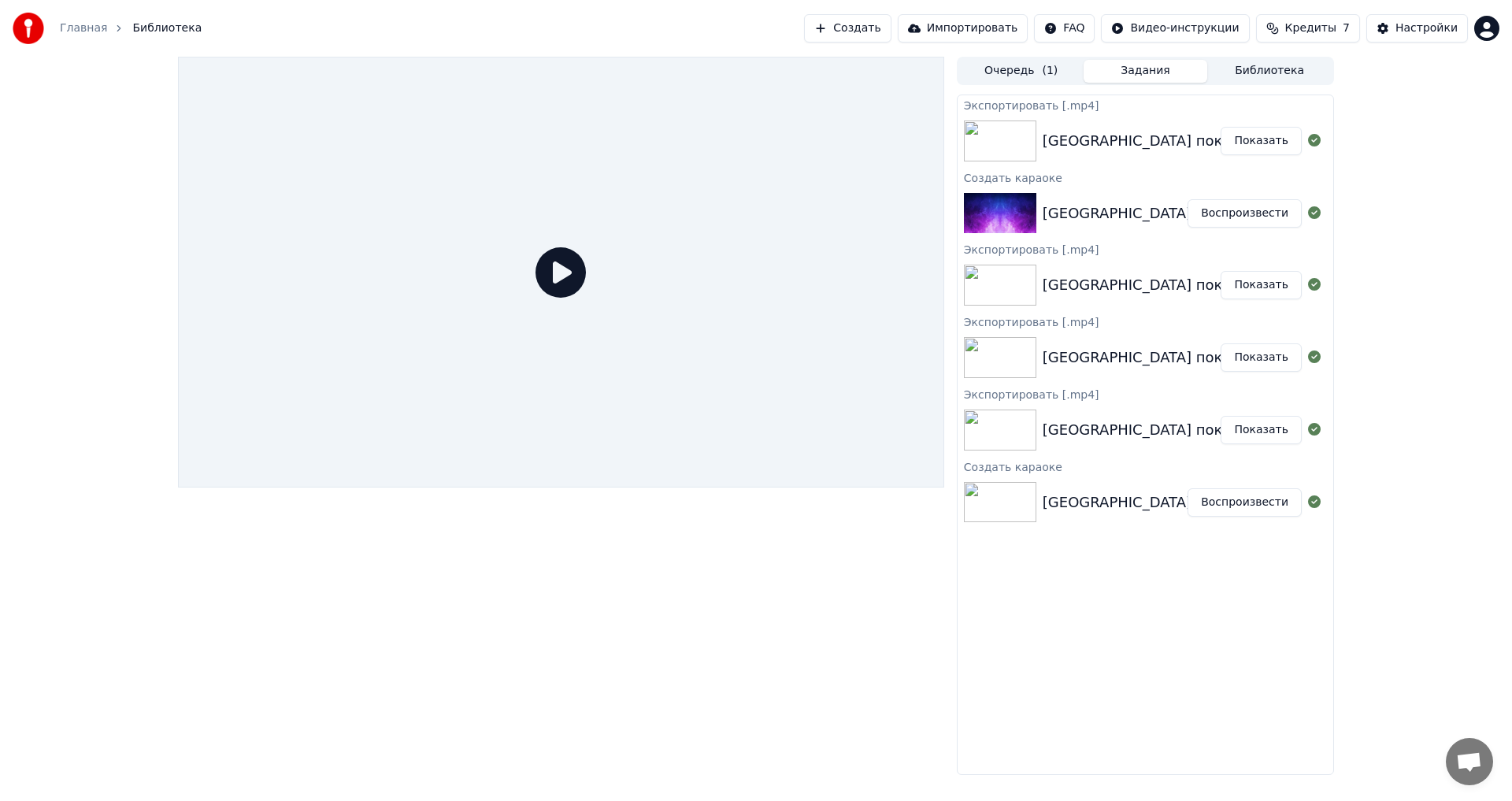
click at [1019, 105] on div "Экспортировать [.mp4]" at bounding box center [1145, 104] width 376 height 19
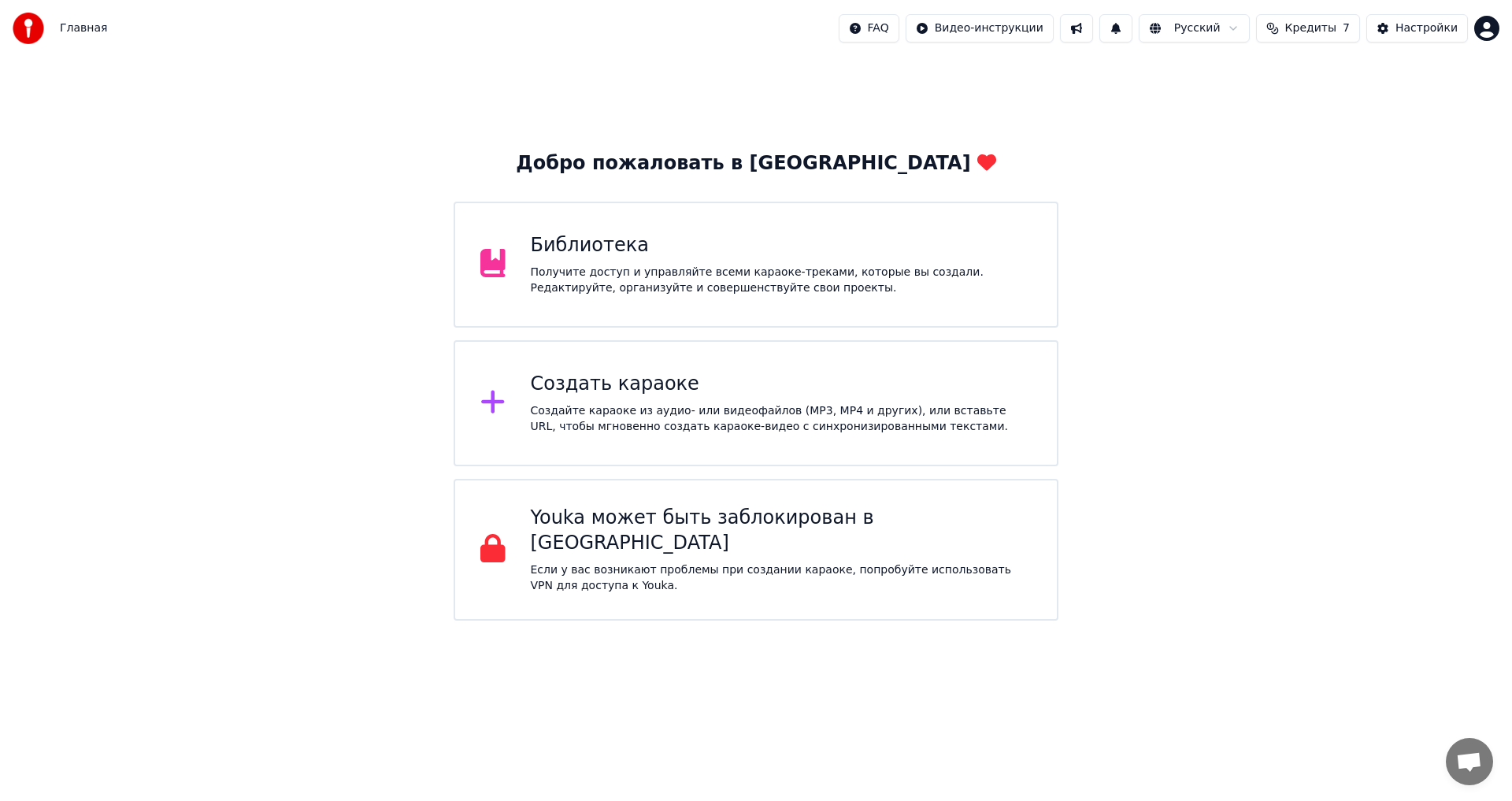
click at [584, 259] on div "Библиотека Получите доступ и управляйте всеми караоке-треками, которые вы созда…" at bounding box center [782, 264] width 501 height 63
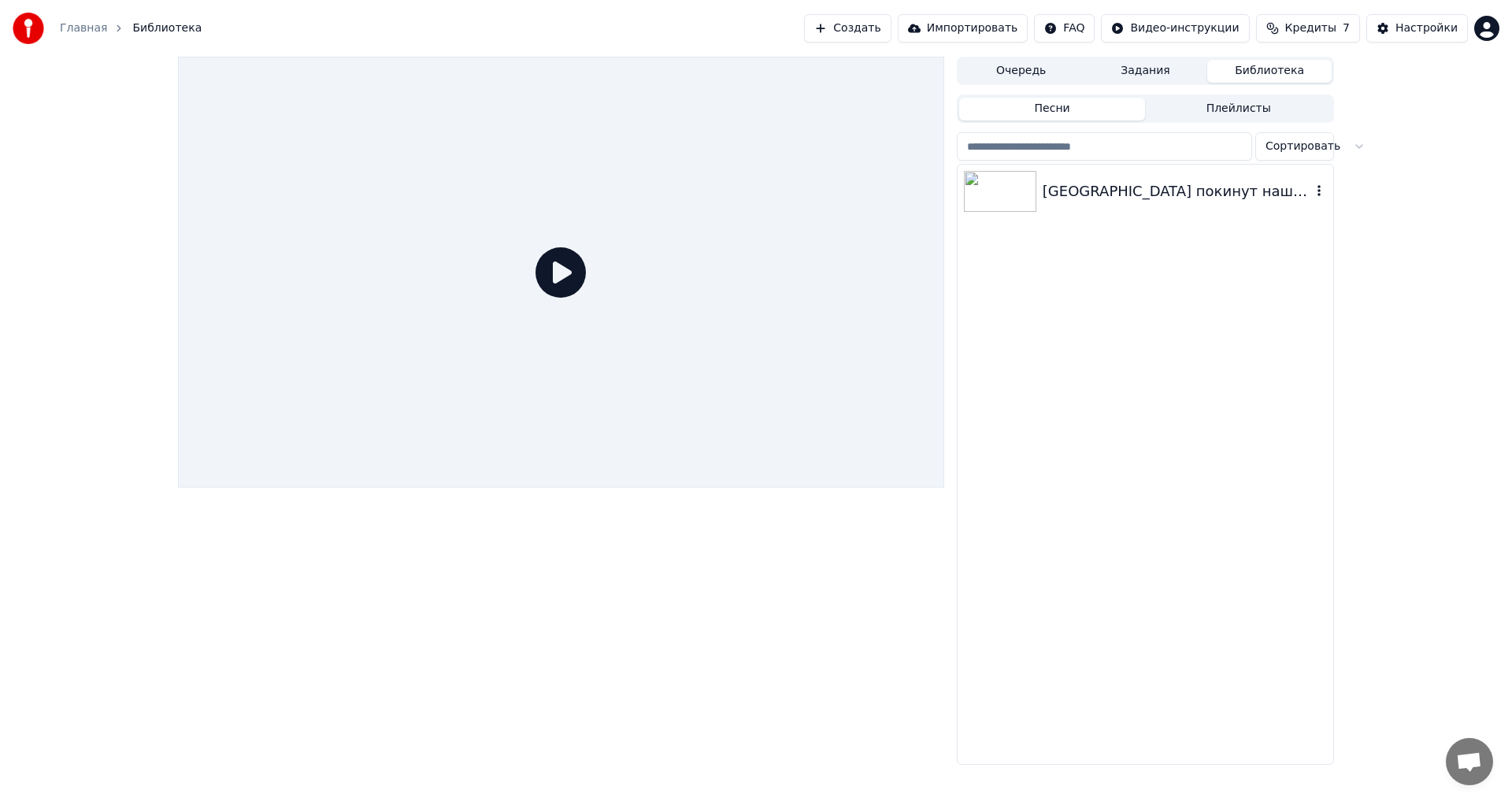
click at [1005, 187] on img at bounding box center [1001, 192] width 73 height 41
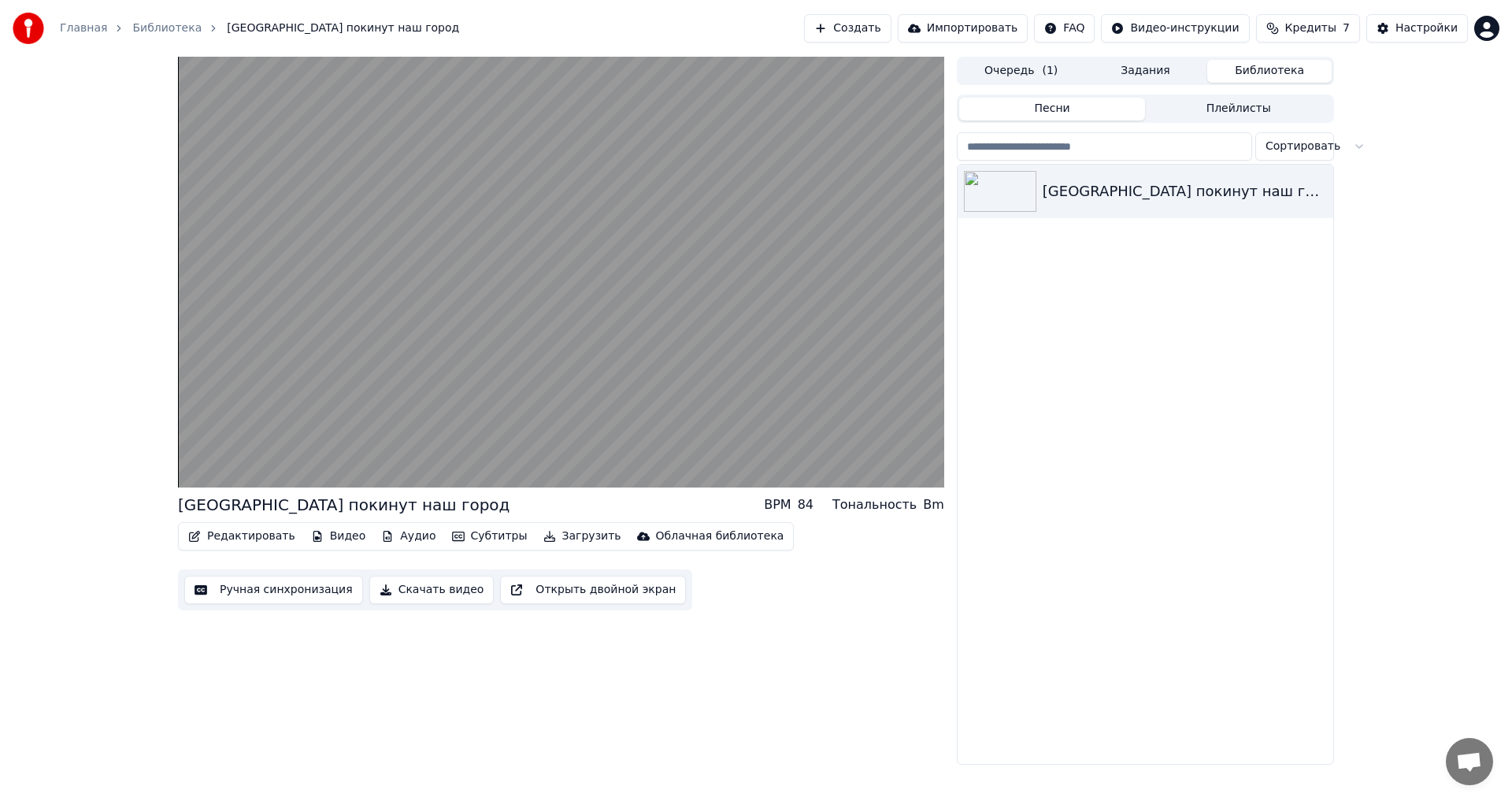
click at [1060, 106] on button "Песни" at bounding box center [1053, 108] width 187 height 23
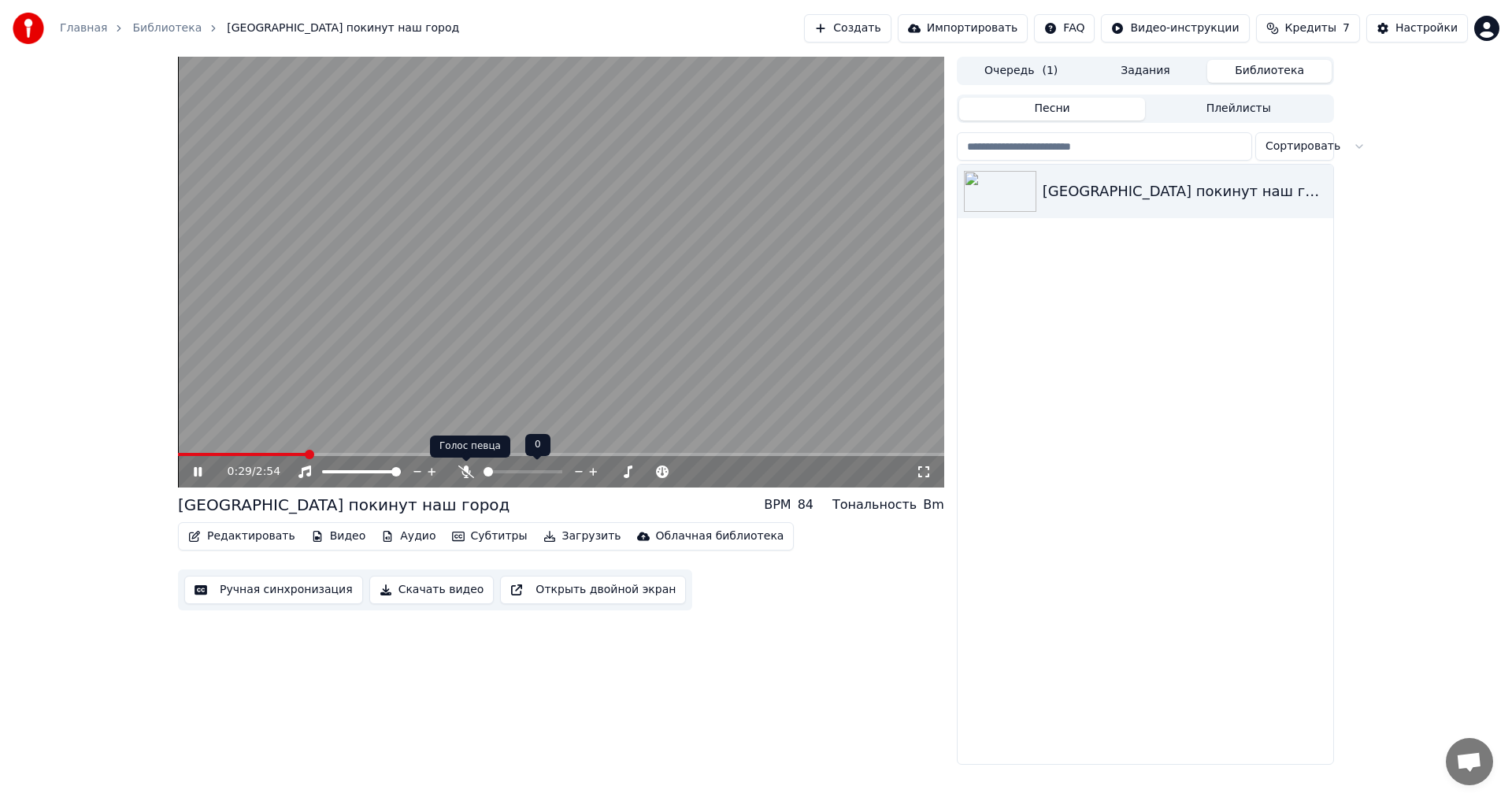
click at [463, 469] on icon at bounding box center [466, 471] width 16 height 13
click at [178, 459] on span at bounding box center [183, 454] width 10 height 10
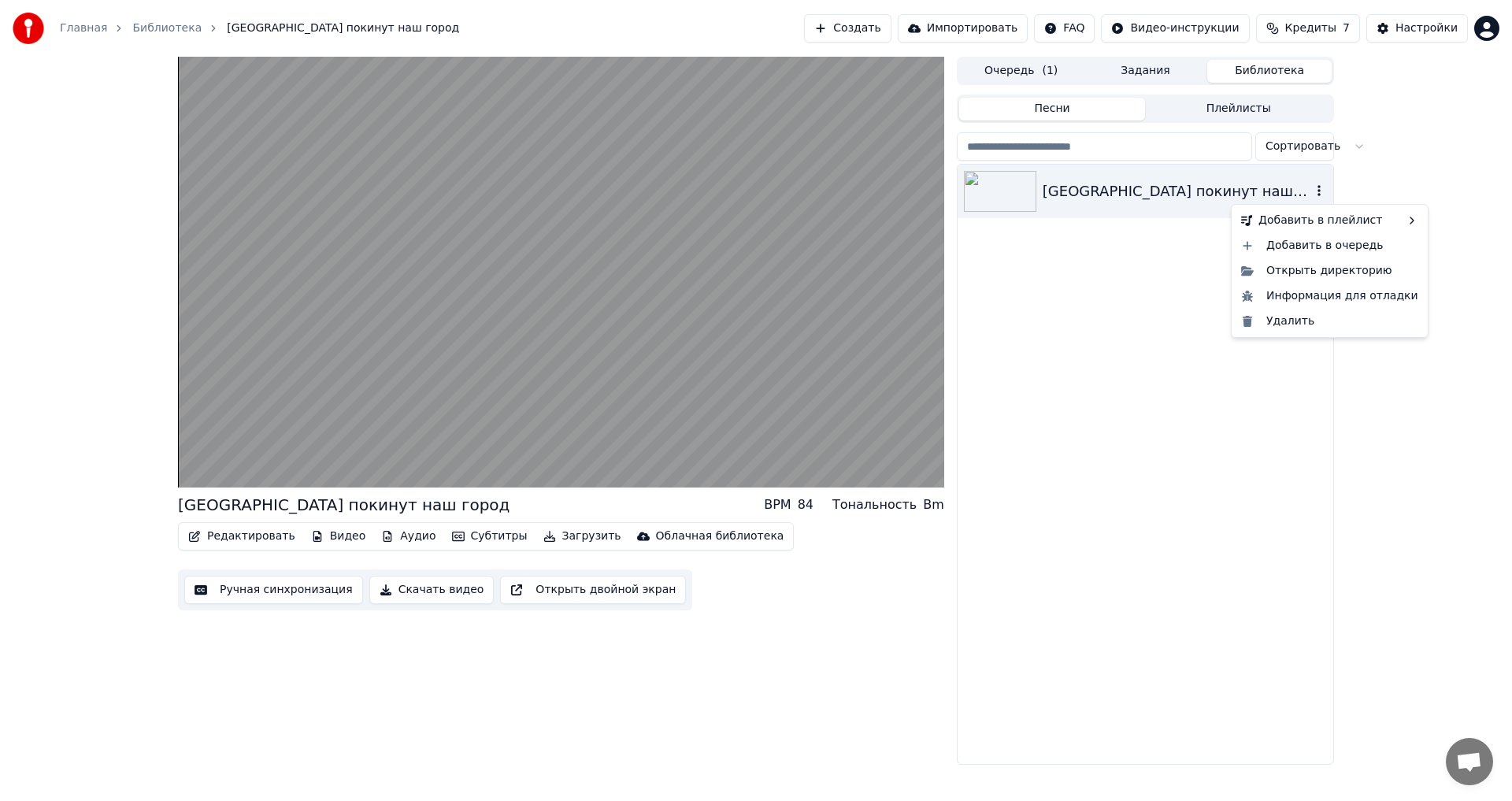
click at [1318, 189] on icon "button" at bounding box center [1319, 190] width 16 height 13
click at [1203, 224] on div "Новый плейлист" at bounding box center [1177, 224] width 134 height 26
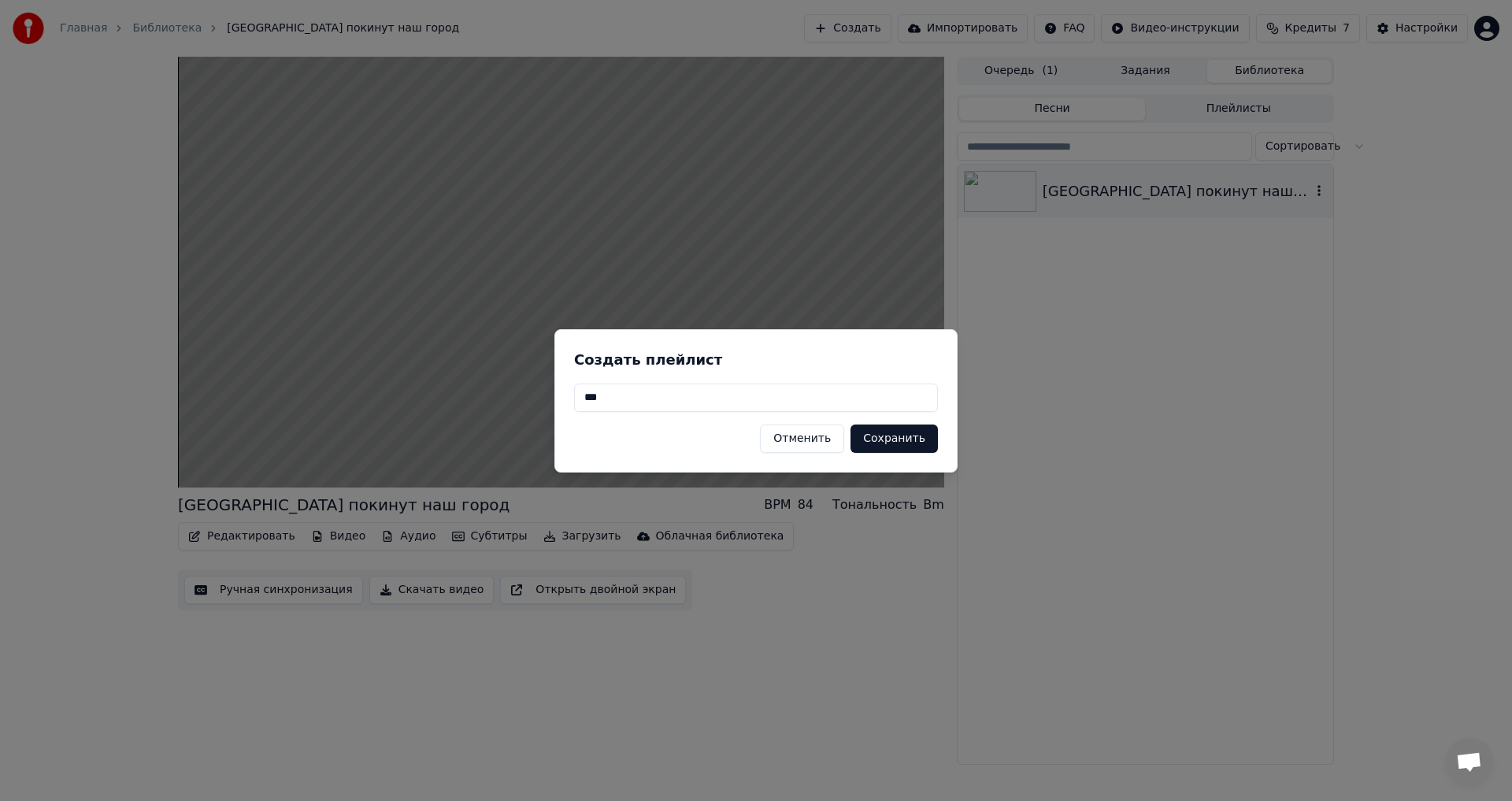
type input "***"
click at [912, 434] on button "Сохранить" at bounding box center [894, 438] width 87 height 29
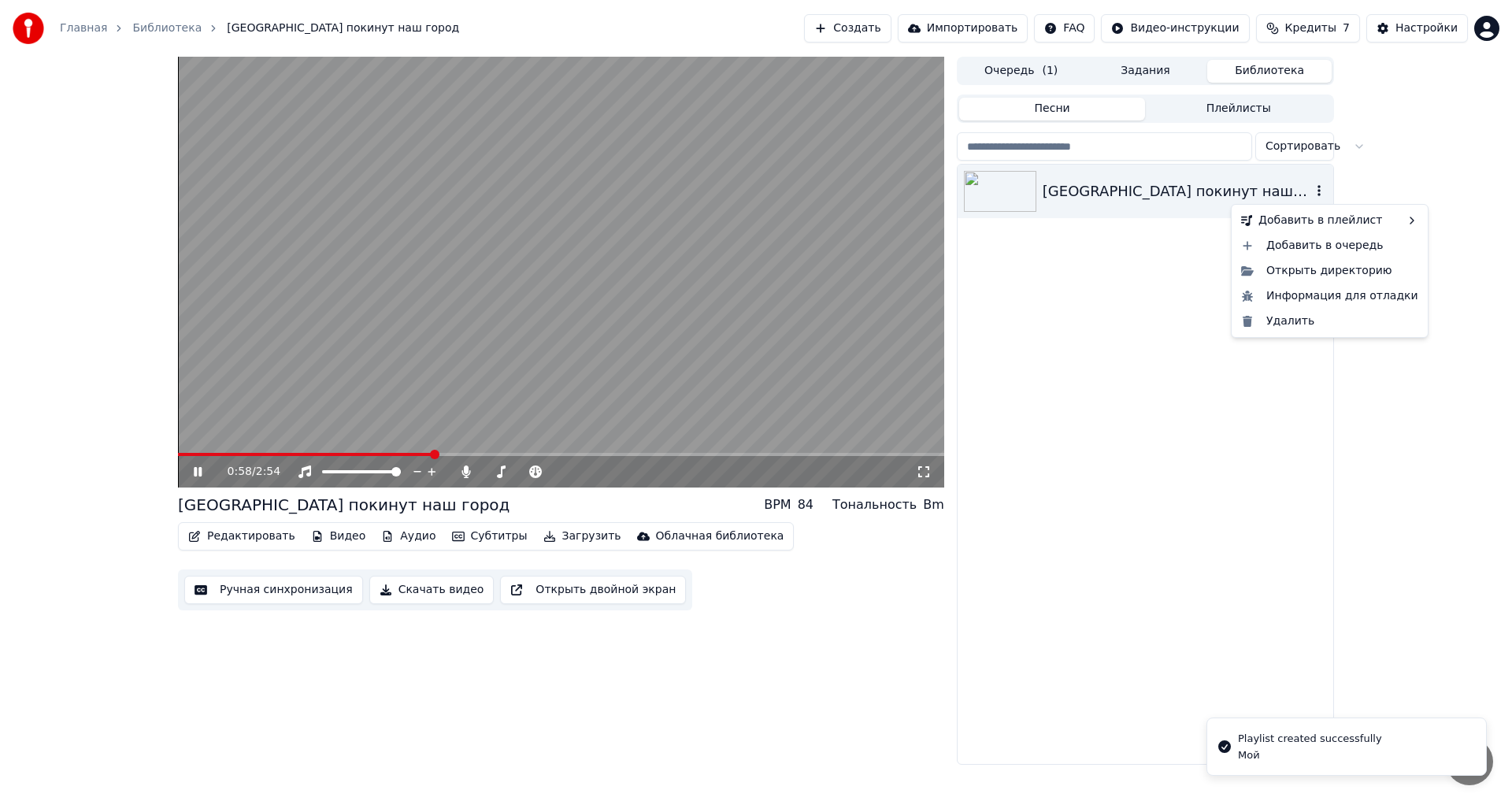
click at [1316, 183] on button "button" at bounding box center [1319, 191] width 16 height 19
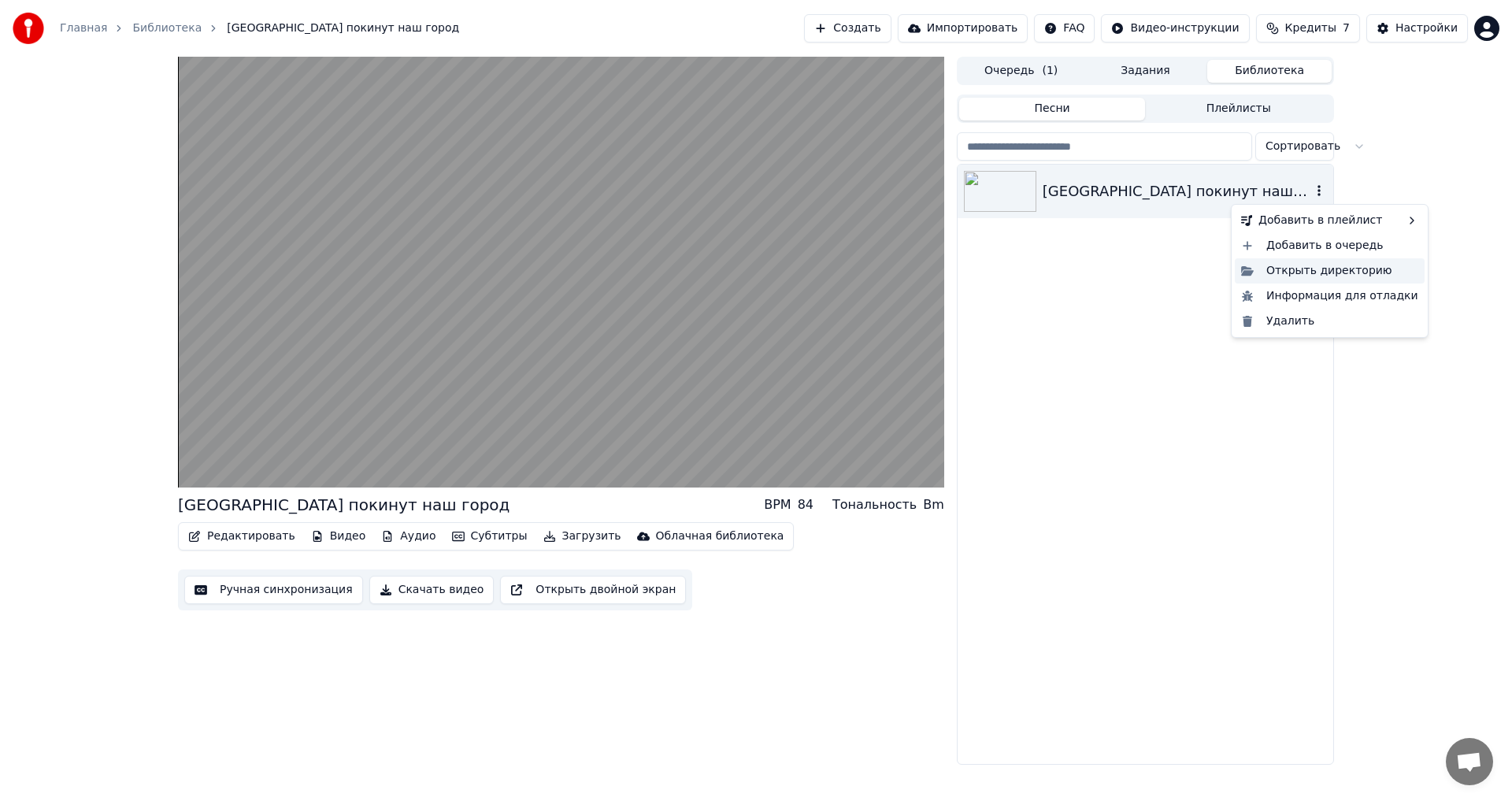
click at [1313, 270] on div "Открыть директорию" at bounding box center [1329, 271] width 190 height 26
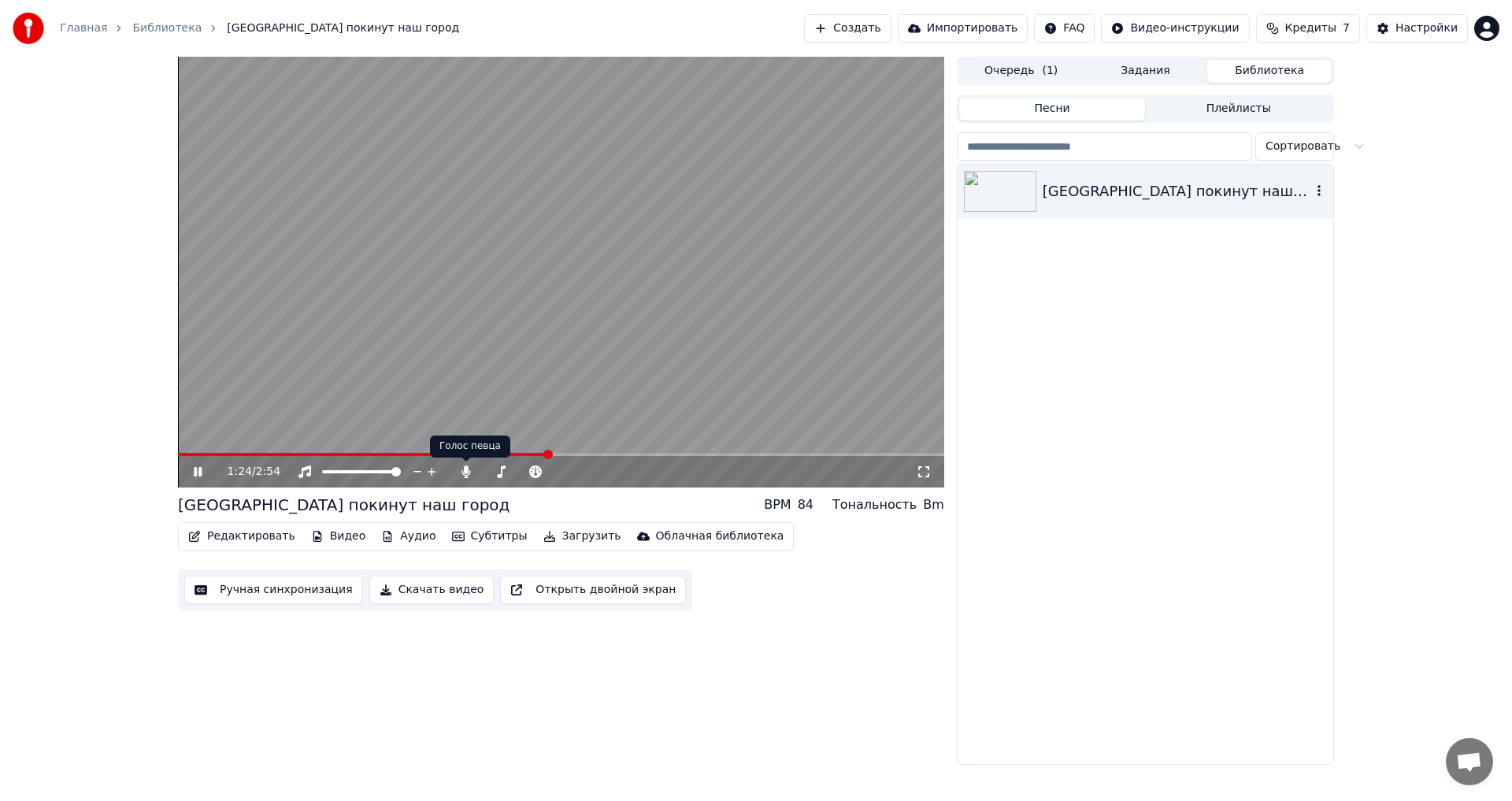
click at [474, 400] on video at bounding box center [560, 272] width 766 height 430
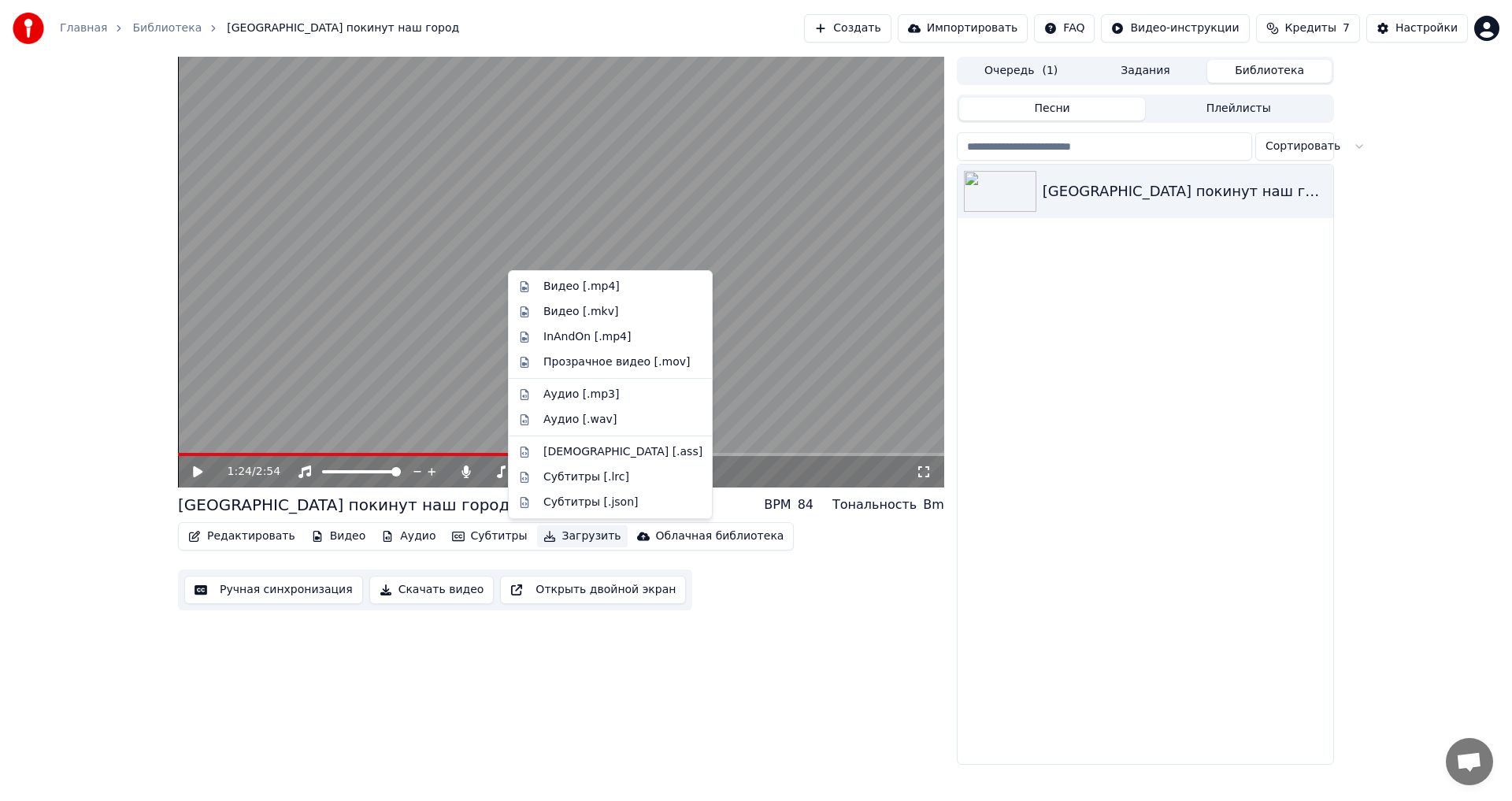
click at [545, 533] on button "Загрузить" at bounding box center [582, 536] width 90 height 22
click at [560, 287] on div "Видео [.mp4]" at bounding box center [582, 287] width 77 height 16
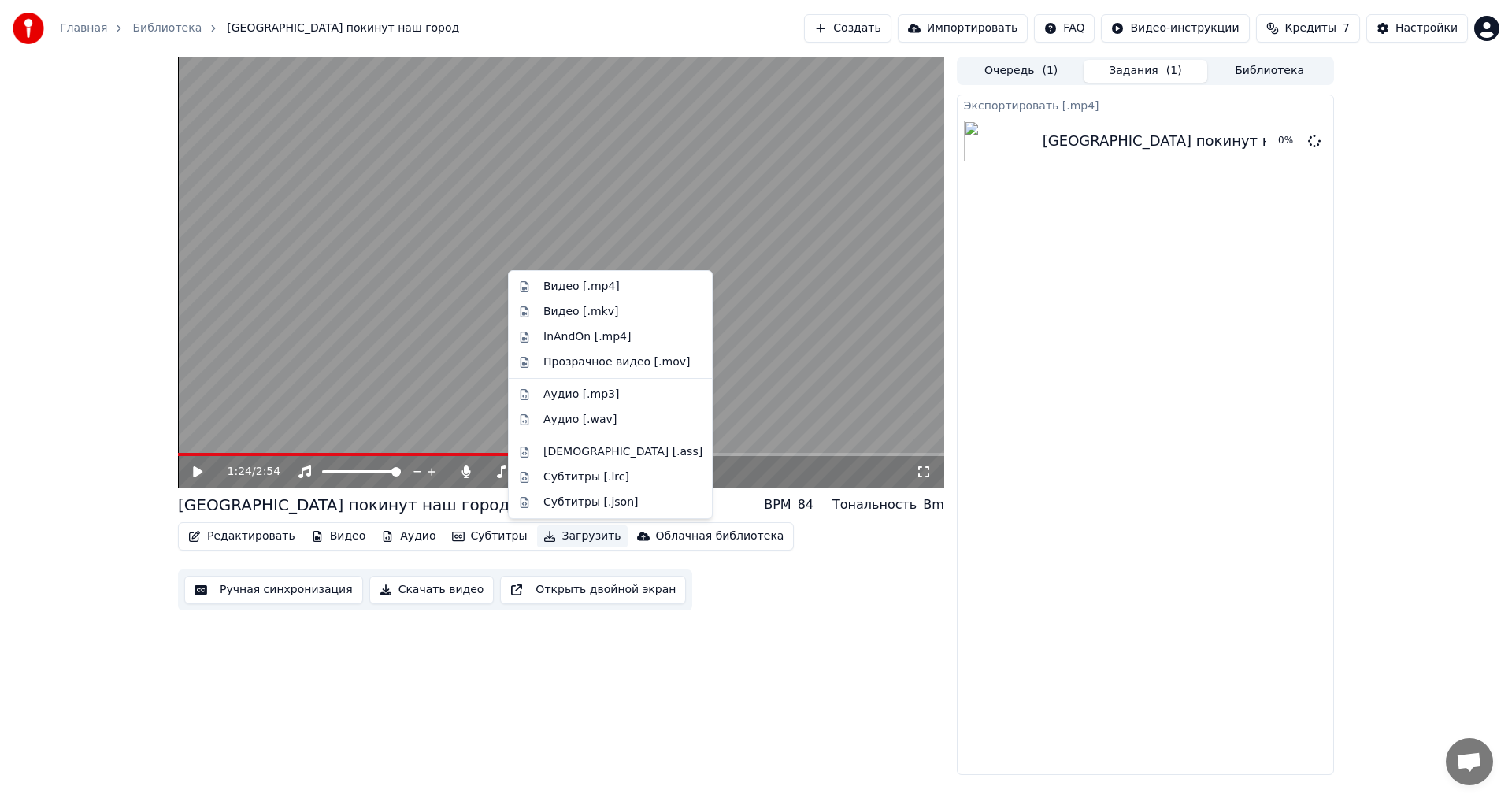
click at [551, 536] on button "Загрузить" at bounding box center [582, 536] width 90 height 22
click at [558, 312] on div "Видео [.mkv]" at bounding box center [581, 312] width 75 height 16
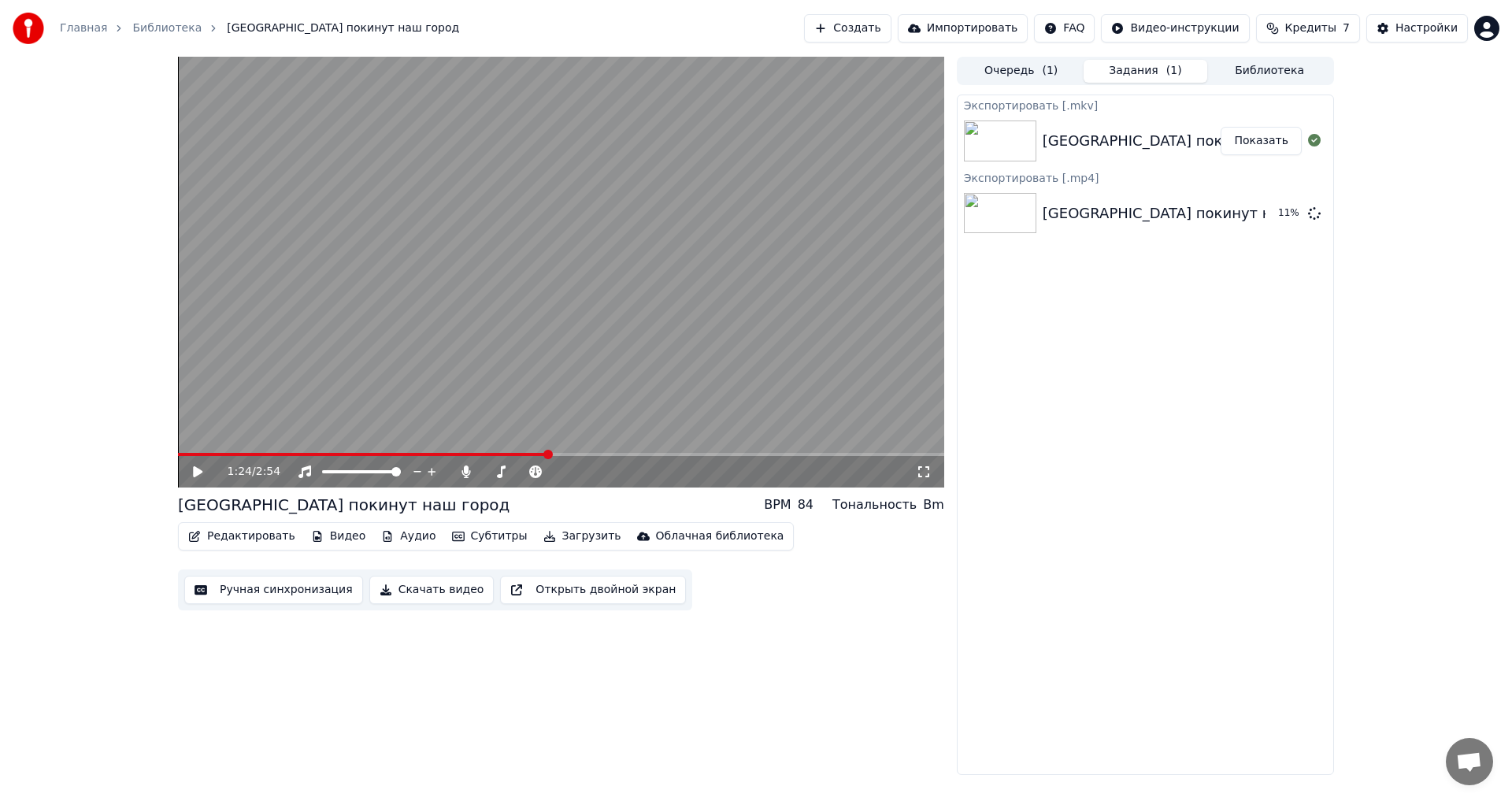
click at [1270, 140] on button "Показать" at bounding box center [1261, 141] width 82 height 29
